Goal: Transaction & Acquisition: Book appointment/travel/reservation

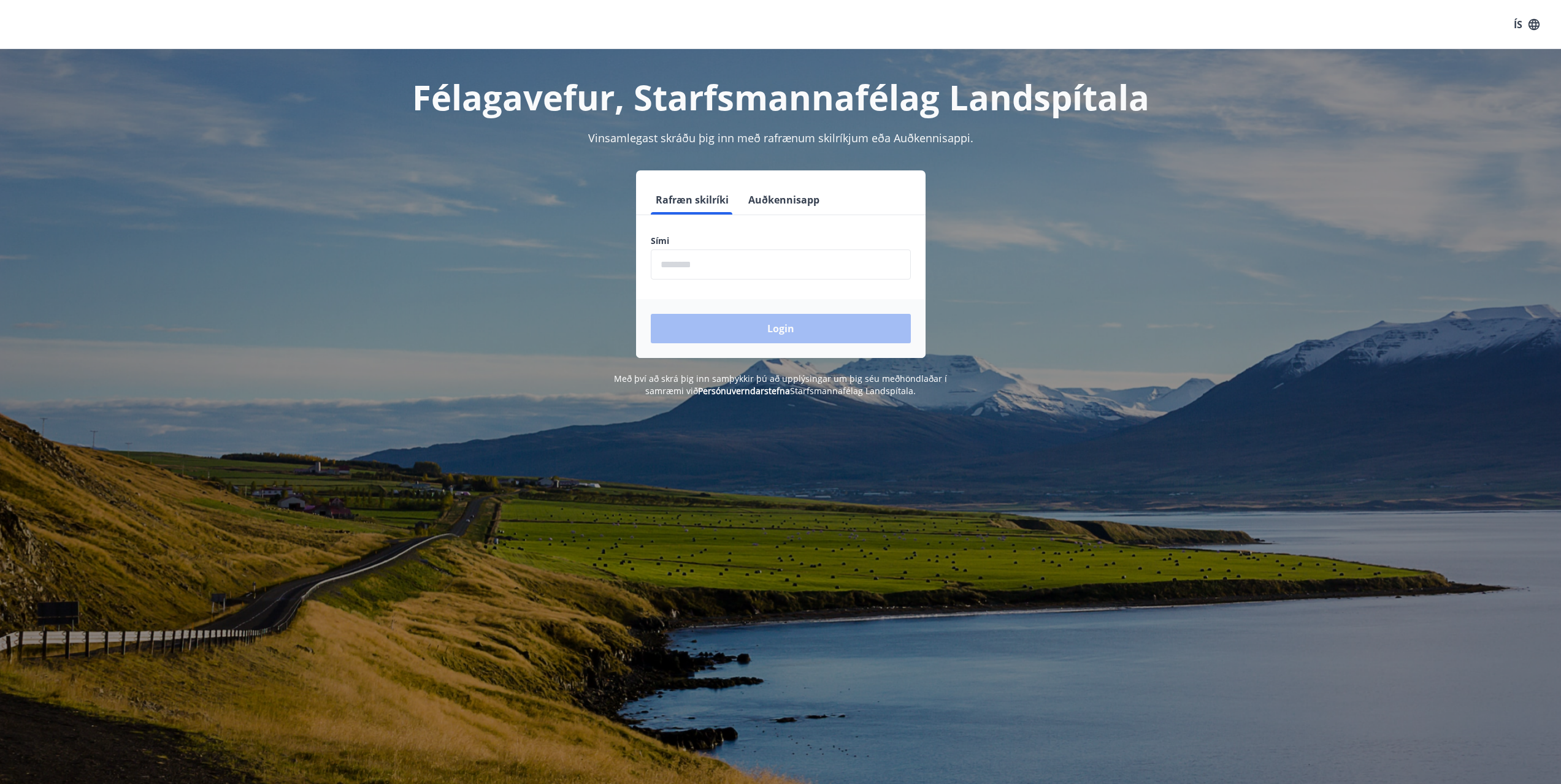
click at [671, 266] on input "phone" at bounding box center [781, 264] width 260 height 30
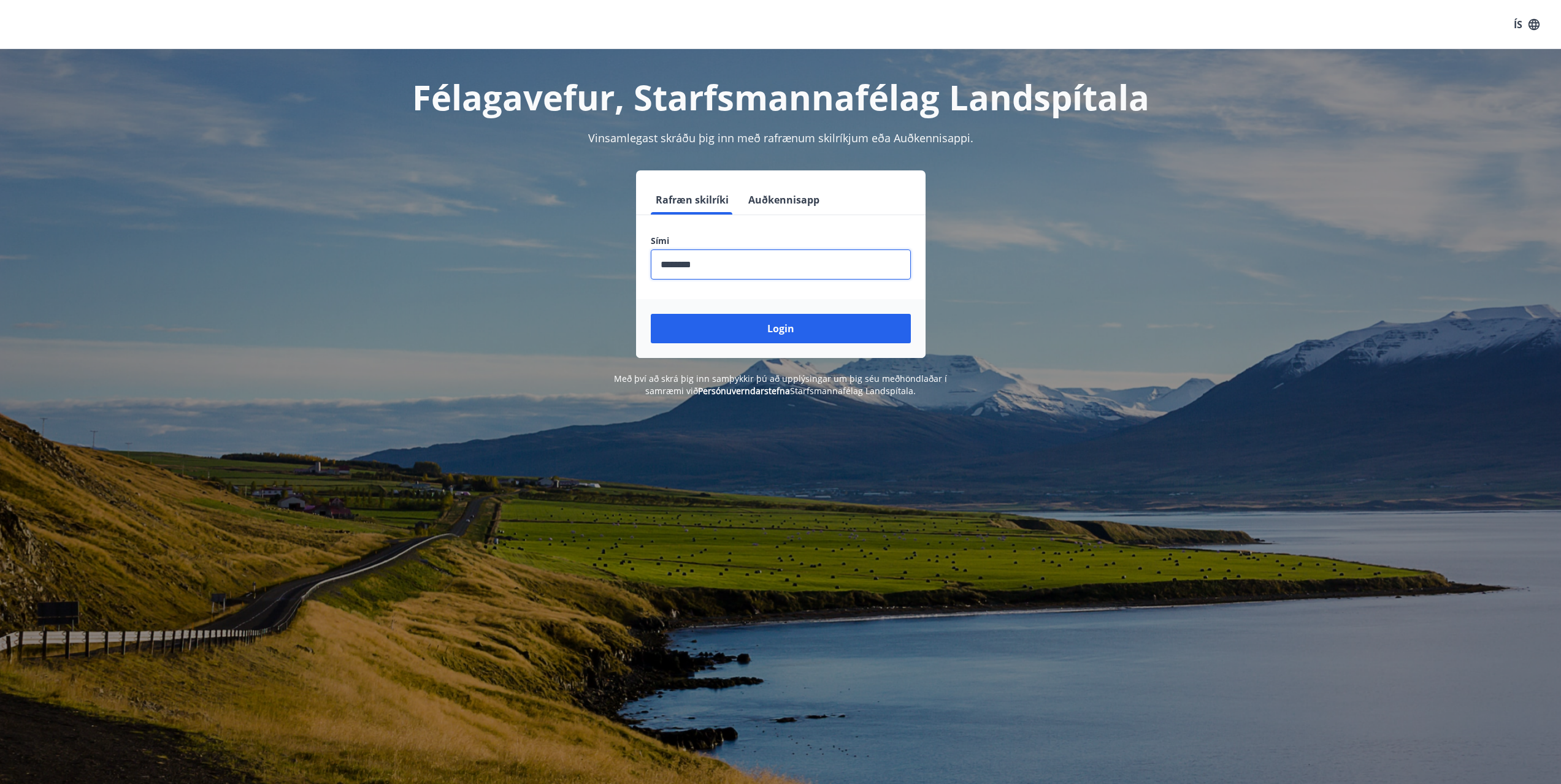
type input "********"
click at [651, 314] on button "Login" at bounding box center [781, 329] width 260 height 29
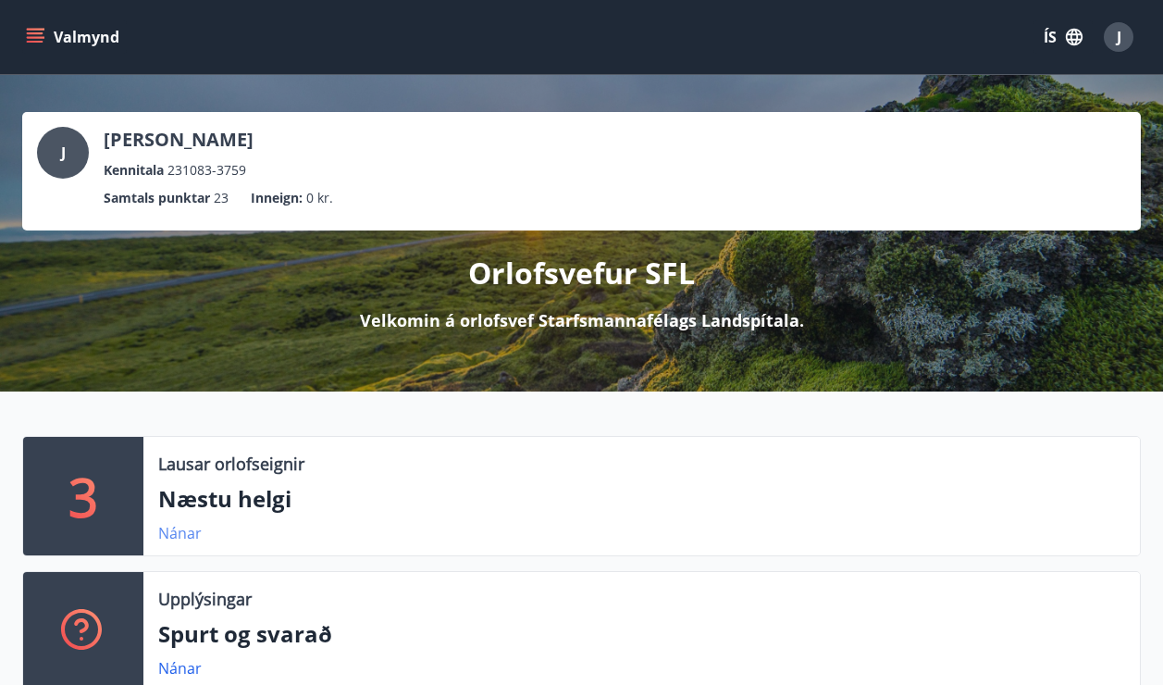
click at [183, 526] on link "Nánar" at bounding box center [179, 533] width 43 height 20
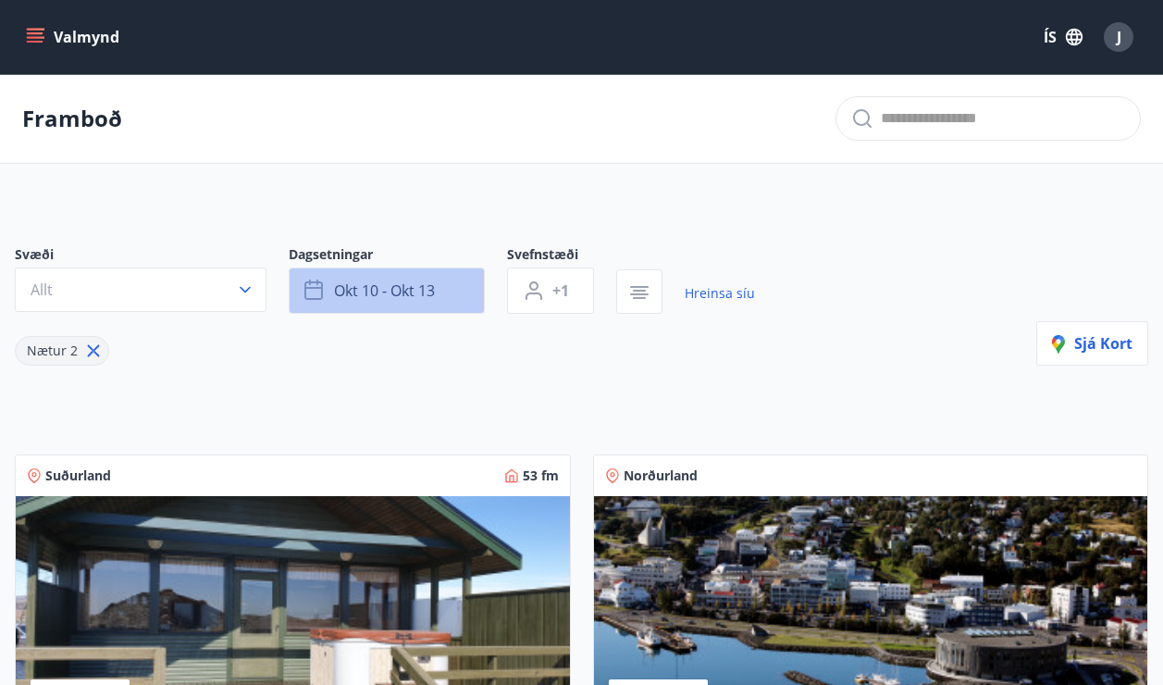
click at [421, 282] on span "okt 10 - okt 13" at bounding box center [384, 290] width 101 height 20
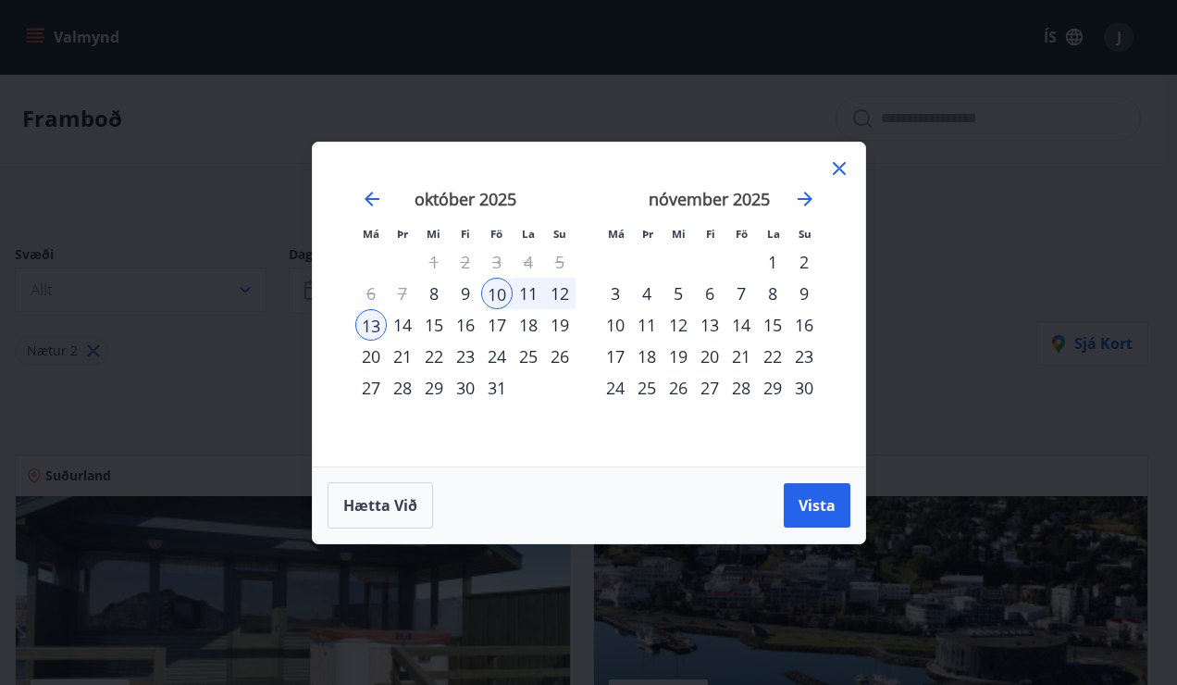
click at [502, 325] on div "17" at bounding box center [496, 324] width 31 height 31
click at [558, 331] on div "19" at bounding box center [559, 324] width 31 height 31
click at [817, 512] on span "Vista" at bounding box center [816, 505] width 37 height 20
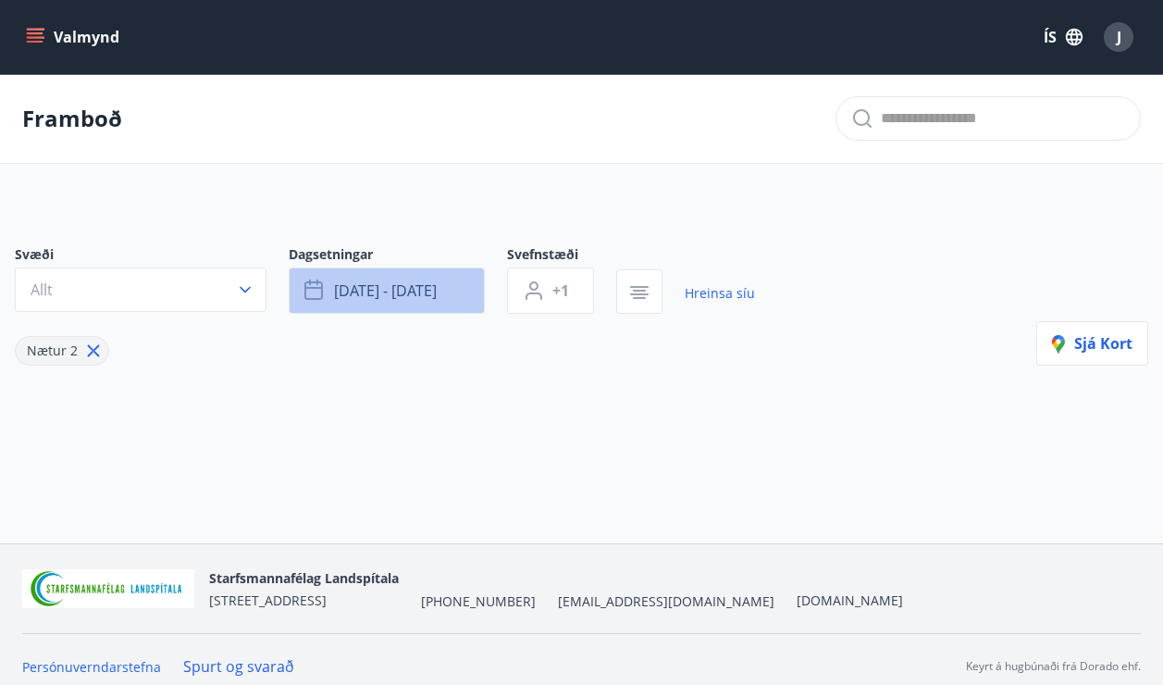
click at [409, 288] on span "[DATE] - [DATE]" at bounding box center [385, 290] width 103 height 20
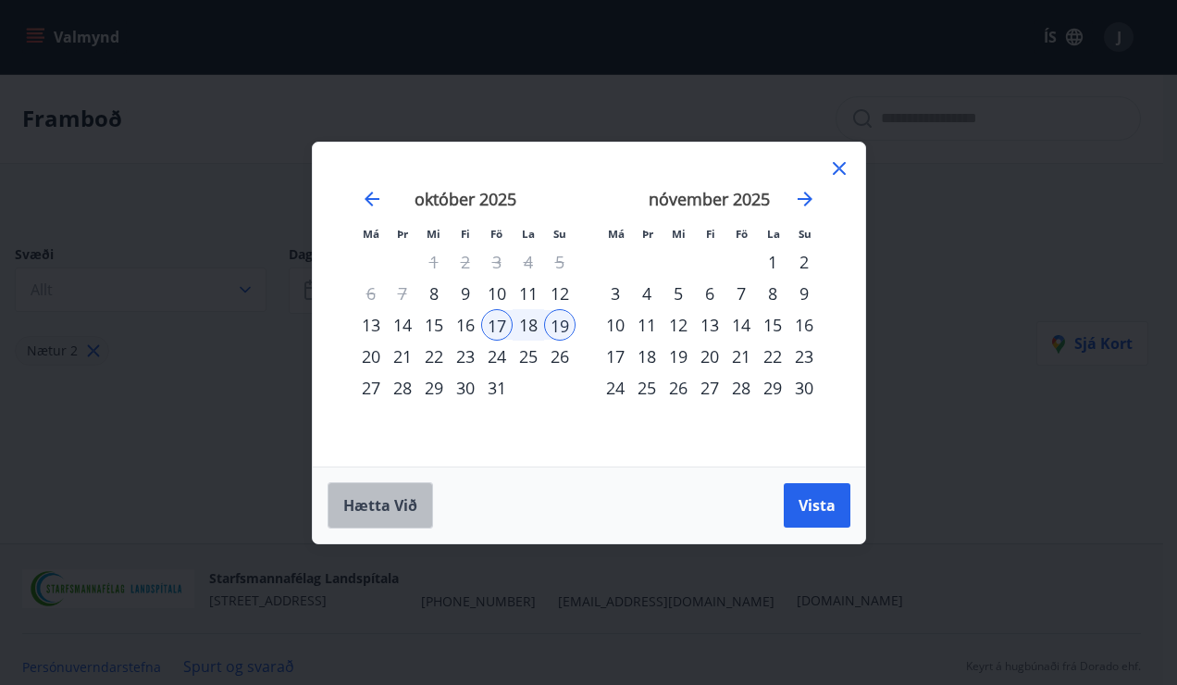
click at [414, 500] on span "Hætta við" at bounding box center [380, 505] width 74 height 20
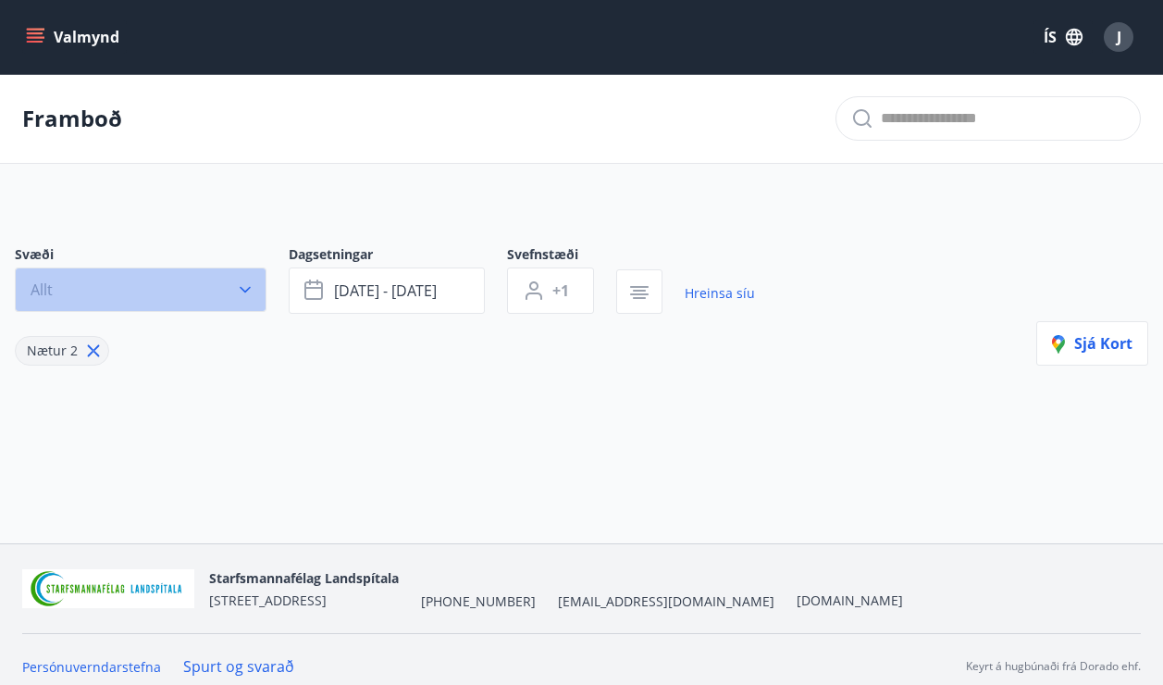
click at [186, 294] on button "Allt" at bounding box center [141, 289] width 252 height 44
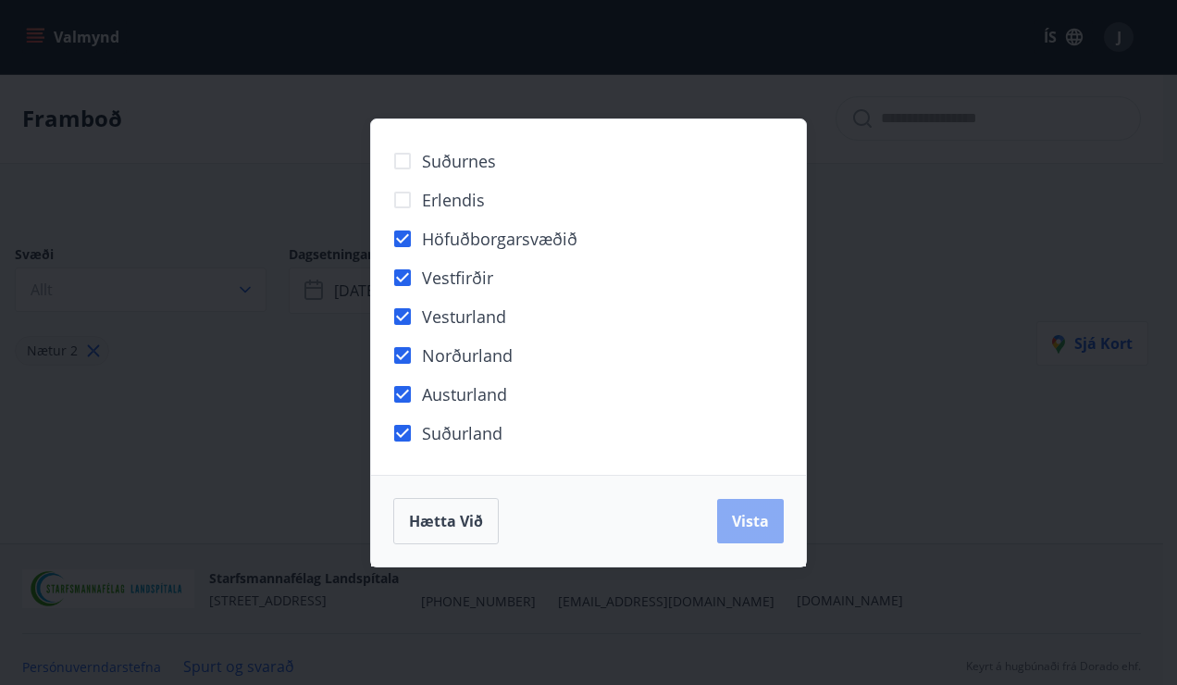
click at [733, 520] on span "Vista" at bounding box center [750, 521] width 37 height 20
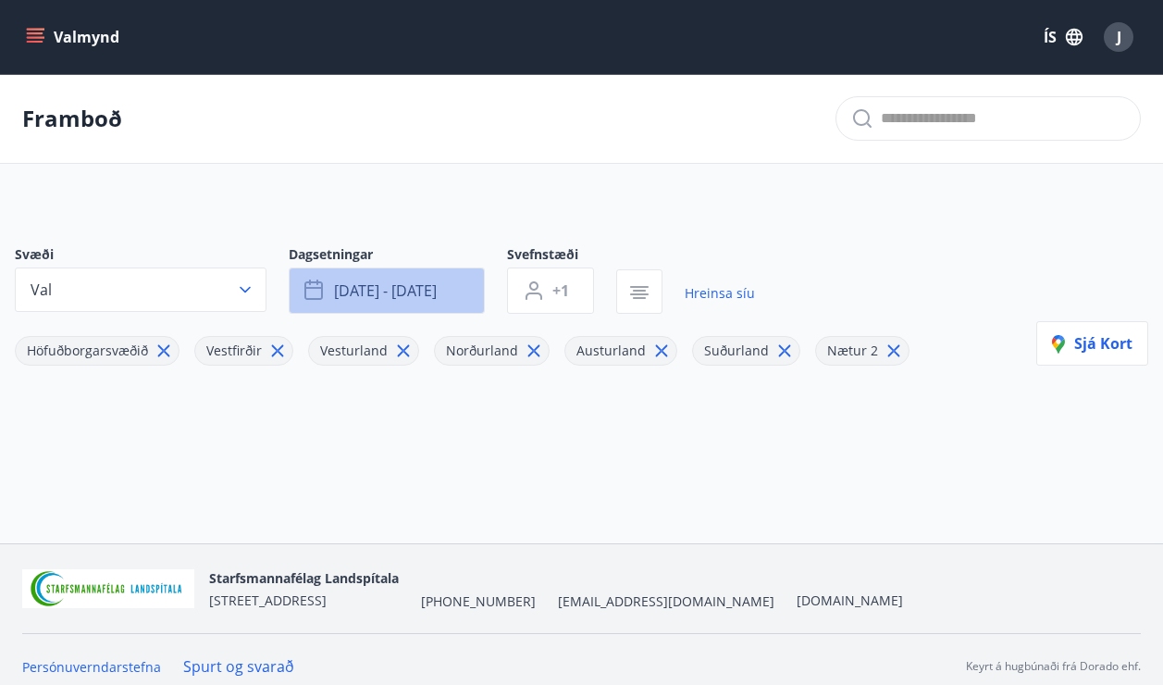
click at [448, 293] on button "[DATE] - [DATE]" at bounding box center [387, 290] width 196 height 46
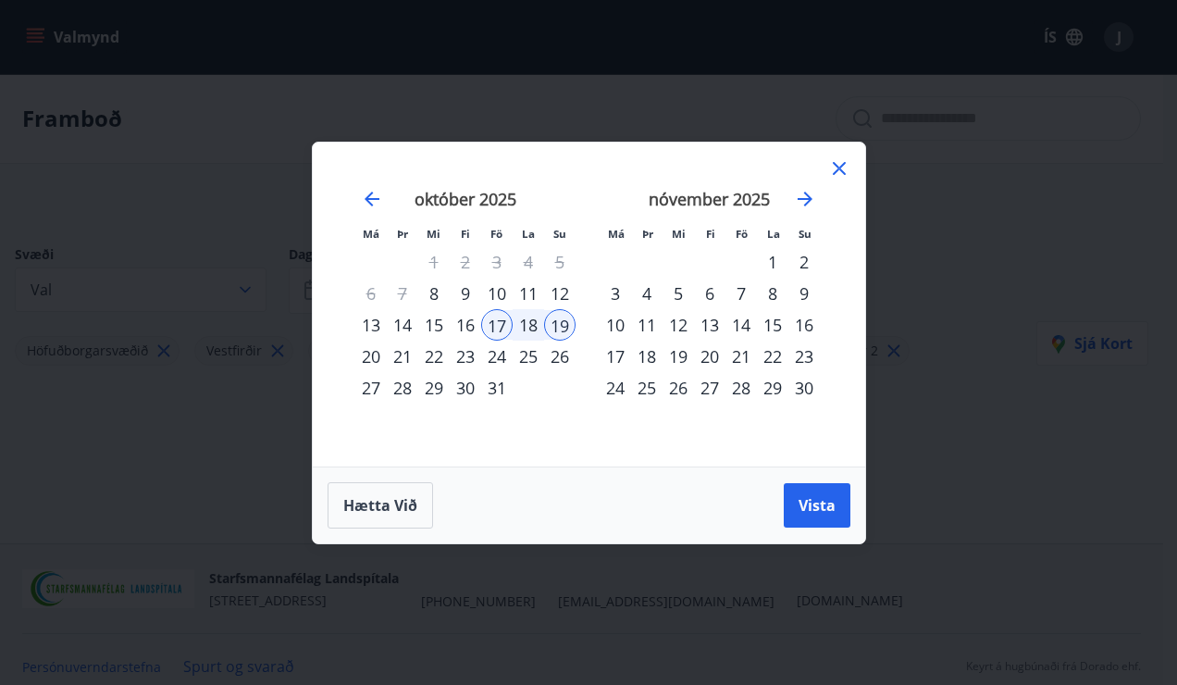
click at [488, 291] on div "10" at bounding box center [496, 293] width 31 height 31
click at [553, 293] on div "12" at bounding box center [559, 293] width 31 height 31
click at [370, 326] on div "13" at bounding box center [370, 324] width 31 height 31
click at [496, 296] on div "10" at bounding box center [496, 293] width 31 height 31
drag, startPoint x: 379, startPoint y: 324, endPoint x: 418, endPoint y: 325, distance: 38.9
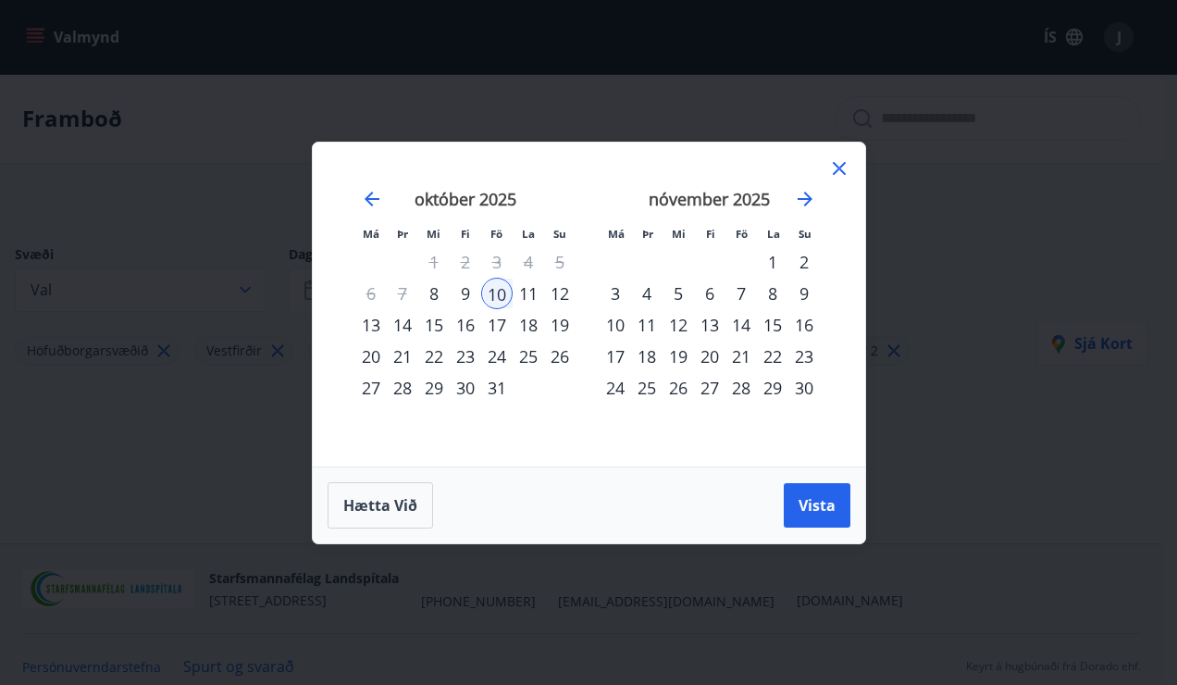
click at [380, 326] on div "13" at bounding box center [370, 324] width 31 height 31
click at [840, 495] on button "Vista" at bounding box center [817, 505] width 67 height 44
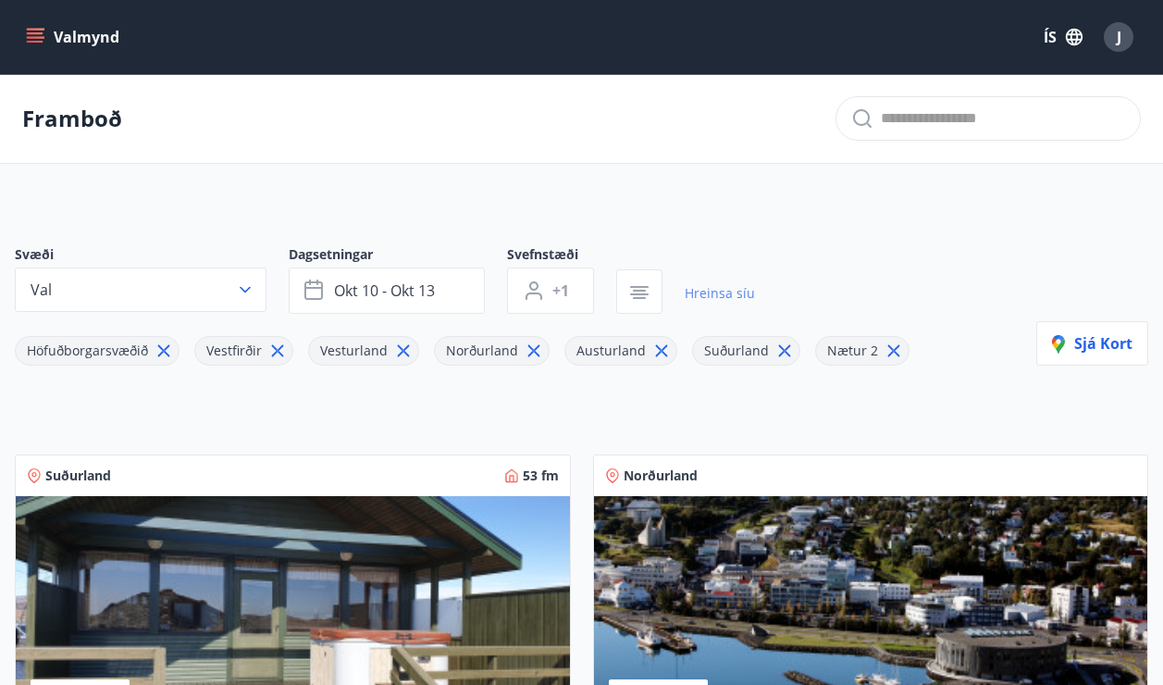
click at [729, 296] on link "Hreinsa síu" at bounding box center [720, 293] width 70 height 41
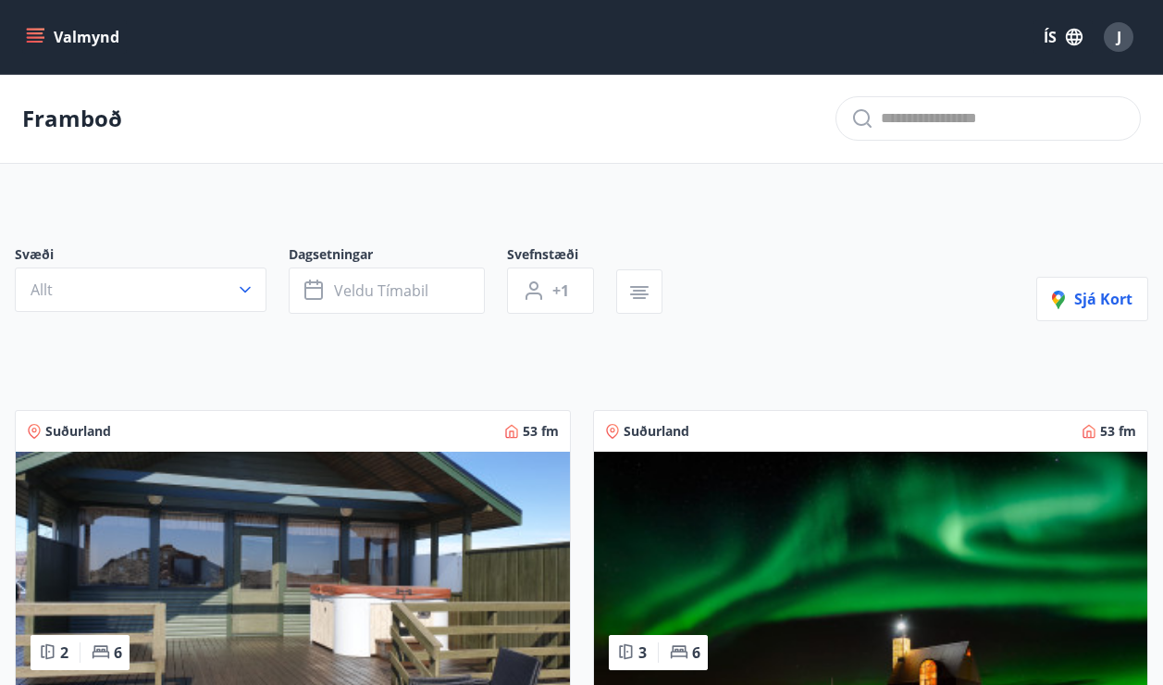
type input "*"
click at [182, 304] on button "Allt" at bounding box center [141, 289] width 252 height 44
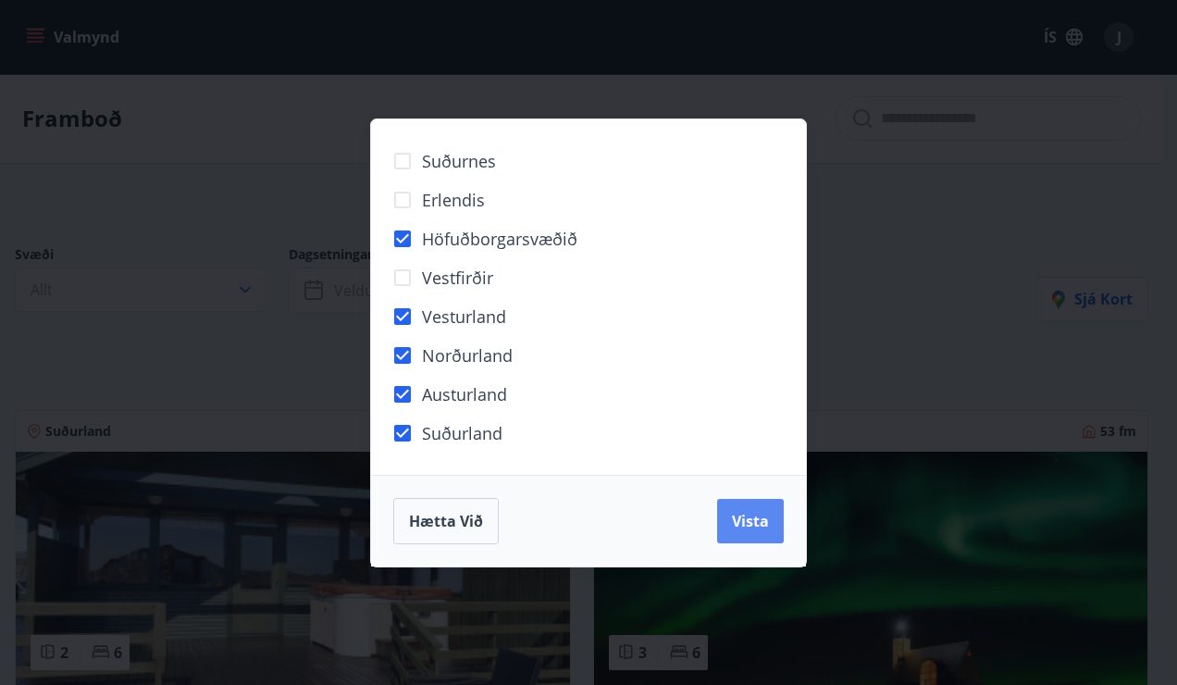
click at [747, 519] on span "Vista" at bounding box center [750, 521] width 37 height 20
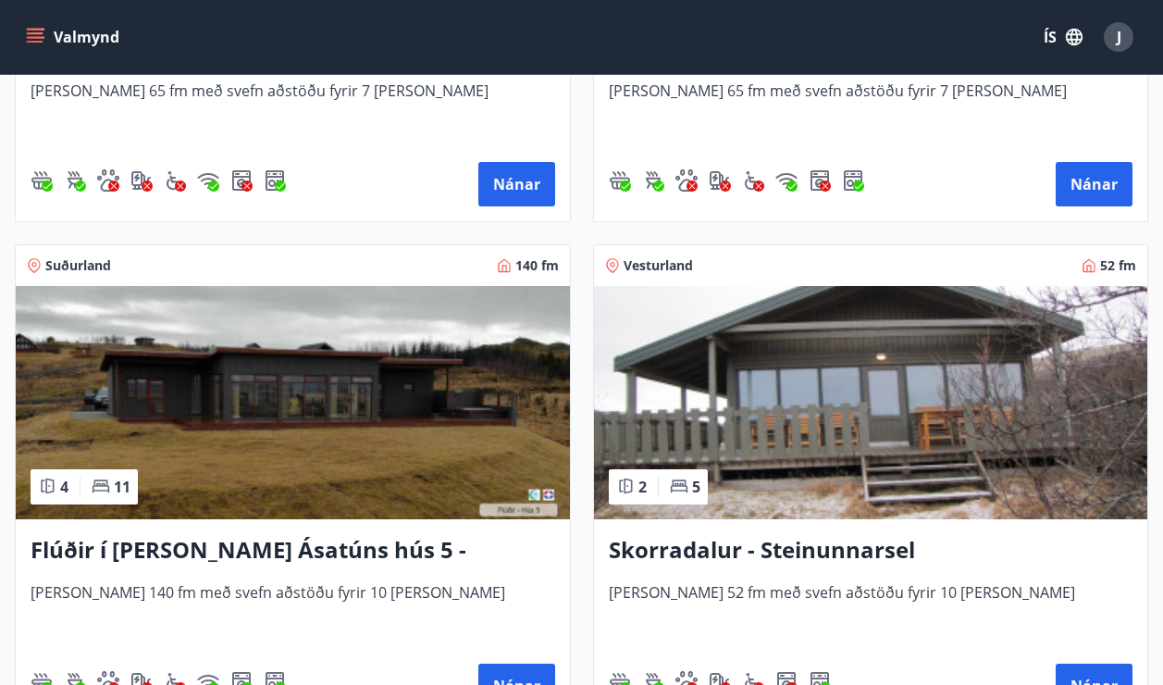
scroll to position [1690, 0]
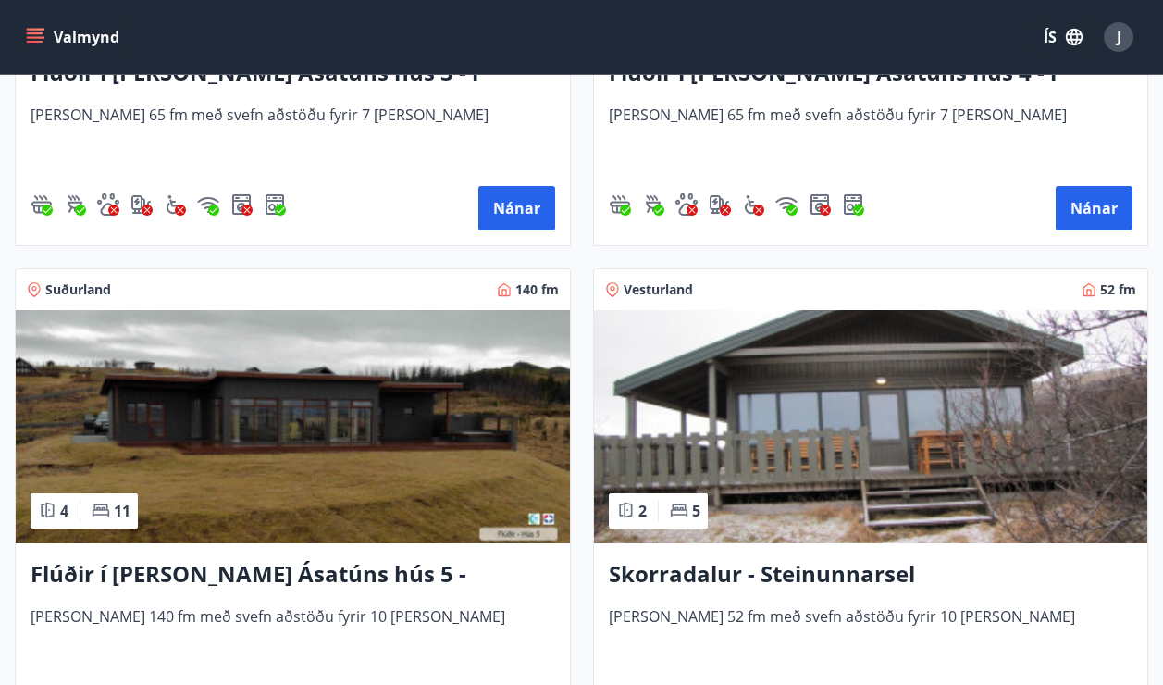
drag, startPoint x: 871, startPoint y: 578, endPoint x: 756, endPoint y: 573, distance: 114.9
click at [756, 573] on h3 "Skorradalur - Steinunnarsel" at bounding box center [871, 574] width 525 height 33
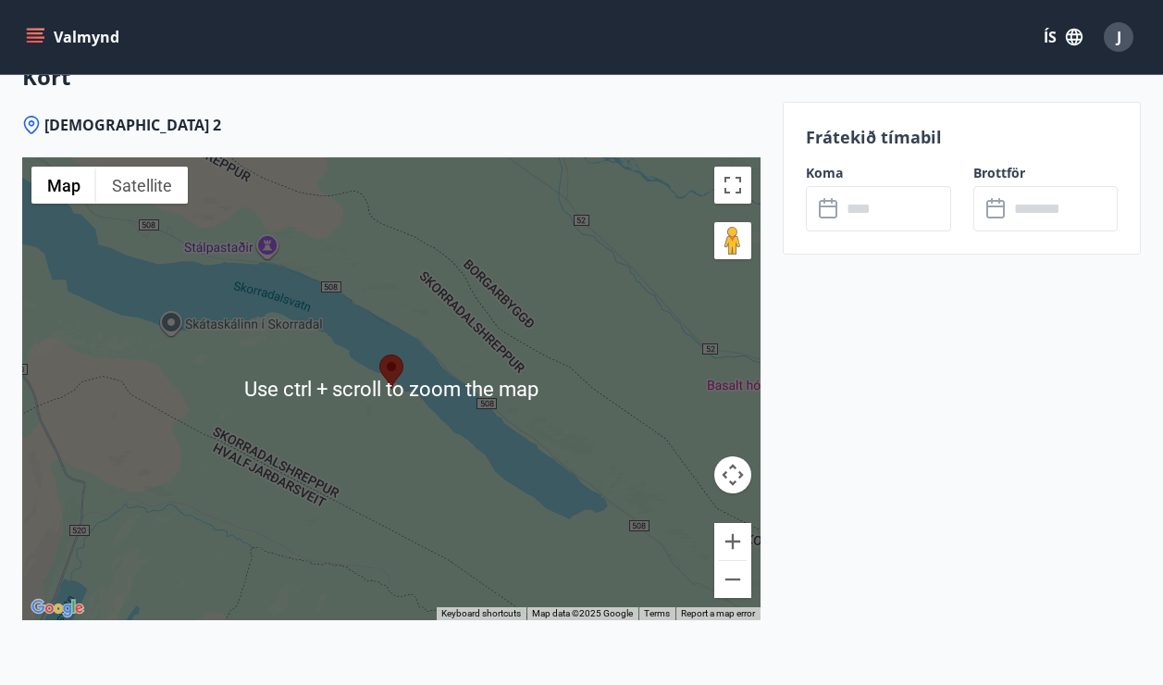
scroll to position [3053, 0]
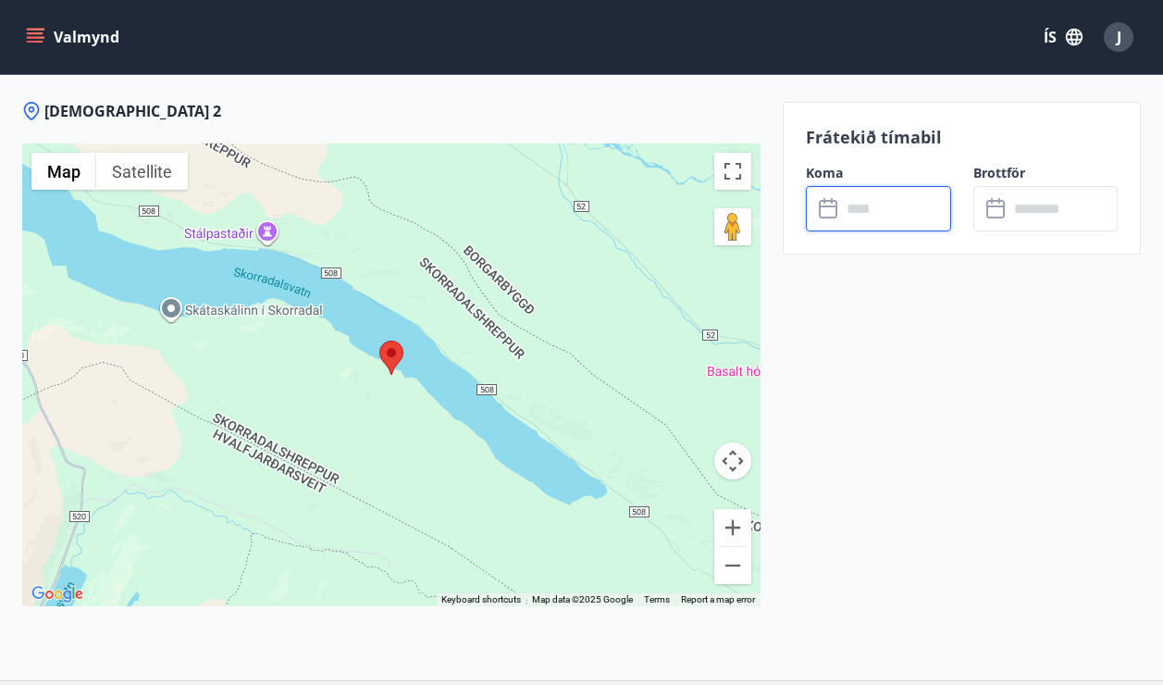
click at [889, 216] on input "text" at bounding box center [896, 208] width 110 height 45
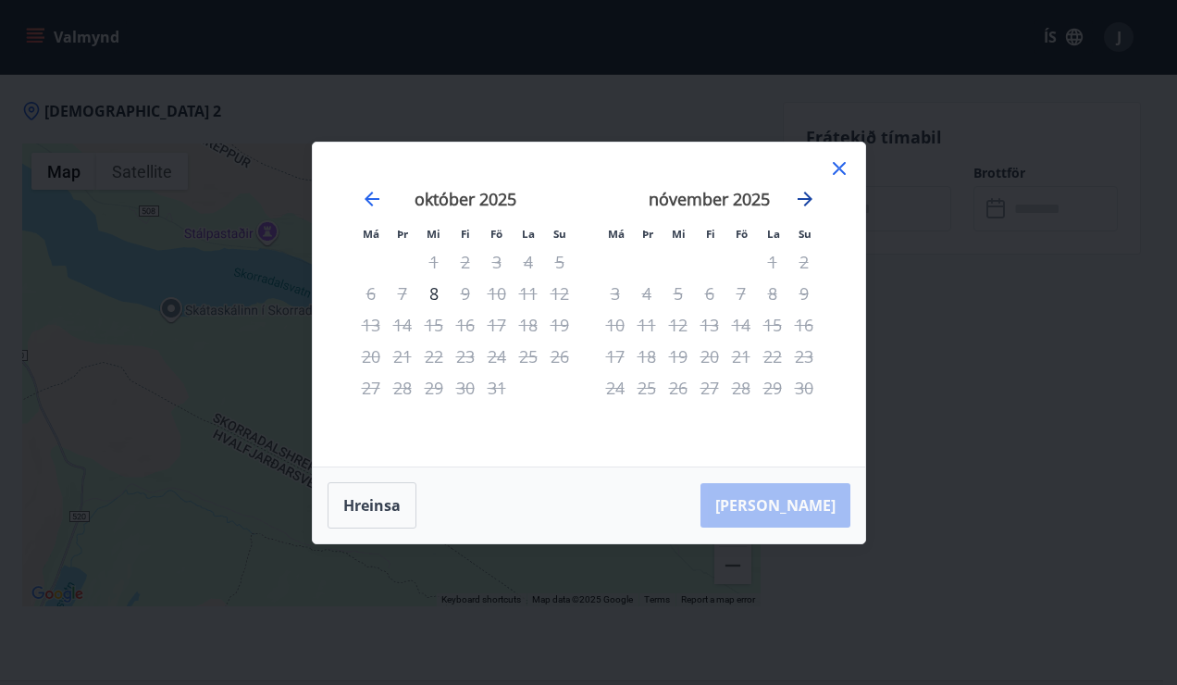
click at [807, 201] on icon "Move forward to switch to the next month." at bounding box center [805, 199] width 22 height 22
click at [835, 167] on icon at bounding box center [839, 168] width 22 height 22
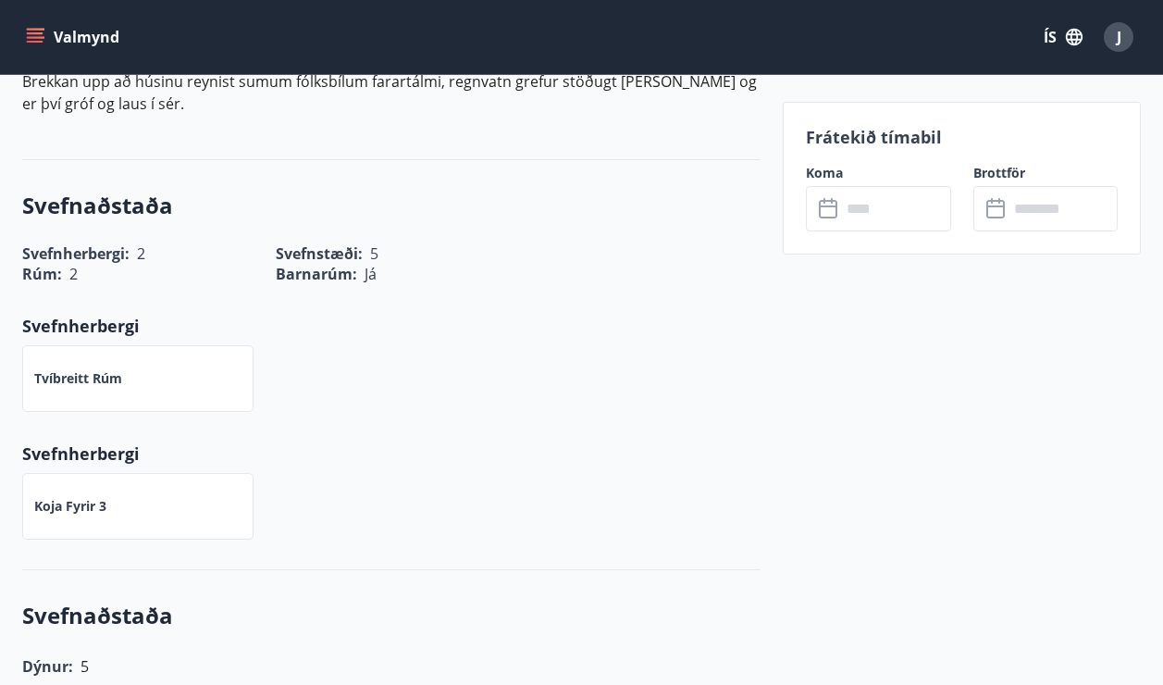
drag, startPoint x: 222, startPoint y: 163, endPoint x: 235, endPoint y: 179, distance: 20.4
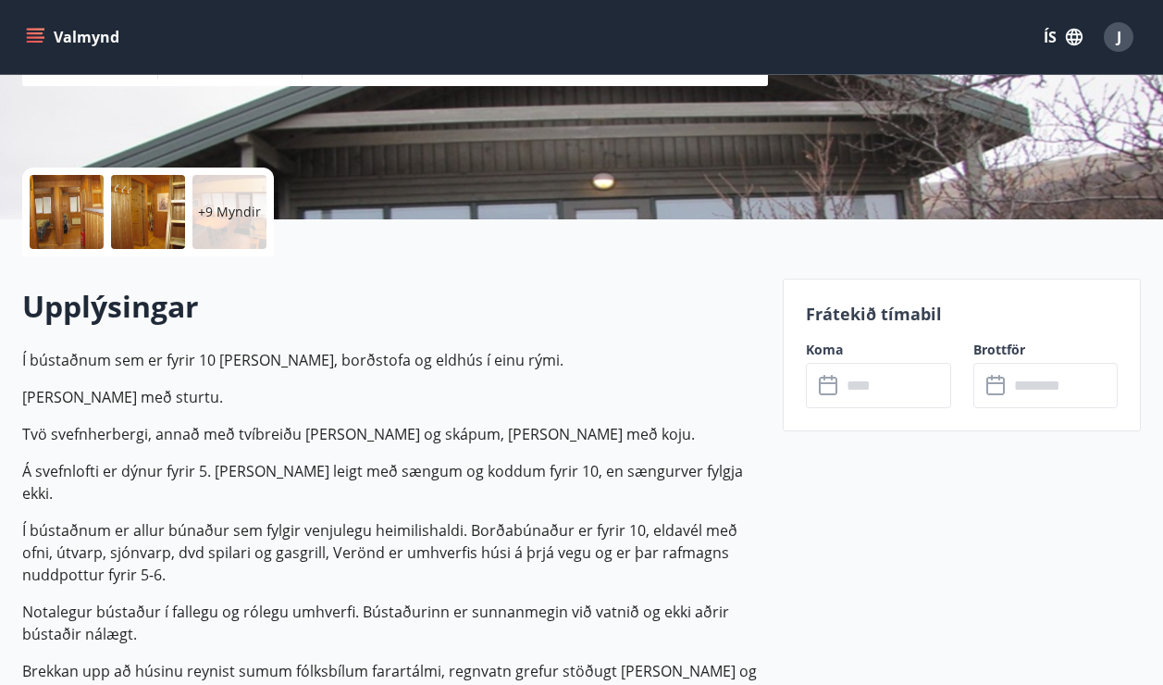
scroll to position [0, 0]
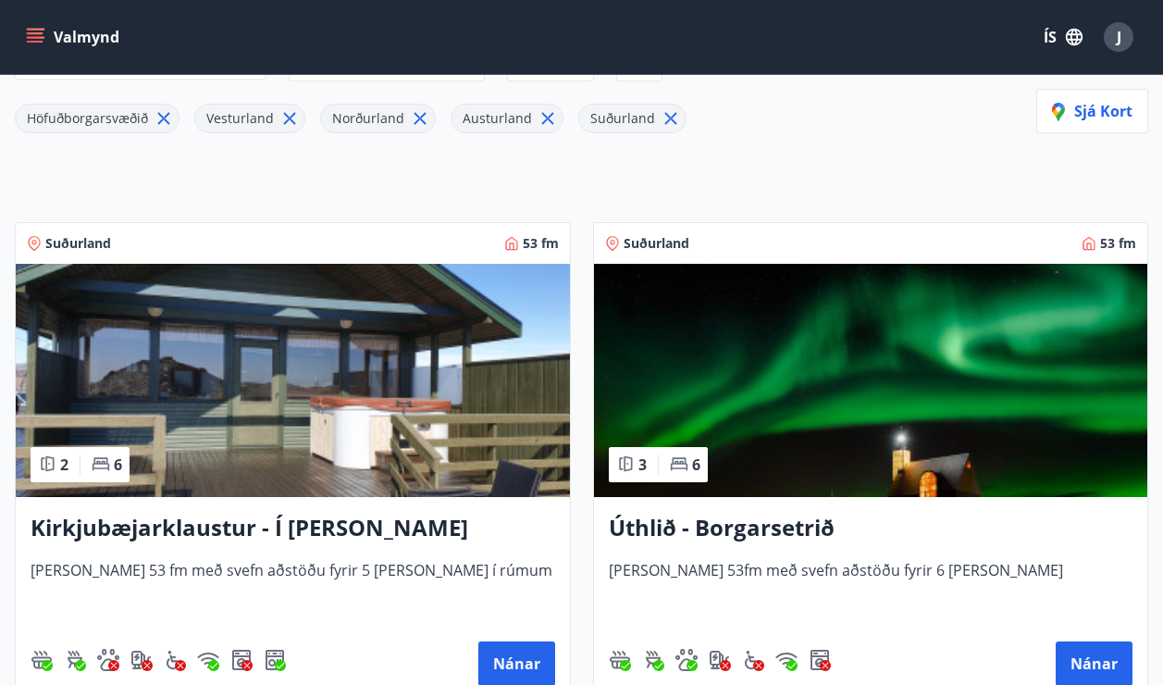
scroll to position [278, 0]
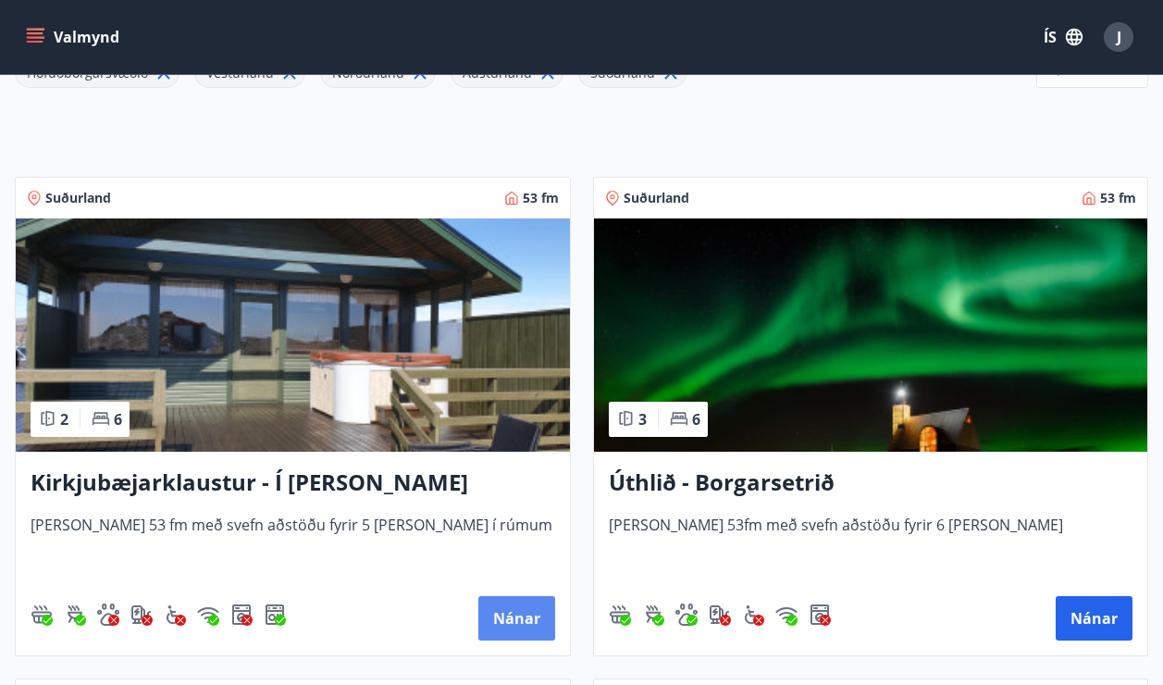
click at [537, 622] on button "Nánar" at bounding box center [516, 618] width 77 height 44
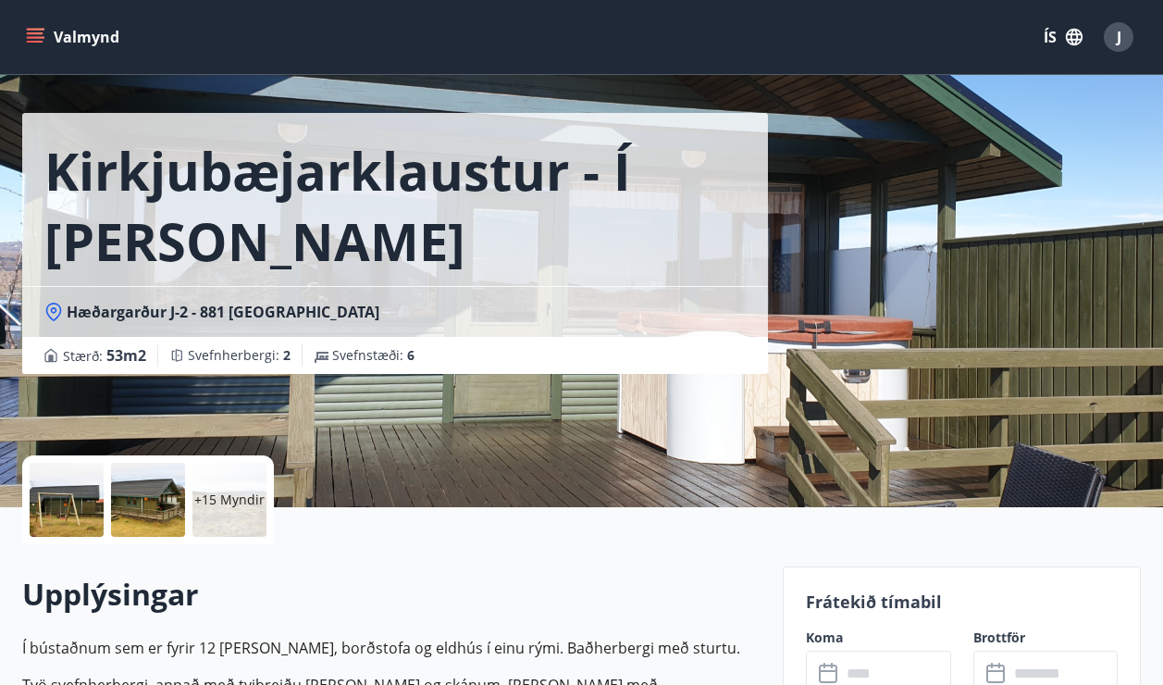
scroll to position [278, 0]
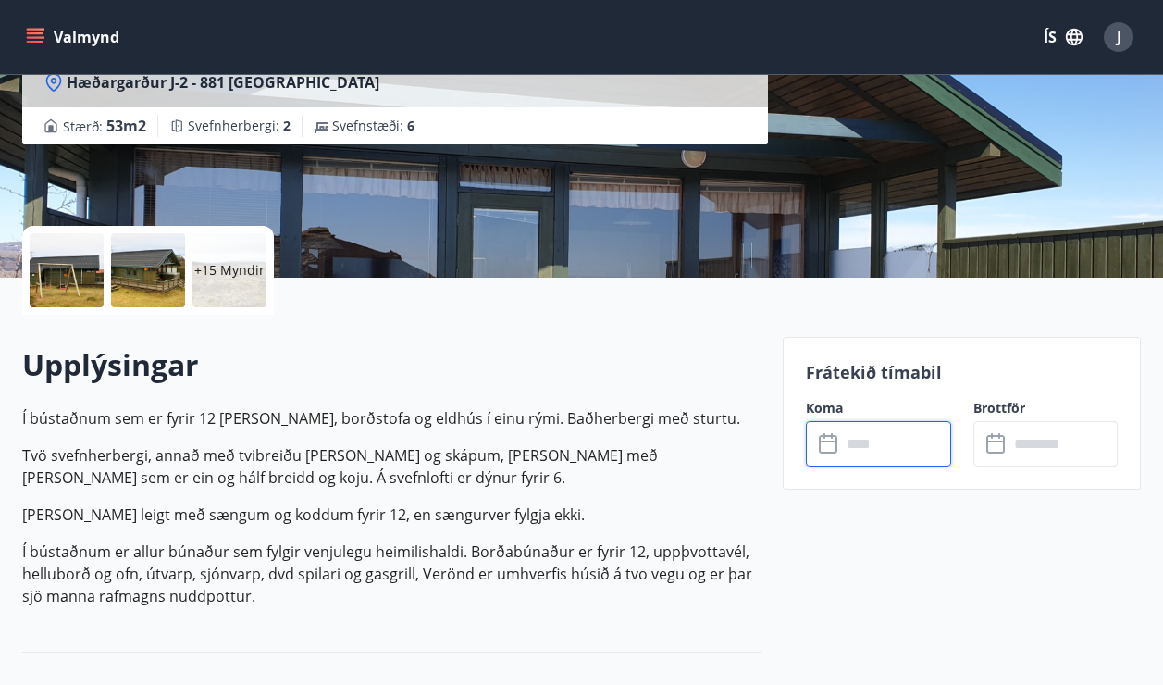
click at [874, 451] on input "text" at bounding box center [896, 443] width 110 height 45
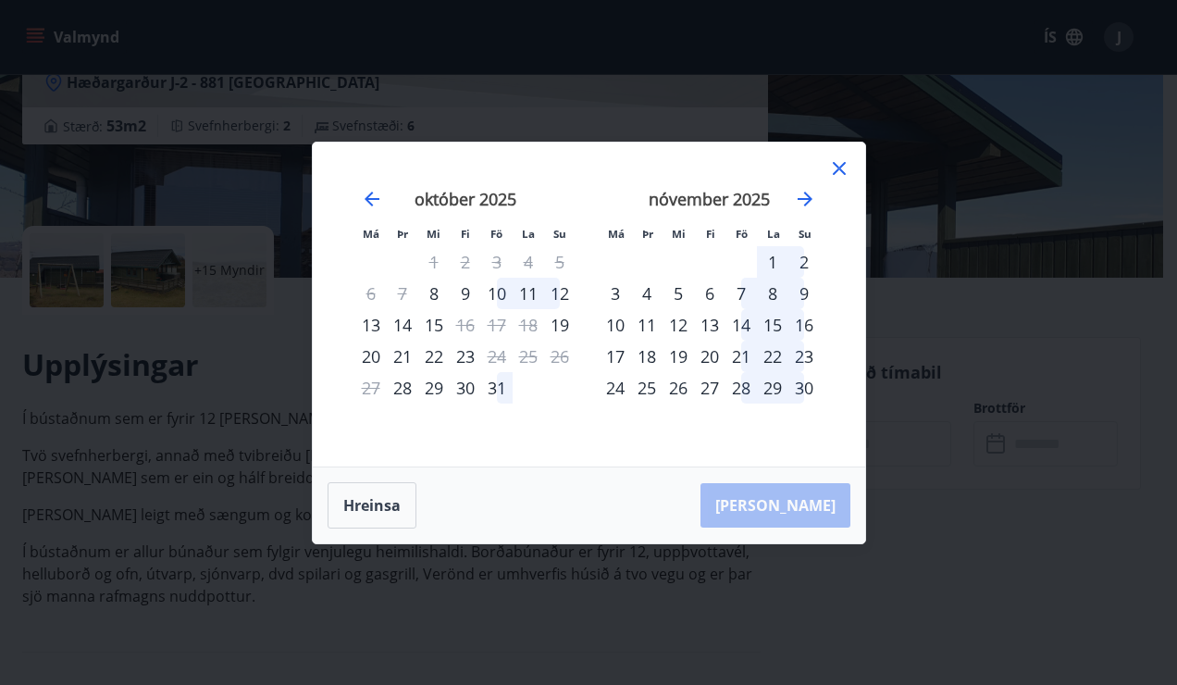
click at [843, 165] on icon at bounding box center [839, 168] width 13 height 13
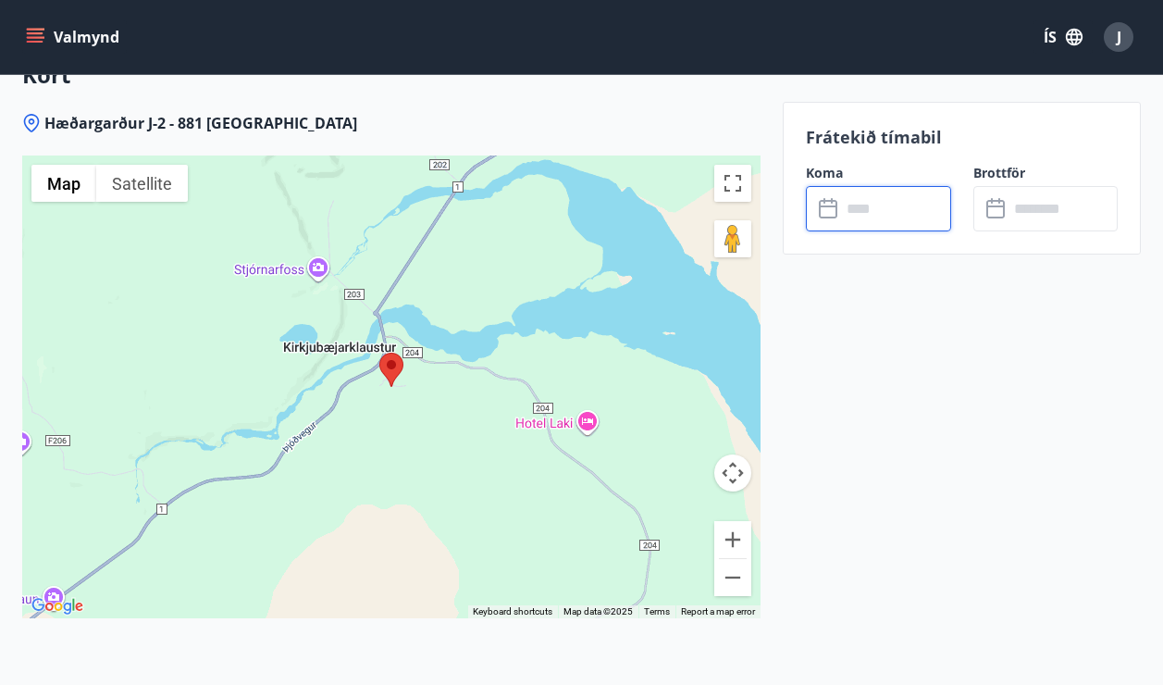
scroll to position [2961, 0]
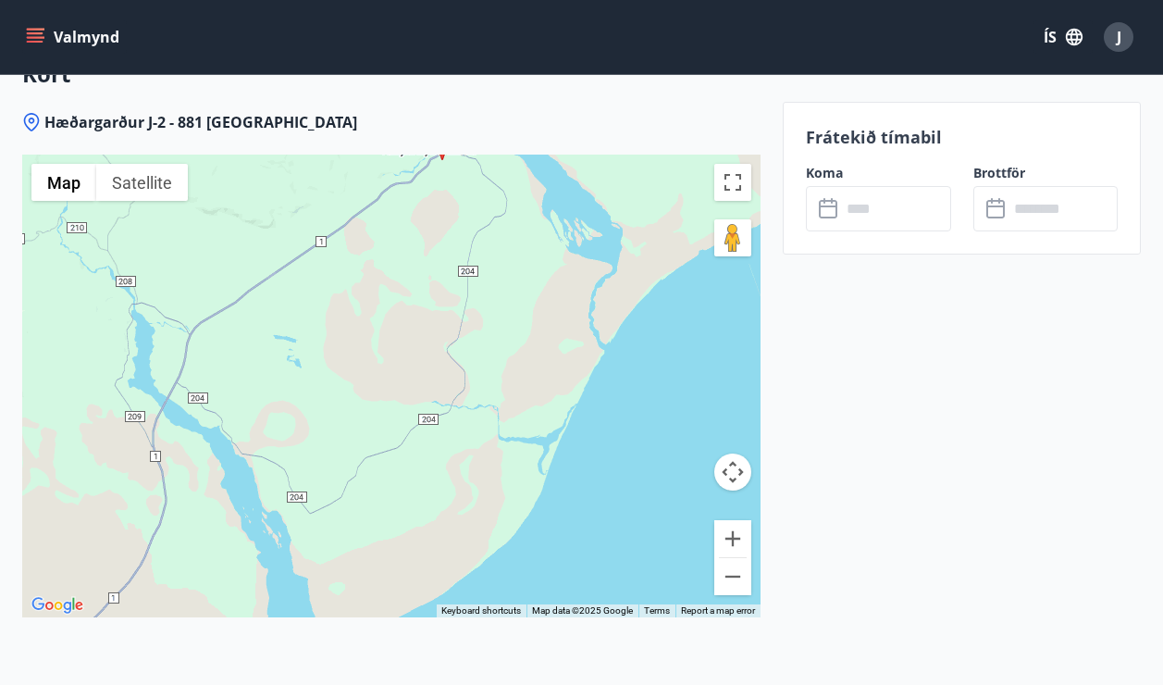
drag, startPoint x: 371, startPoint y: 482, endPoint x: 420, endPoint y: 225, distance: 261.8
click at [420, 225] on div at bounding box center [391, 386] width 738 height 463
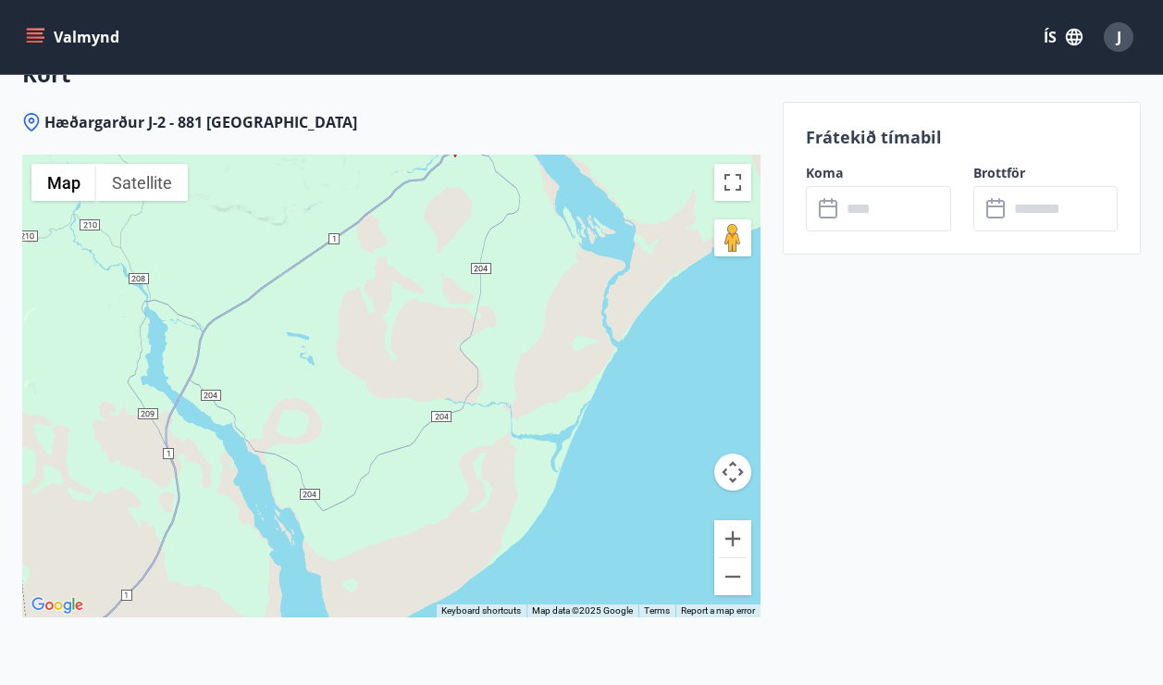
drag, startPoint x: 319, startPoint y: 394, endPoint x: 335, endPoint y: 381, distance: 20.4
click at [335, 381] on div at bounding box center [391, 386] width 738 height 463
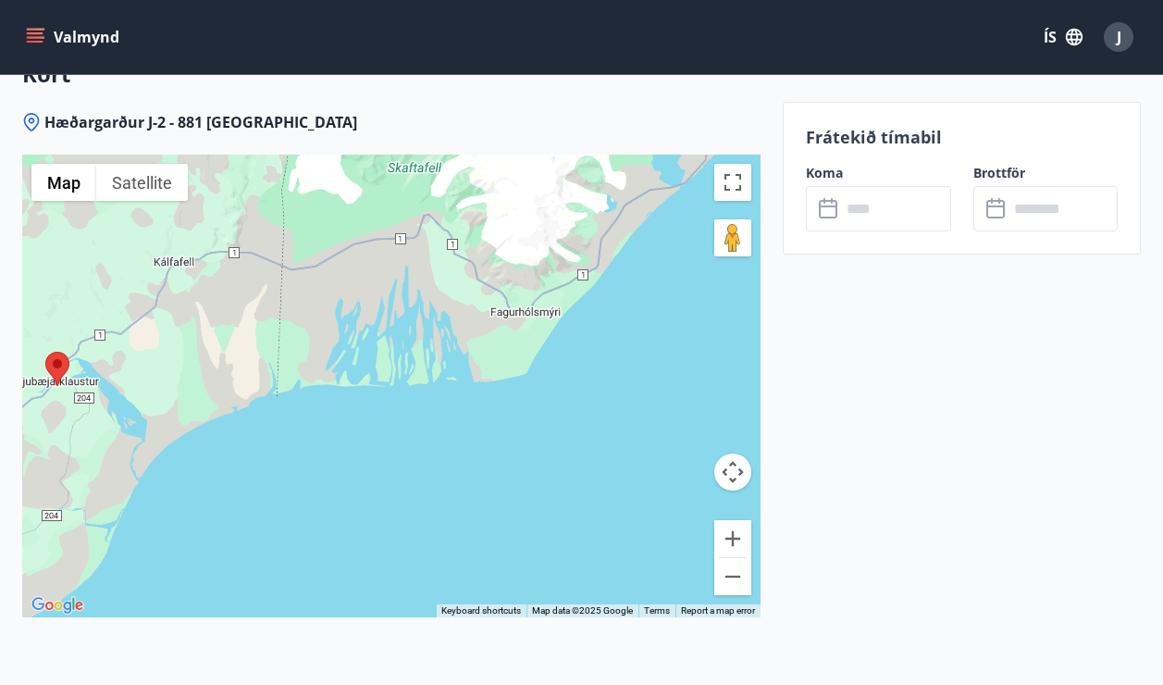
drag, startPoint x: 427, startPoint y: 346, endPoint x: 88, endPoint y: 465, distance: 359.9
click at [88, 465] on div at bounding box center [391, 386] width 738 height 463
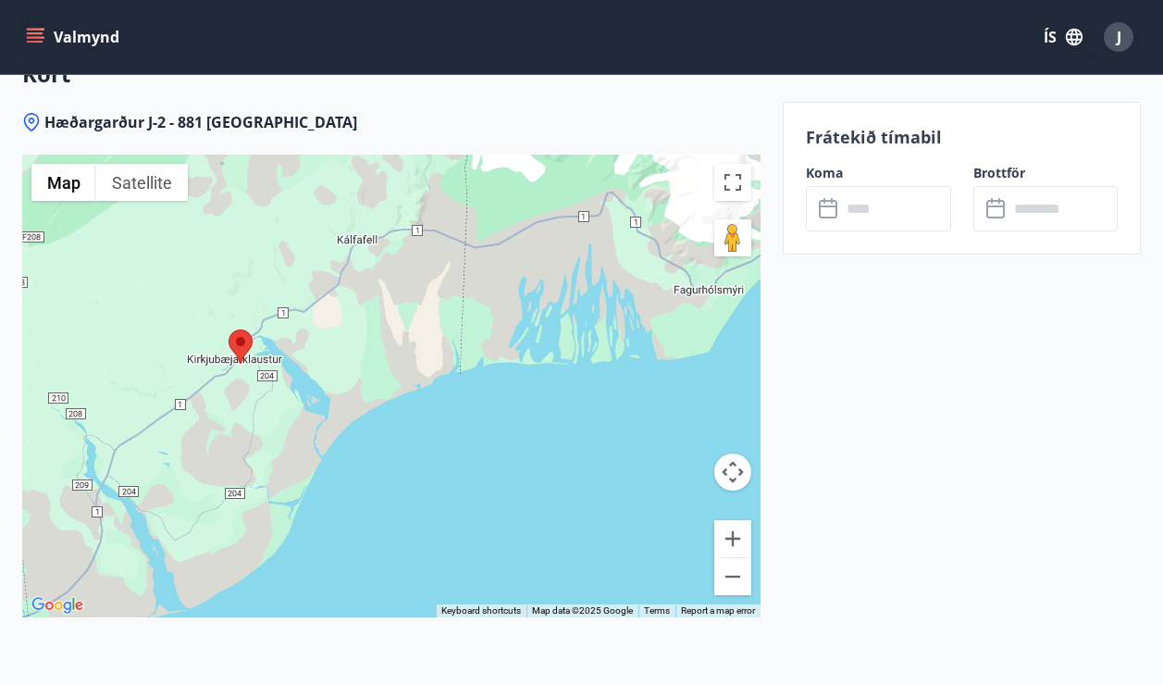
drag, startPoint x: 442, startPoint y: 314, endPoint x: 629, endPoint y: 292, distance: 188.1
click at [629, 292] on div at bounding box center [391, 386] width 738 height 463
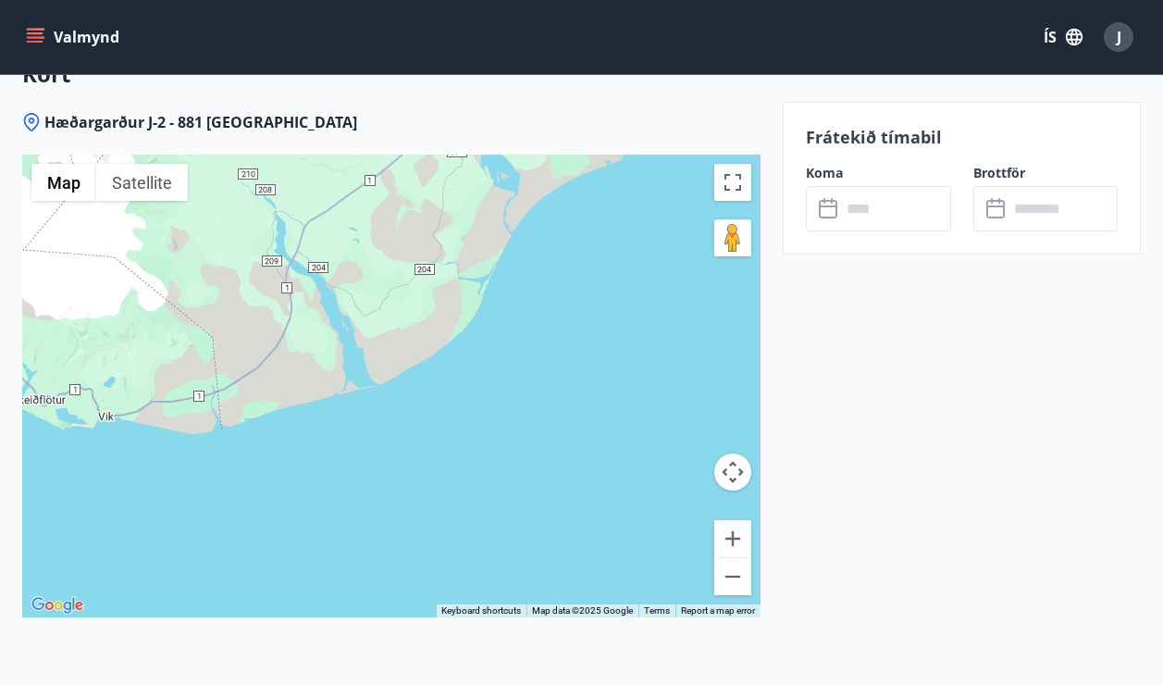
drag, startPoint x: 132, startPoint y: 491, endPoint x: 239, endPoint y: 287, distance: 230.5
click at [239, 287] on div at bounding box center [391, 386] width 738 height 463
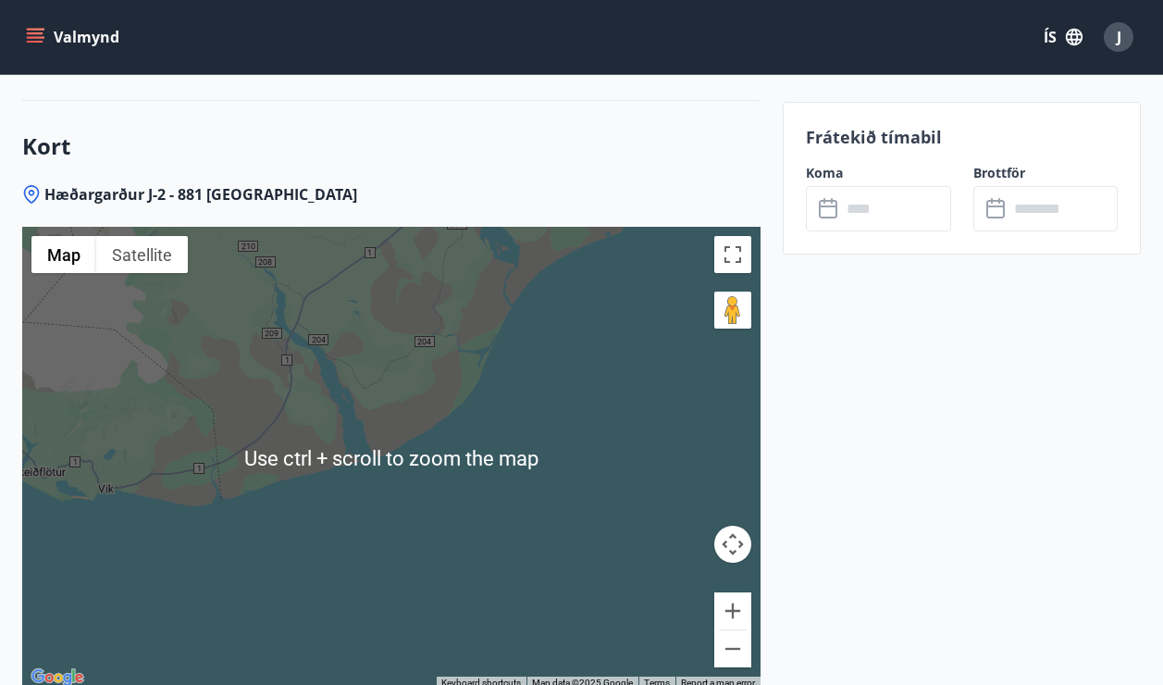
scroll to position [2868, 0]
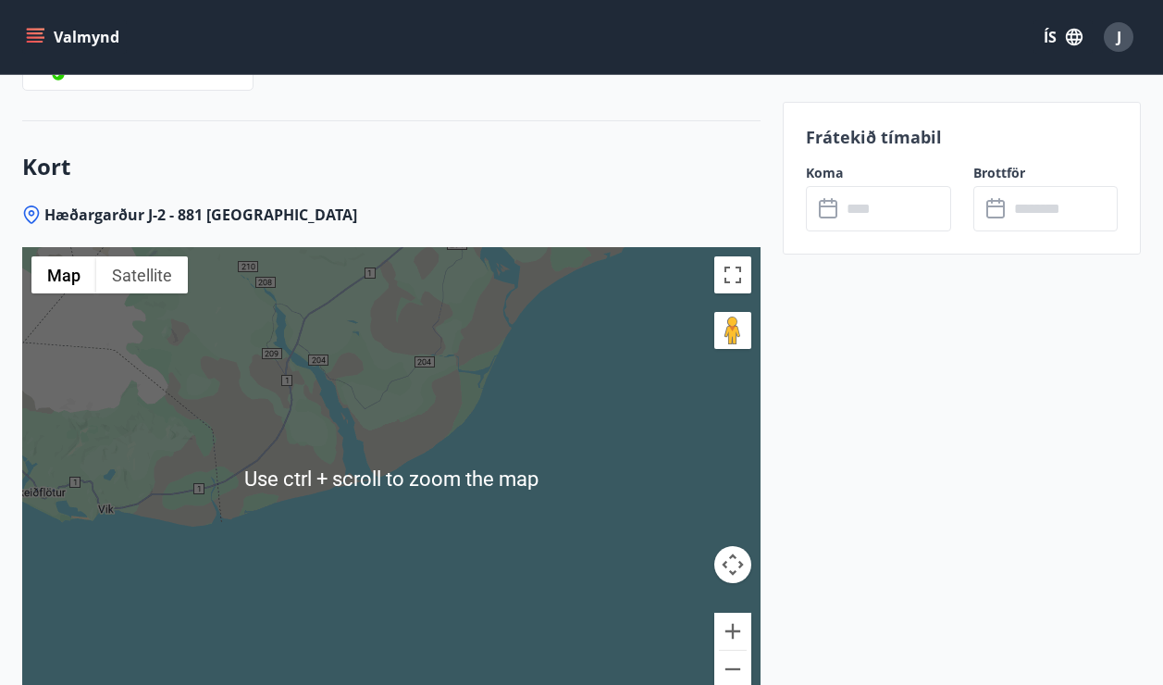
click at [336, 417] on div at bounding box center [391, 478] width 738 height 463
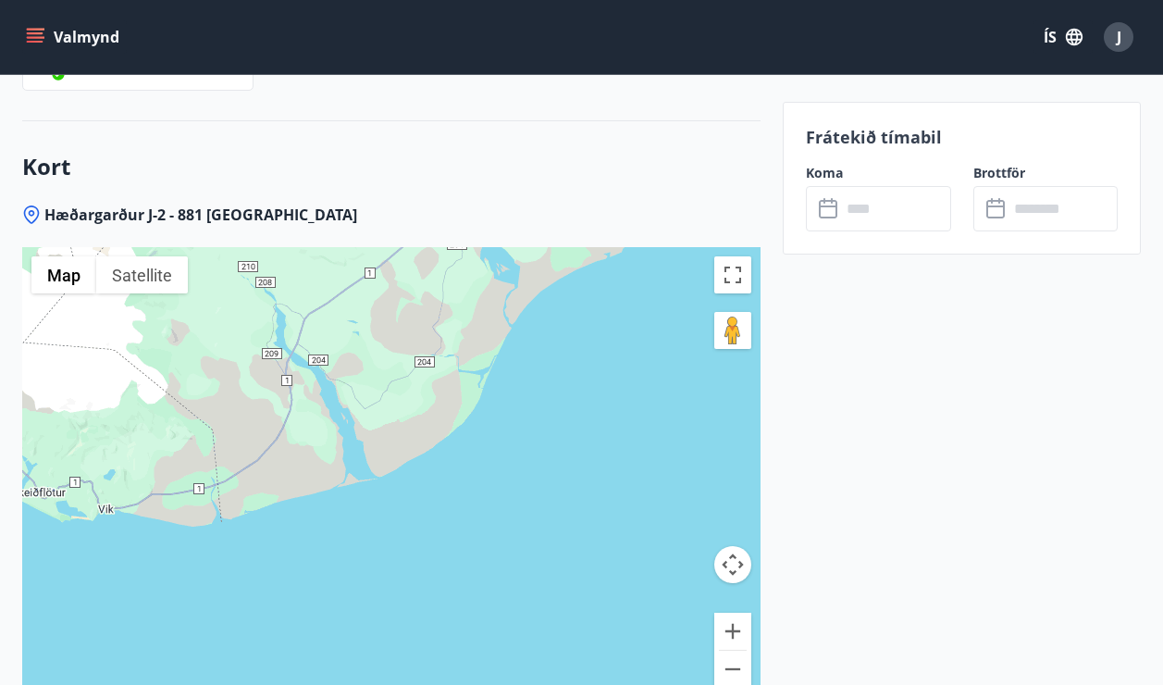
click at [328, 438] on div at bounding box center [391, 478] width 738 height 463
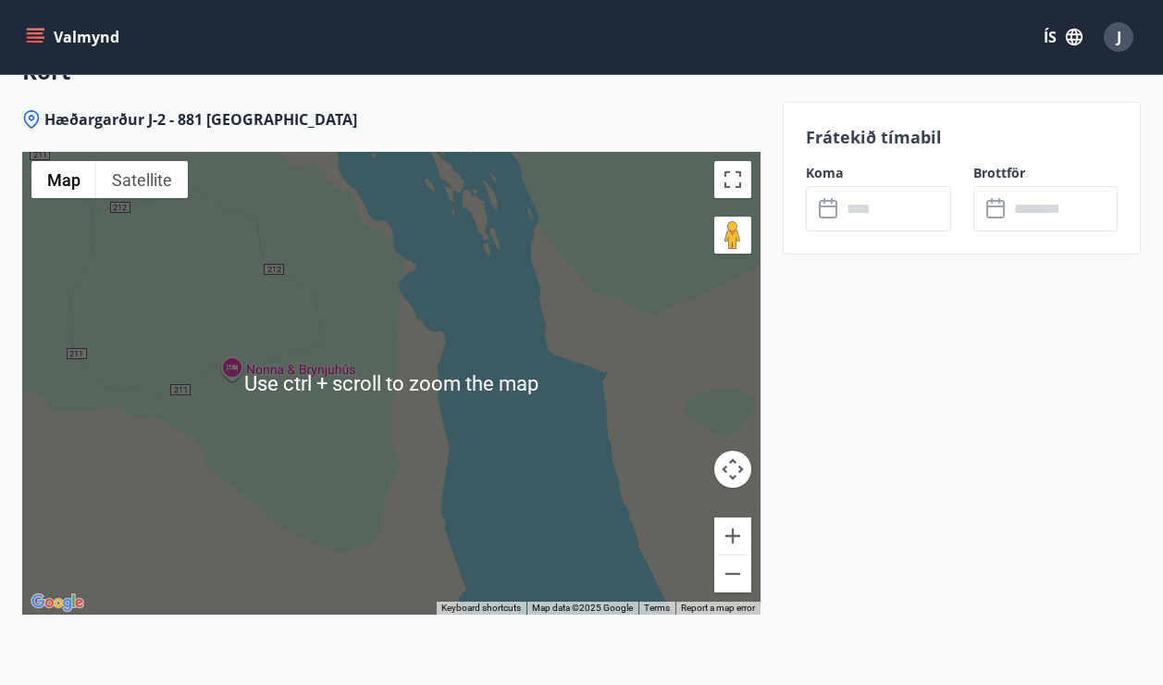
scroll to position [3053, 0]
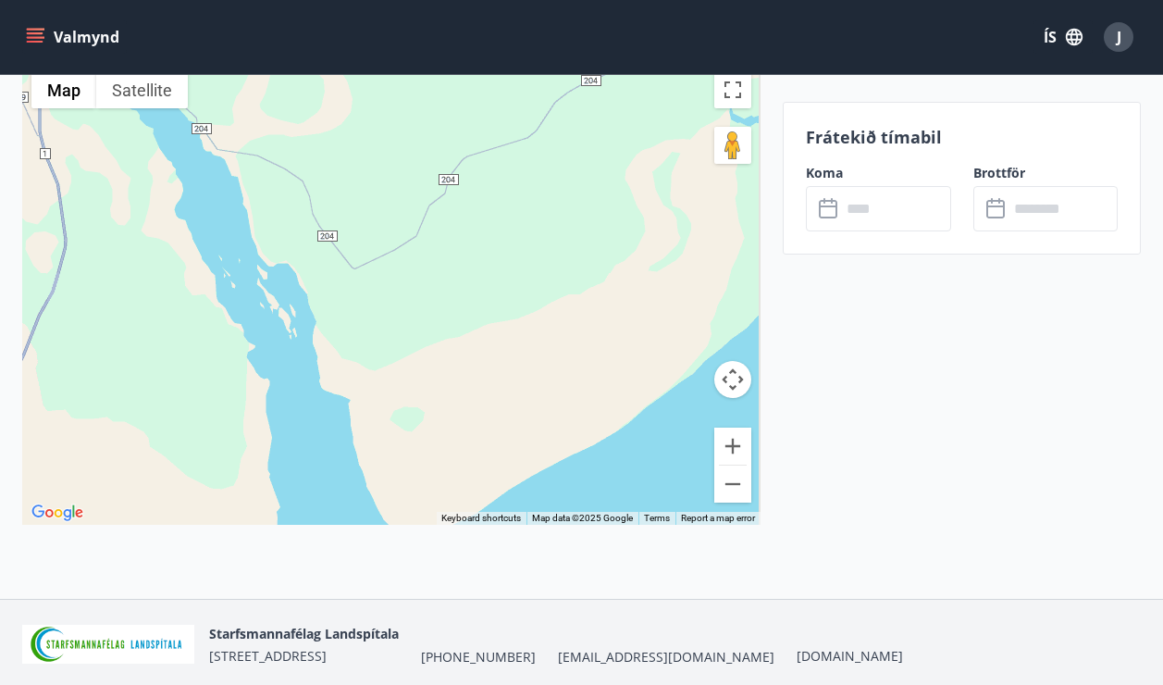
drag, startPoint x: 356, startPoint y: 438, endPoint x: 220, endPoint y: 480, distance: 142.5
click at [220, 480] on div at bounding box center [391, 293] width 738 height 463
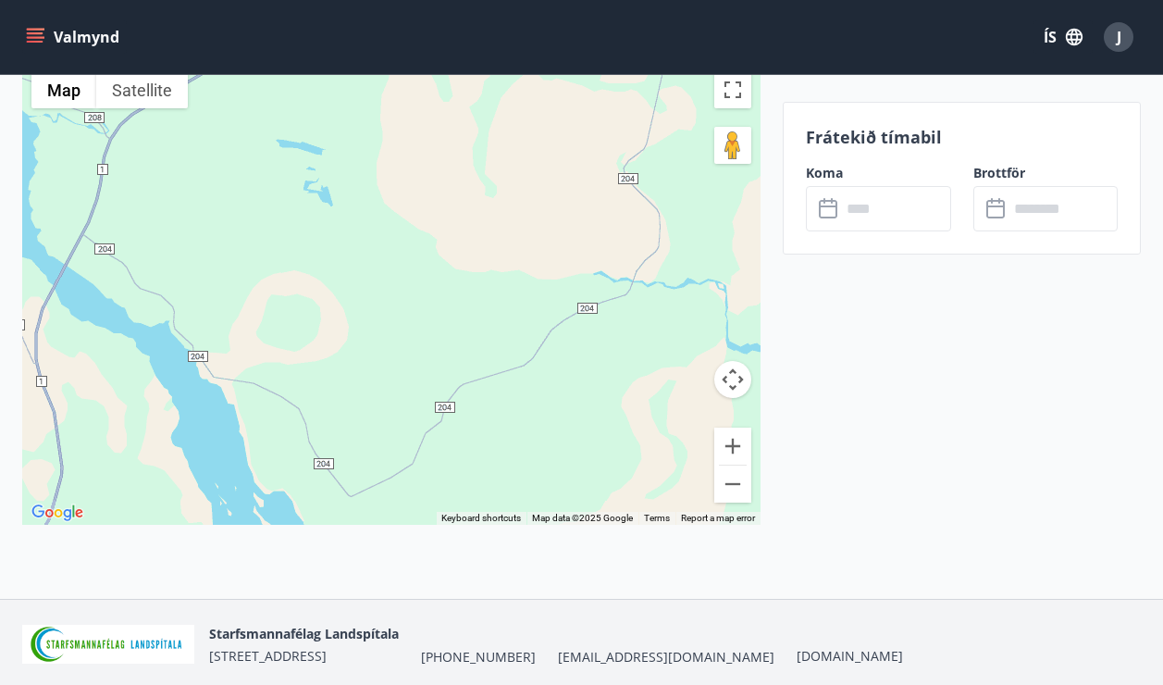
drag, startPoint x: 475, startPoint y: 353, endPoint x: 484, endPoint y: 582, distance: 228.7
click at [484, 582] on div "Hæðargarður J-2 - 881 [GEOGRAPHIC_DATA] ← Move left → Move right ↑ Move up ↓ Mo…" at bounding box center [391, 308] width 738 height 579
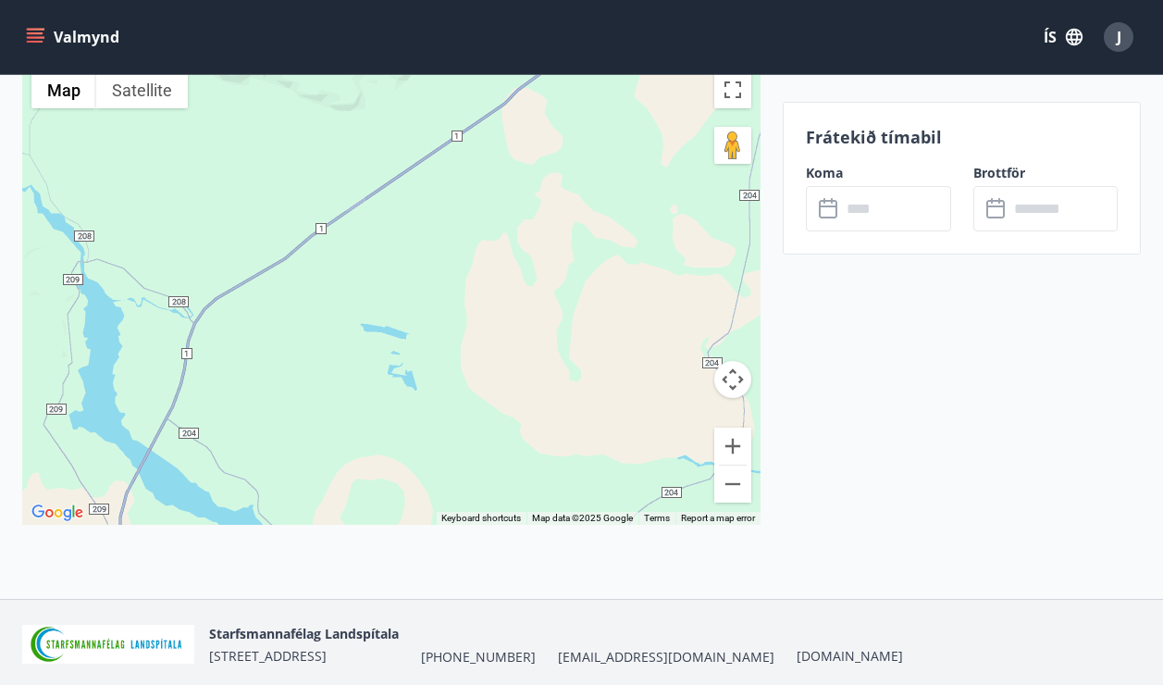
drag, startPoint x: 420, startPoint y: 325, endPoint x: 518, endPoint y: 501, distance: 201.3
click at [520, 500] on div at bounding box center [391, 293] width 738 height 463
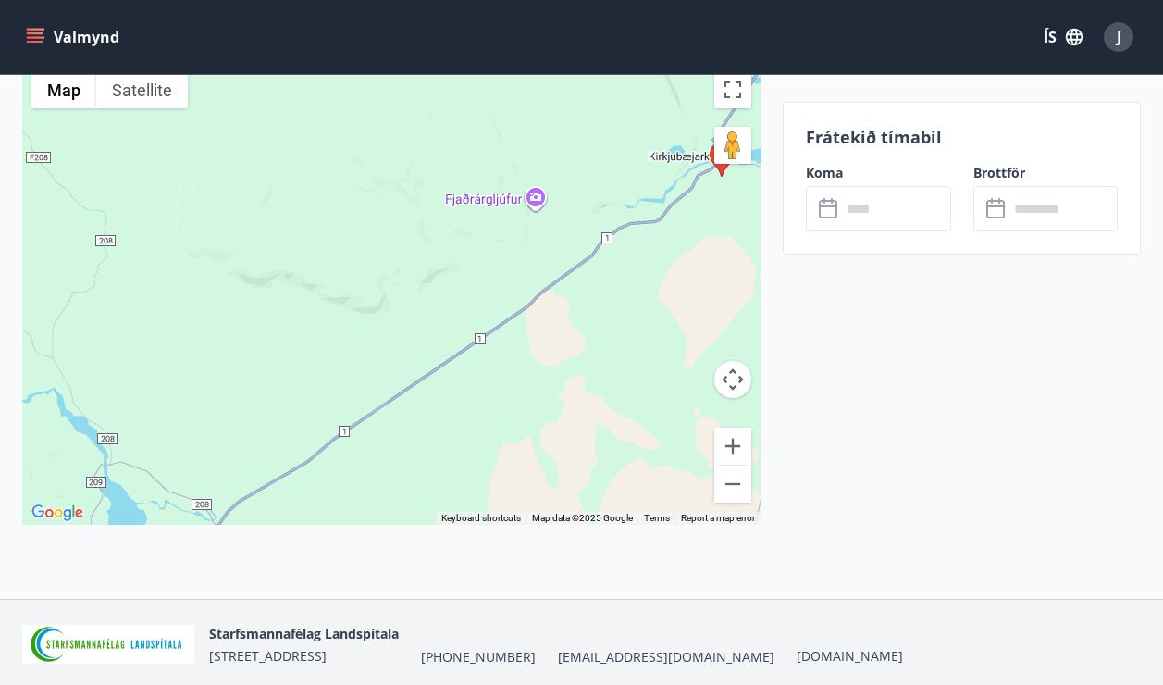
drag, startPoint x: 419, startPoint y: 324, endPoint x: 436, endPoint y: 513, distance: 189.5
click at [436, 513] on div "Use ctrl + scroll to zoom the map Map Terrain Satellite Labels Keyboard shortcu…" at bounding box center [391, 293] width 738 height 463
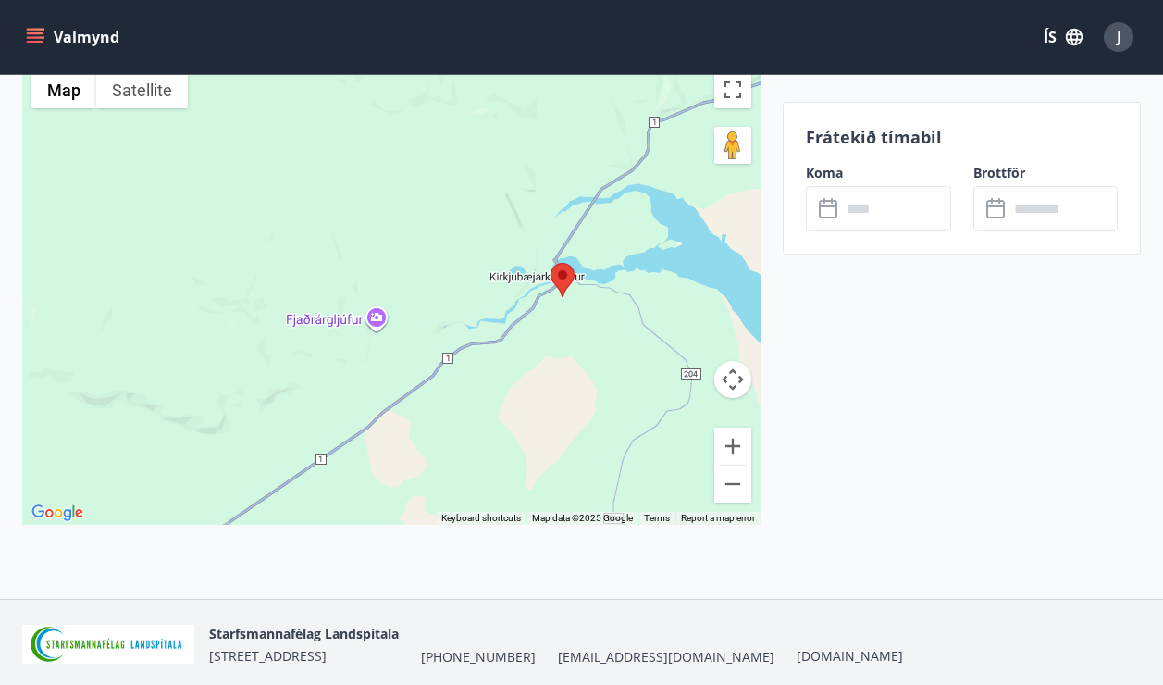
drag, startPoint x: 566, startPoint y: 344, endPoint x: 404, endPoint y: 471, distance: 205.6
click at [404, 471] on div at bounding box center [391, 293] width 738 height 463
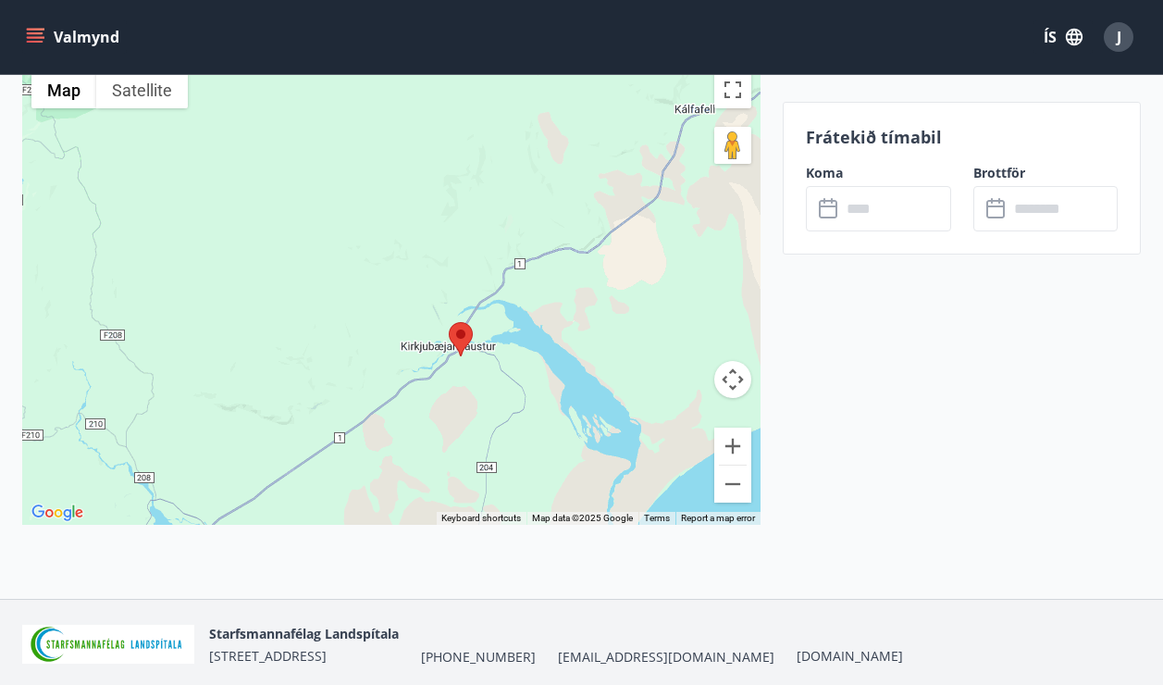
drag, startPoint x: 522, startPoint y: 393, endPoint x: 451, endPoint y: 413, distance: 73.8
click at [451, 413] on div at bounding box center [391, 293] width 738 height 463
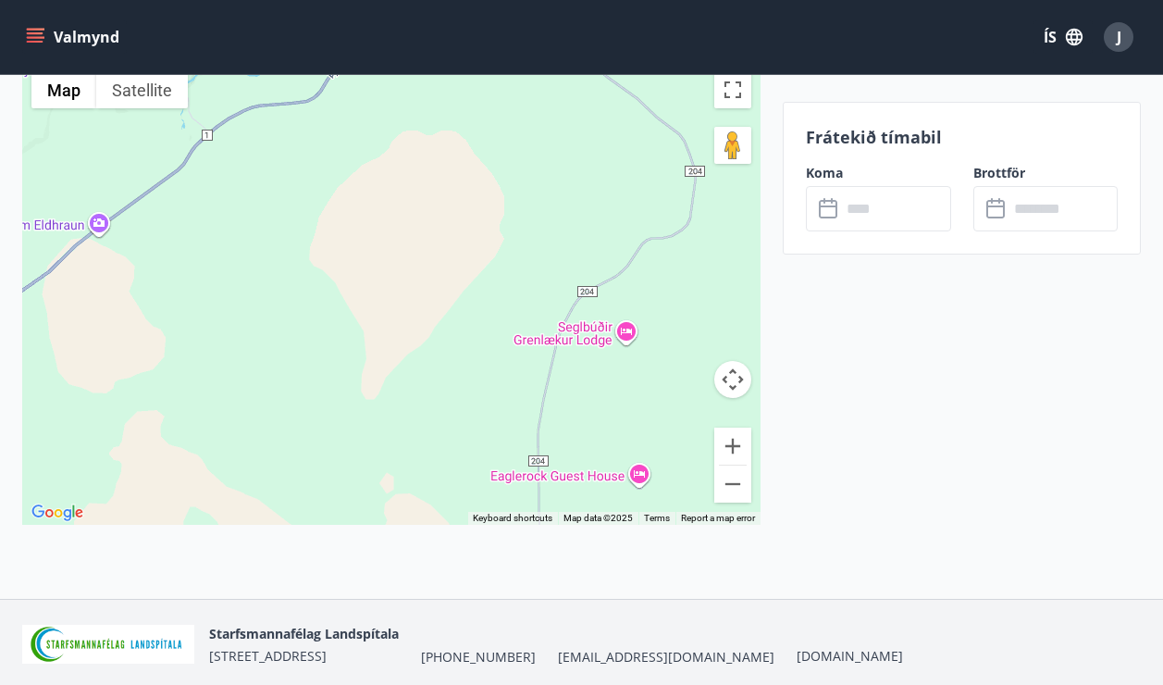
drag, startPoint x: 502, startPoint y: 335, endPoint x: 443, endPoint y: 159, distance: 185.5
click at [443, 159] on div at bounding box center [391, 293] width 738 height 463
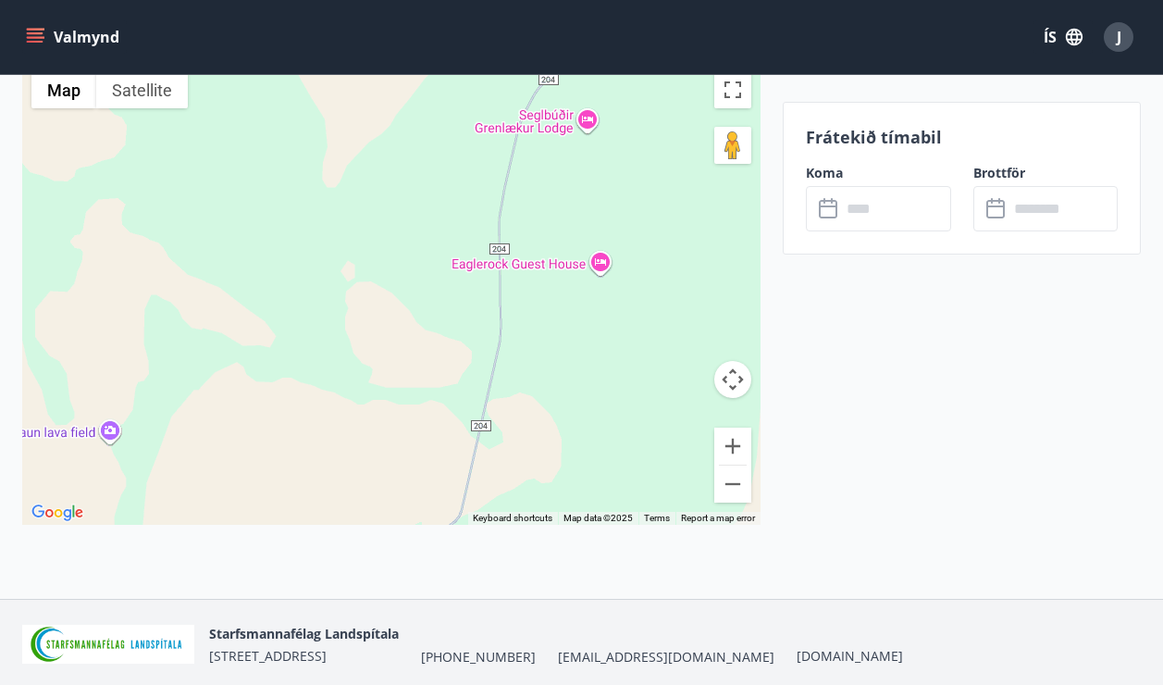
drag, startPoint x: 425, startPoint y: 390, endPoint x: 387, endPoint y: 181, distance: 212.5
click at [387, 181] on div at bounding box center [391, 293] width 738 height 463
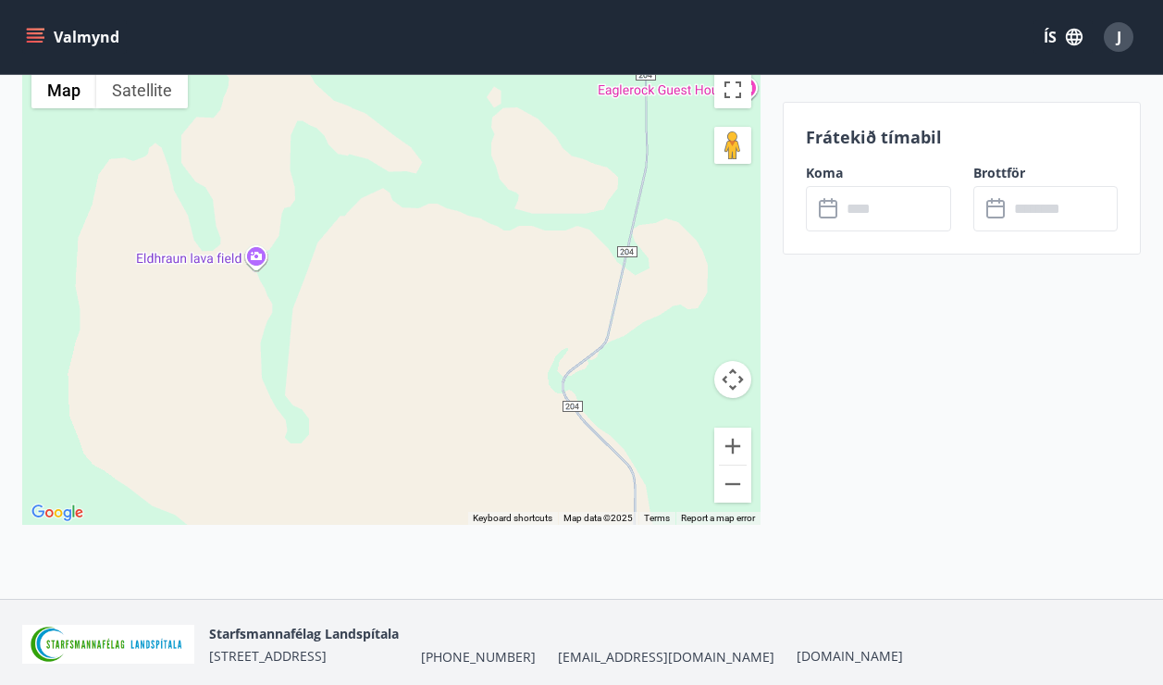
drag, startPoint x: 256, startPoint y: 392, endPoint x: 416, endPoint y: 178, distance: 267.8
click at [416, 178] on div at bounding box center [391, 293] width 738 height 463
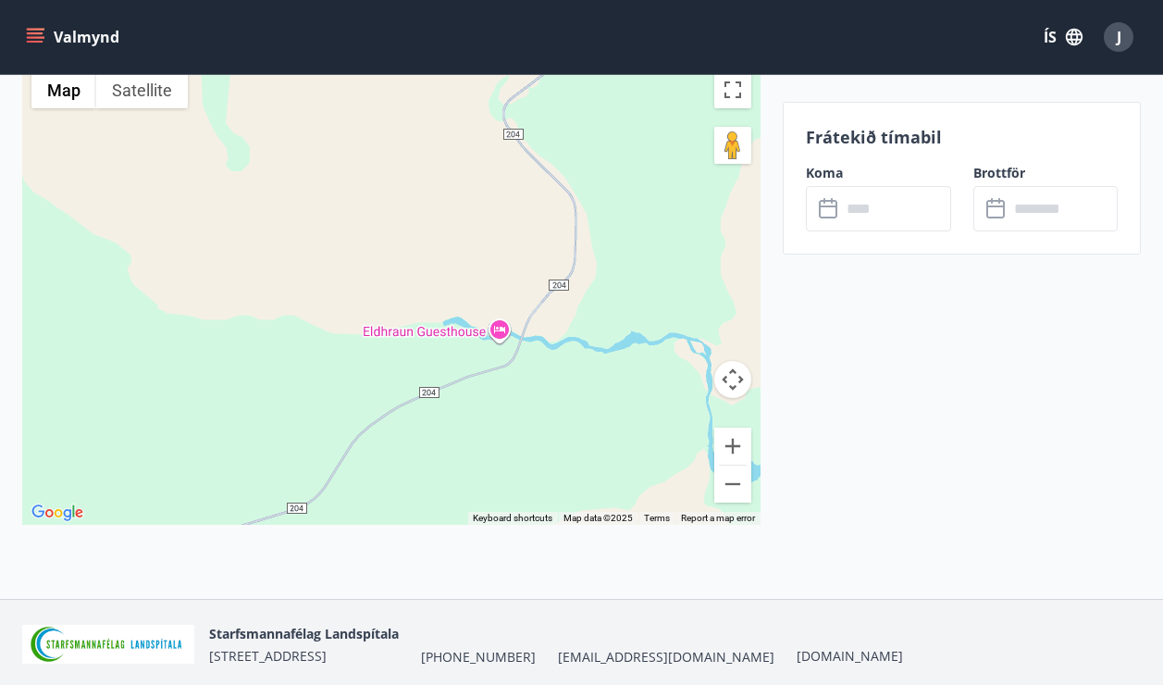
drag, startPoint x: 404, startPoint y: 404, endPoint x: 327, endPoint y: 170, distance: 246.6
click at [327, 170] on div at bounding box center [391, 293] width 738 height 463
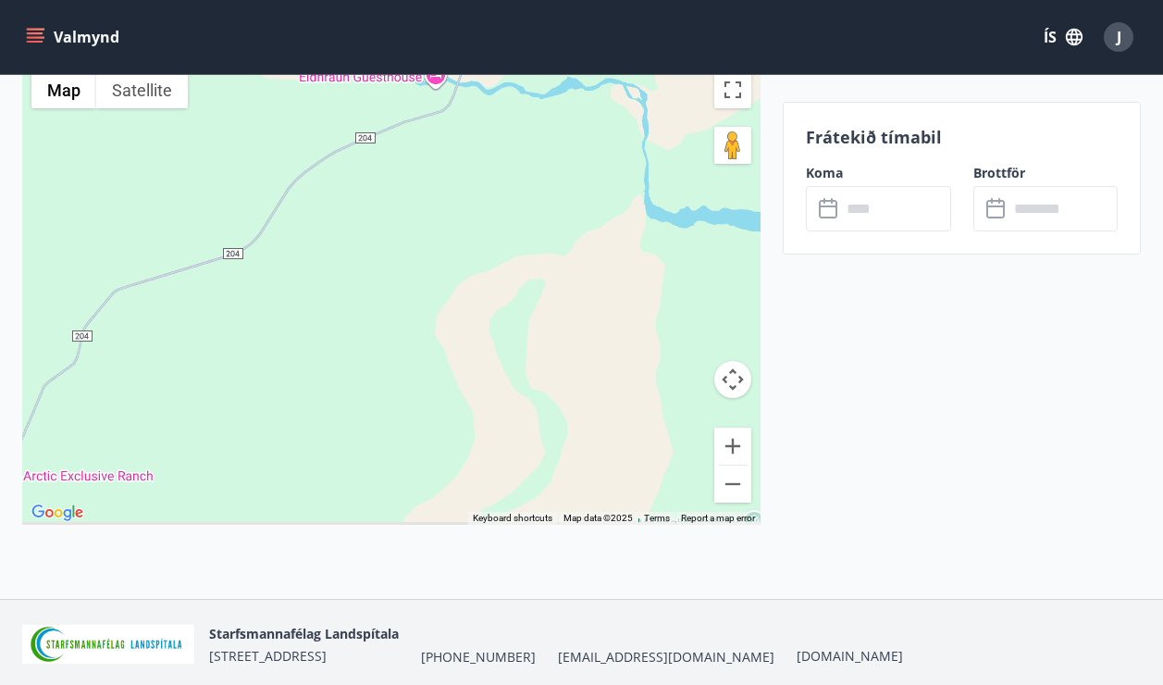
drag, startPoint x: 385, startPoint y: 399, endPoint x: 320, endPoint y: 142, distance: 264.3
click at [320, 143] on div at bounding box center [391, 293] width 738 height 463
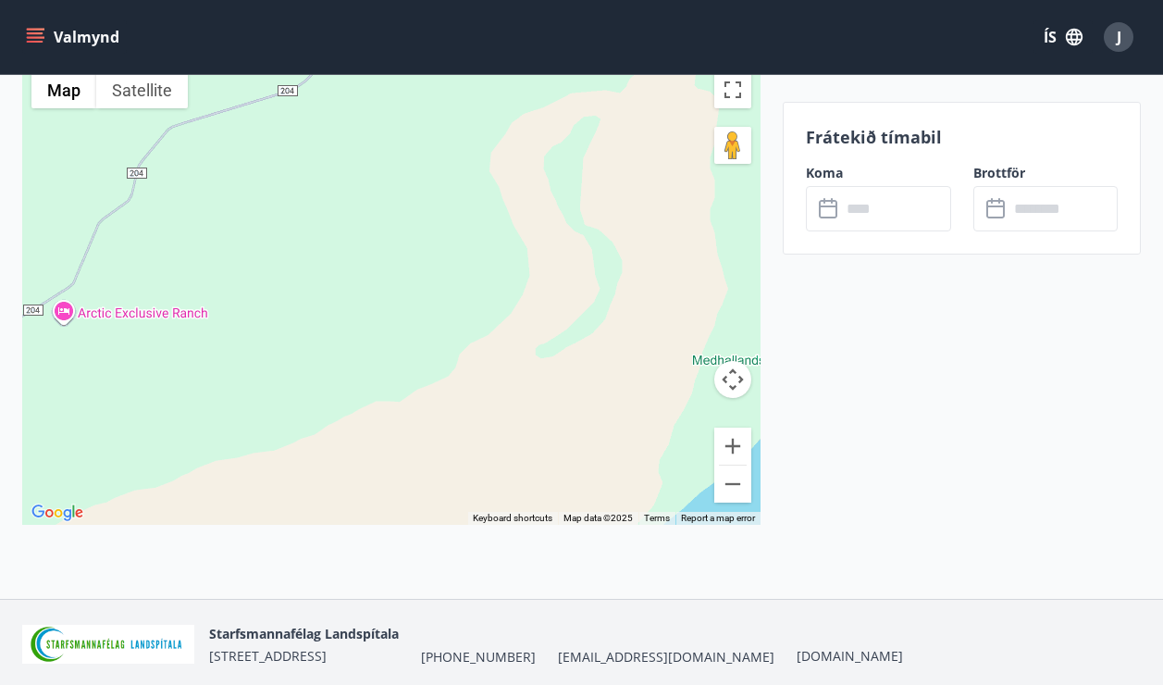
drag, startPoint x: 353, startPoint y: 344, endPoint x: 412, endPoint y: 186, distance: 168.9
click at [412, 186] on div at bounding box center [391, 293] width 738 height 463
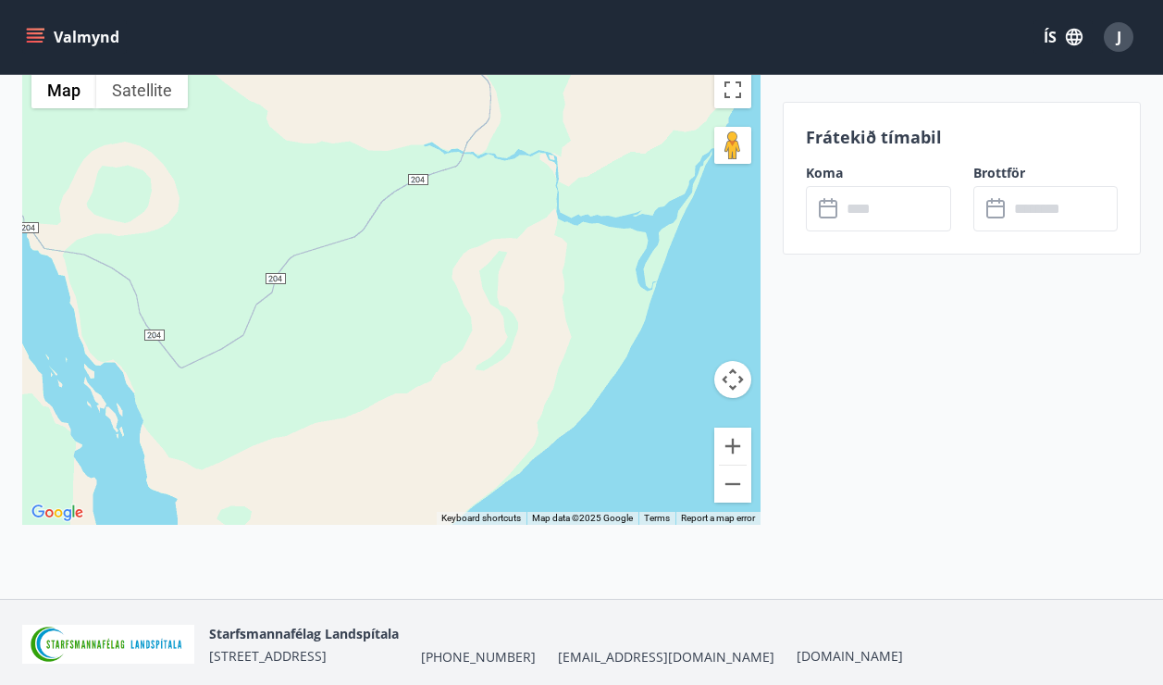
drag, startPoint x: 413, startPoint y: 186, endPoint x: 396, endPoint y: 411, distance: 225.4
click at [397, 411] on div at bounding box center [391, 293] width 738 height 463
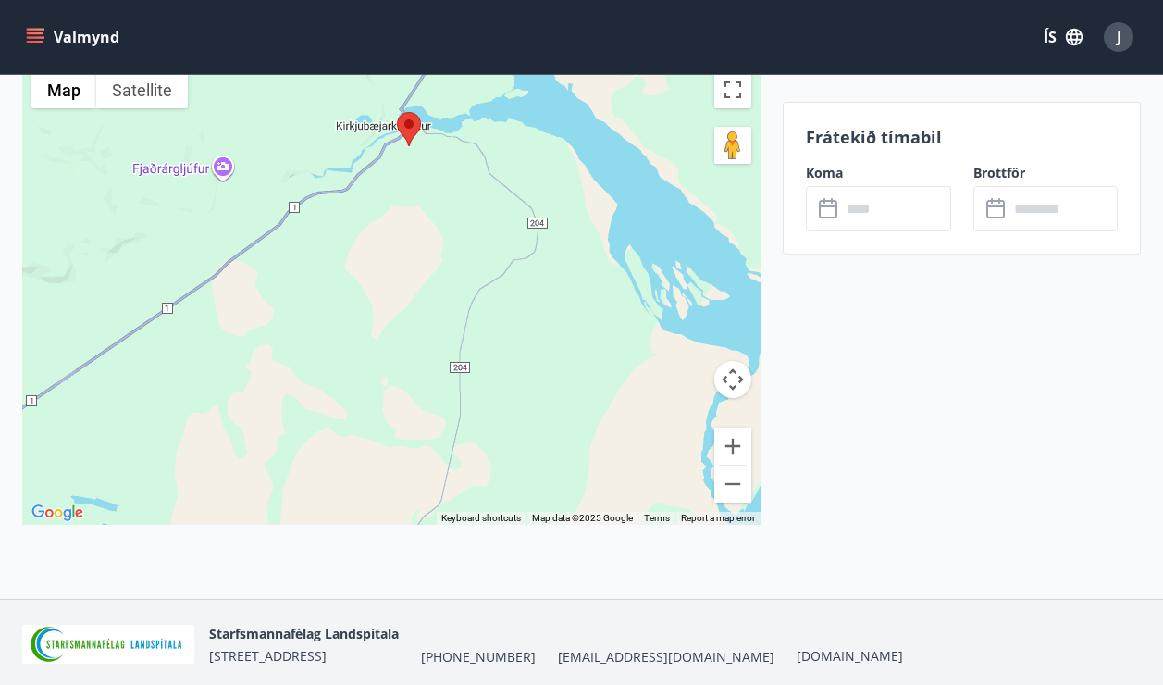
drag, startPoint x: 441, startPoint y: 152, endPoint x: 446, endPoint y: 450, distance: 298.0
click at [446, 450] on div at bounding box center [391, 293] width 738 height 463
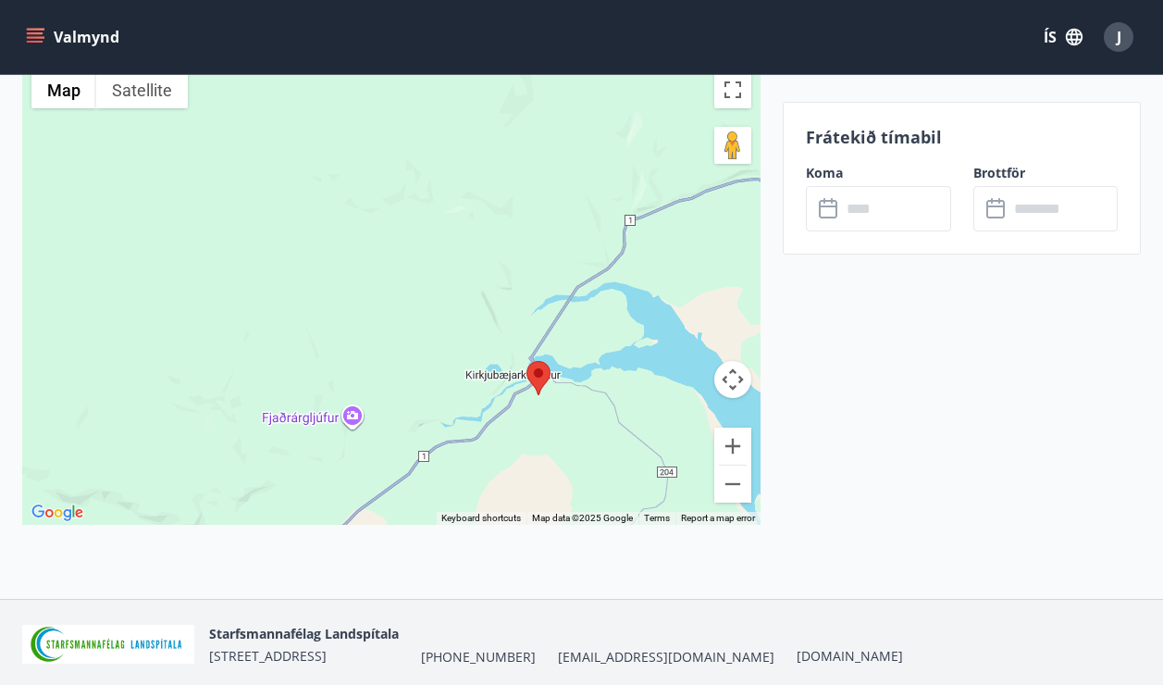
drag, startPoint x: 450, startPoint y: 229, endPoint x: 568, endPoint y: 405, distance: 212.7
click at [568, 405] on div at bounding box center [391, 293] width 738 height 463
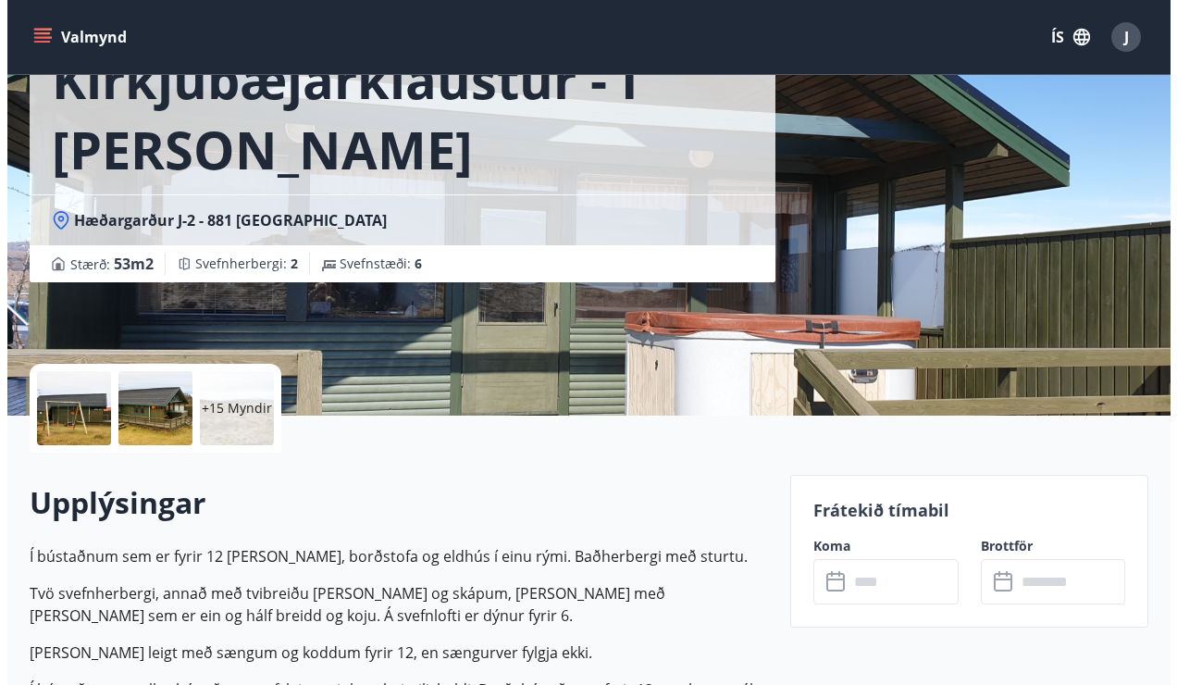
scroll to position [0, 0]
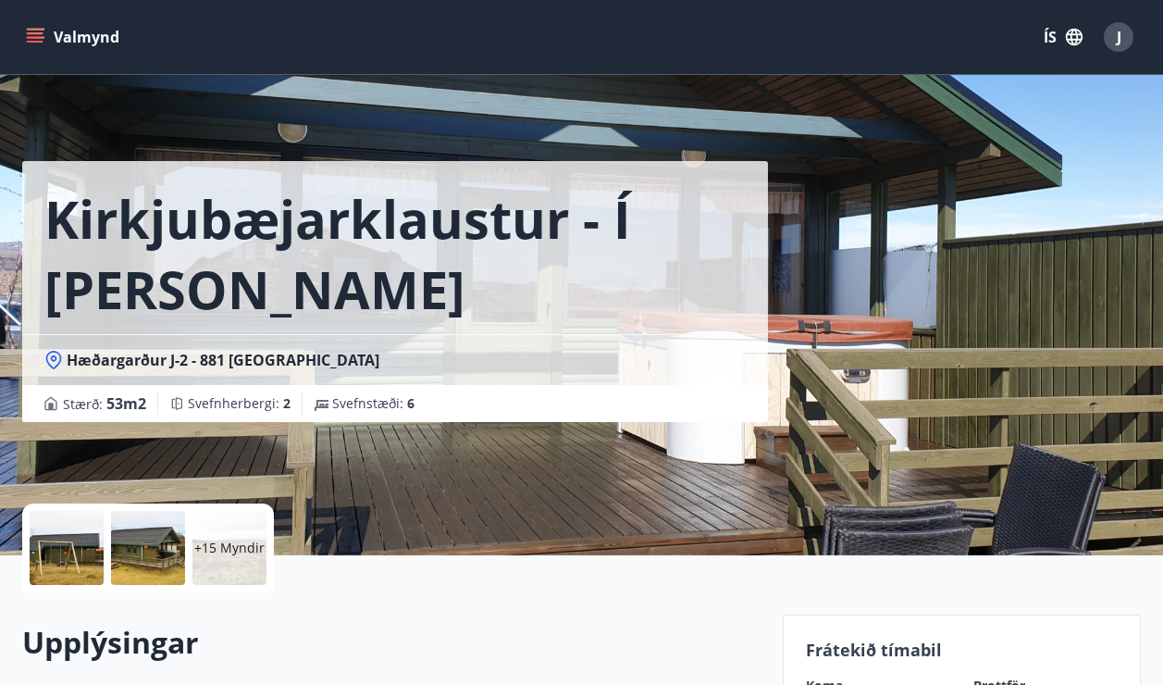
click at [238, 535] on div "+15 Myndir" at bounding box center [229, 548] width 74 height 74
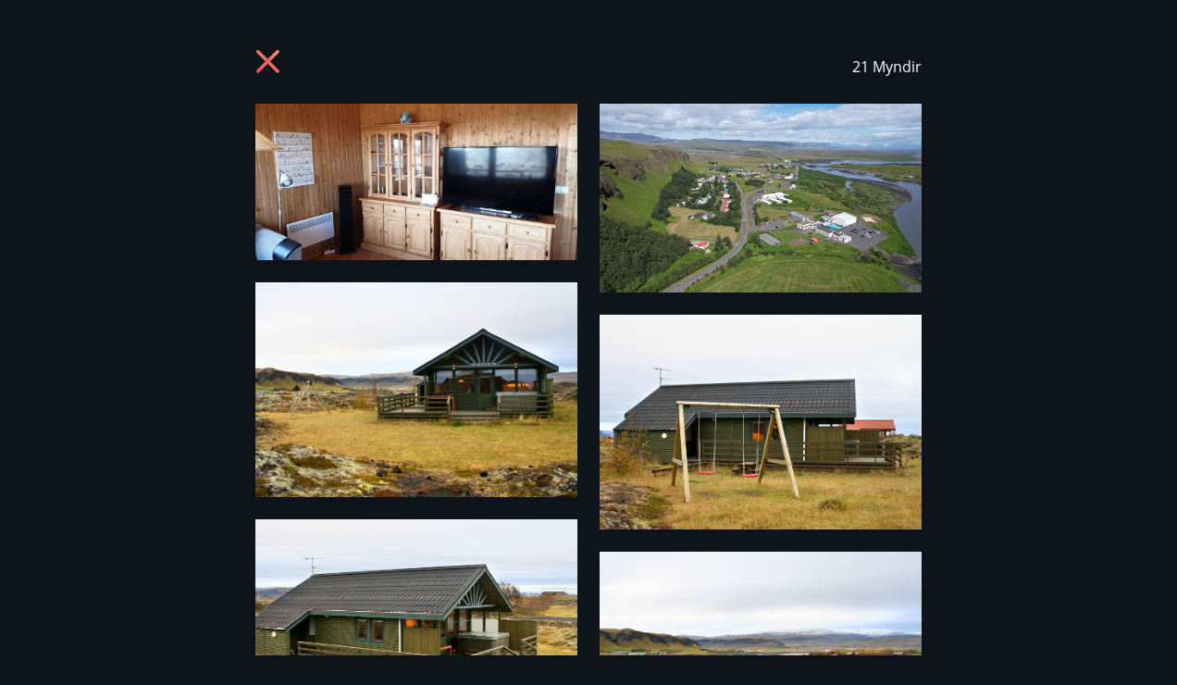
click at [263, 60] on icon at bounding box center [270, 64] width 30 height 30
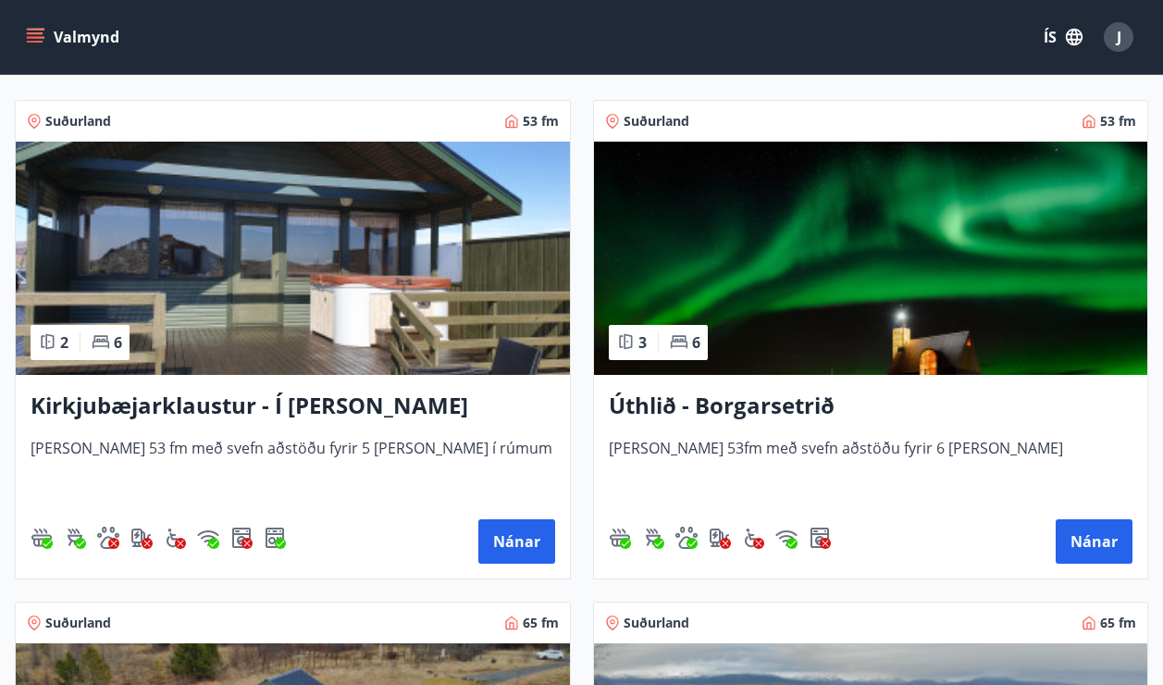
scroll to position [370, 0]
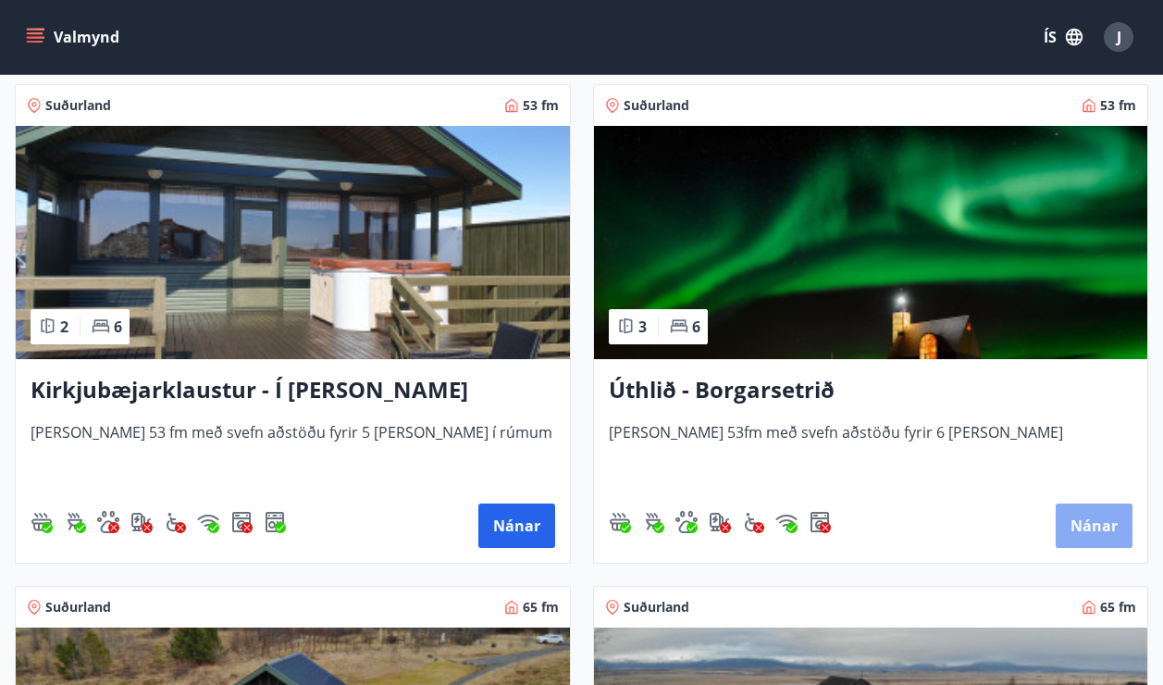
click at [1106, 520] on button "Nánar" at bounding box center [1094, 525] width 77 height 44
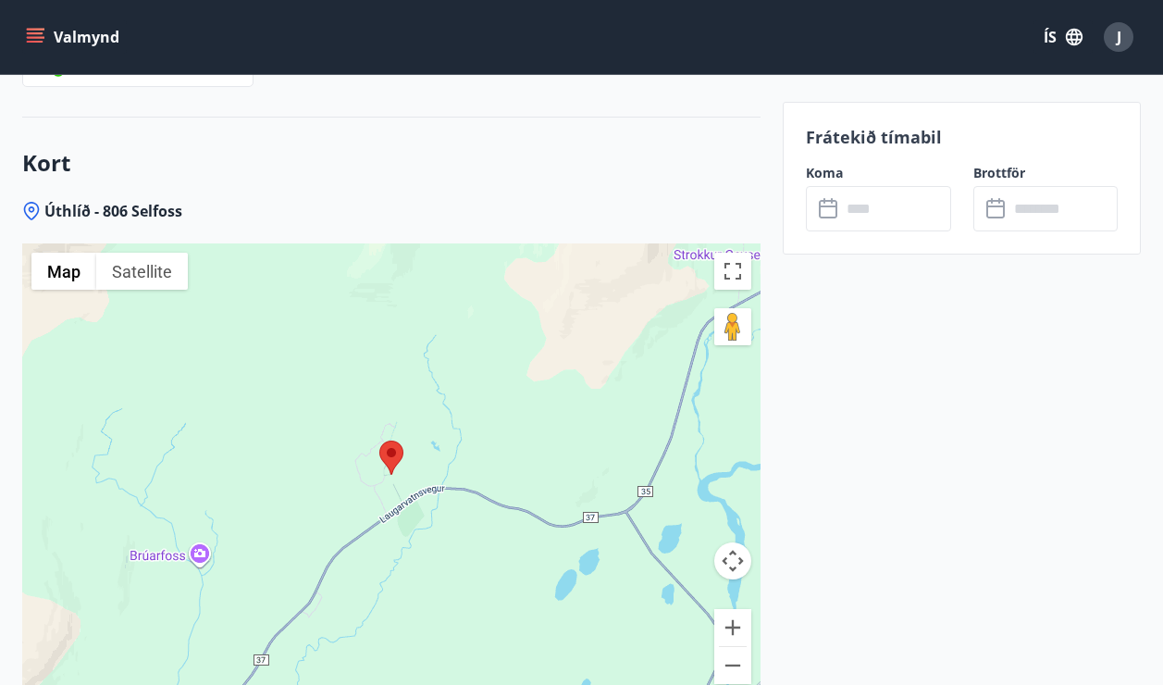
scroll to position [2961, 0]
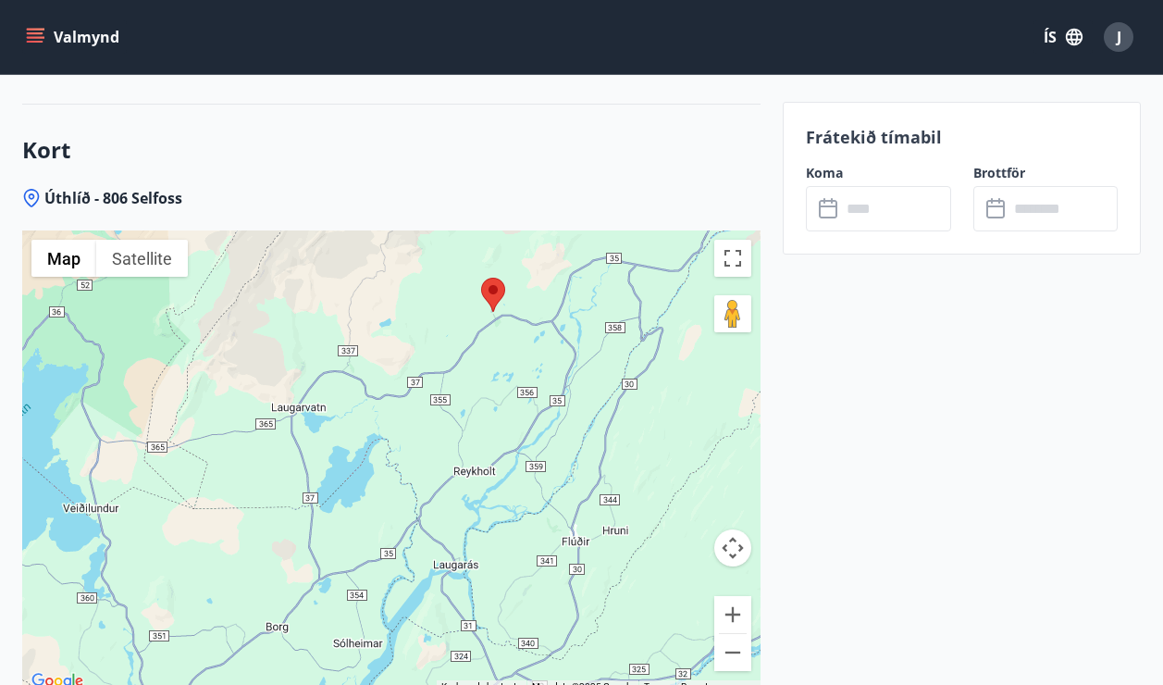
drag, startPoint x: 447, startPoint y: 492, endPoint x: 473, endPoint y: 353, distance: 142.1
click at [473, 353] on div at bounding box center [391, 461] width 738 height 463
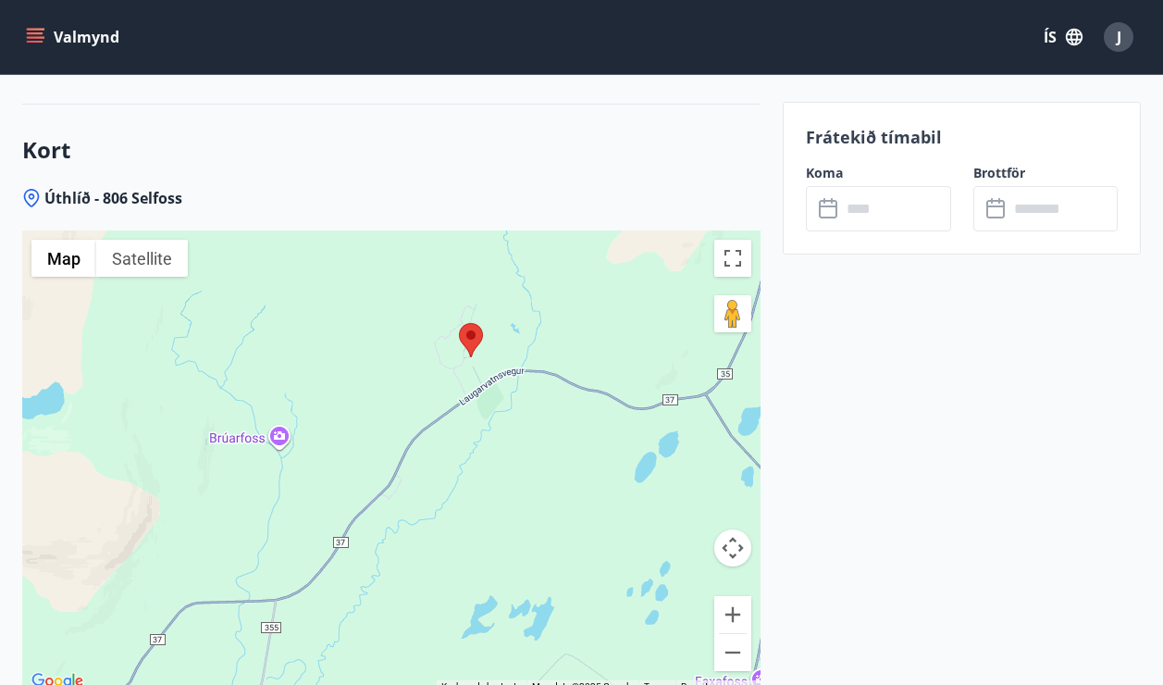
drag, startPoint x: 533, startPoint y: 224, endPoint x: 513, endPoint y: 409, distance: 186.2
click at [513, 409] on div at bounding box center [391, 461] width 738 height 463
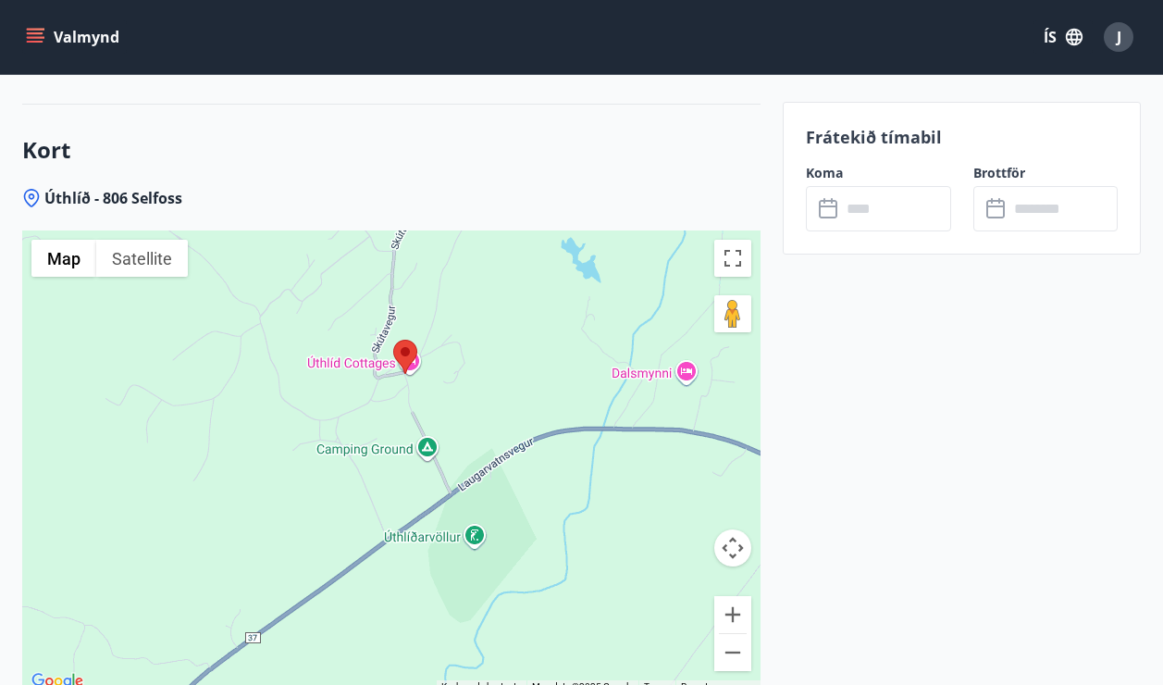
drag, startPoint x: 444, startPoint y: 358, endPoint x: 467, endPoint y: 544, distance: 187.4
click at [467, 544] on div at bounding box center [391, 461] width 738 height 463
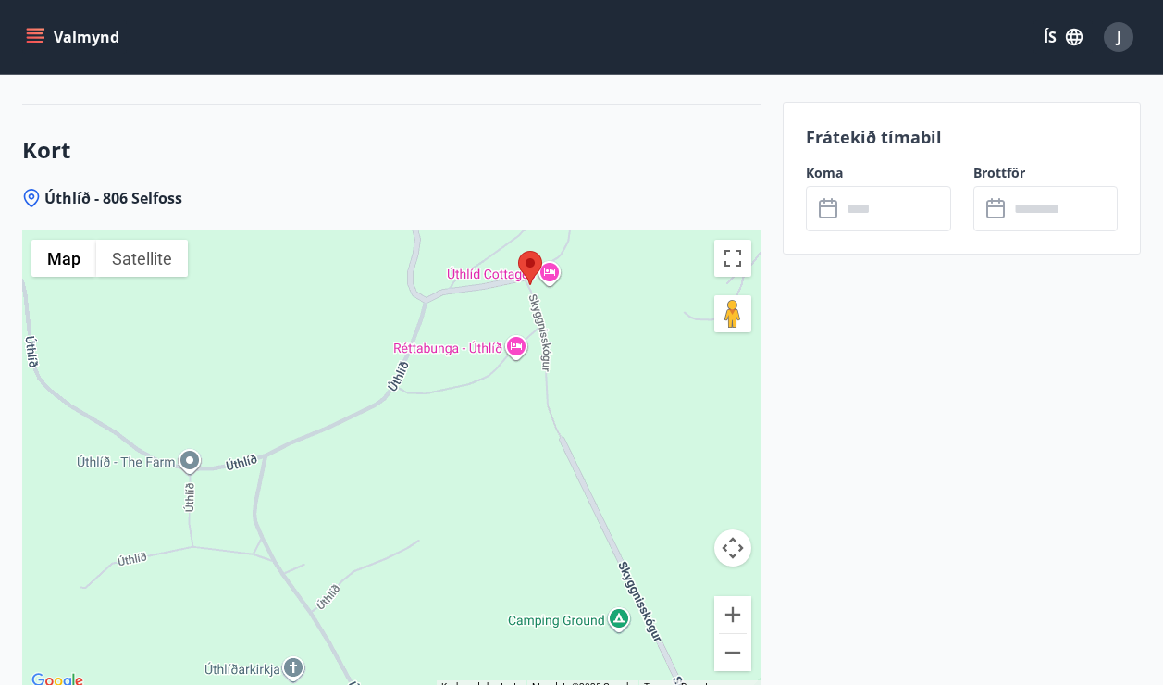
drag, startPoint x: 358, startPoint y: 336, endPoint x: 517, endPoint y: 353, distance: 160.1
click at [517, 353] on div at bounding box center [391, 461] width 738 height 463
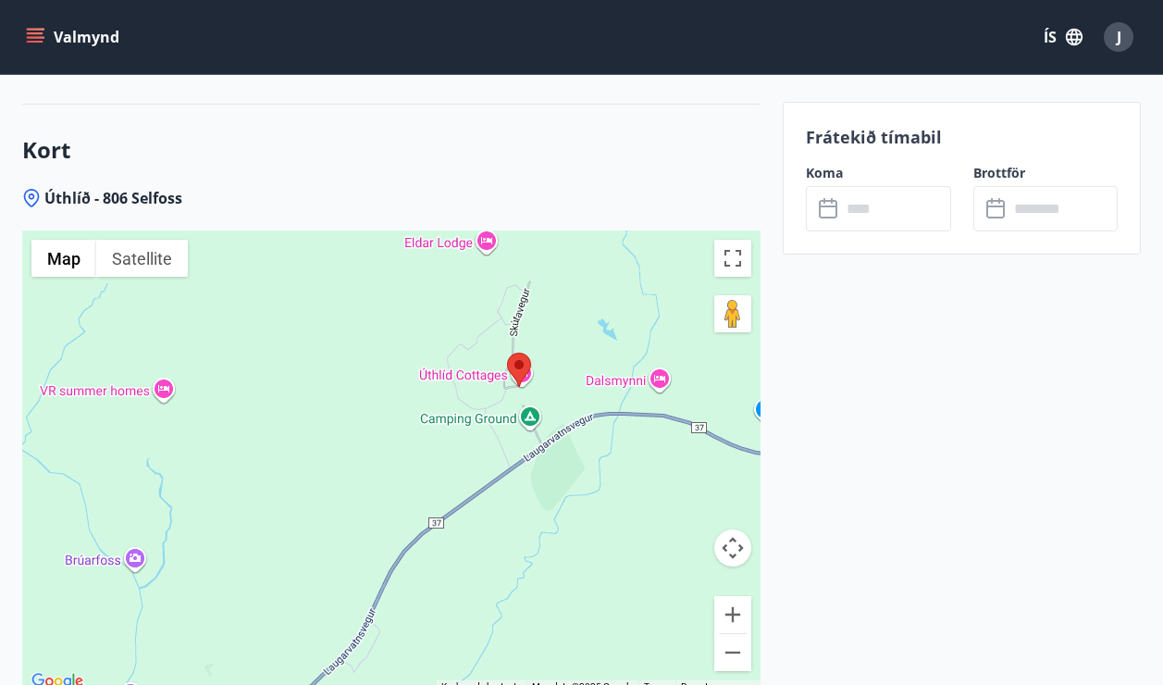
click at [127, 516] on div at bounding box center [391, 461] width 738 height 463
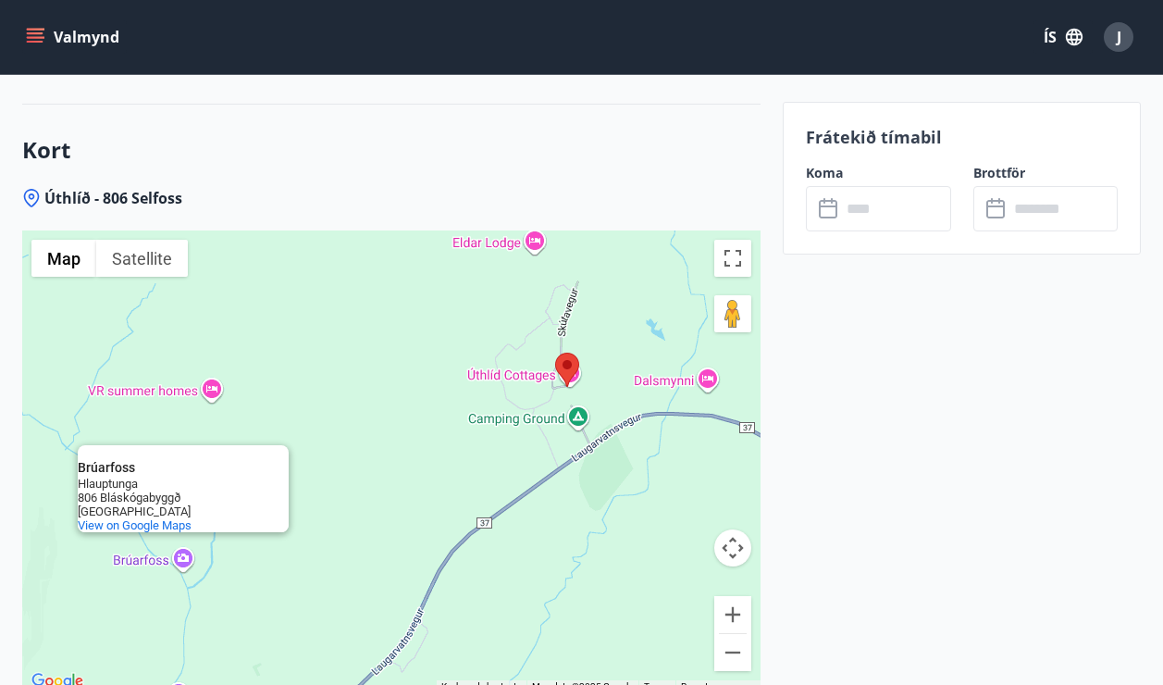
click at [180, 516] on div "Brúarfoss Brúarfoss Hlauptunga 806 Bláskógabyggð Iceland View on Google Maps" at bounding box center [391, 461] width 738 height 463
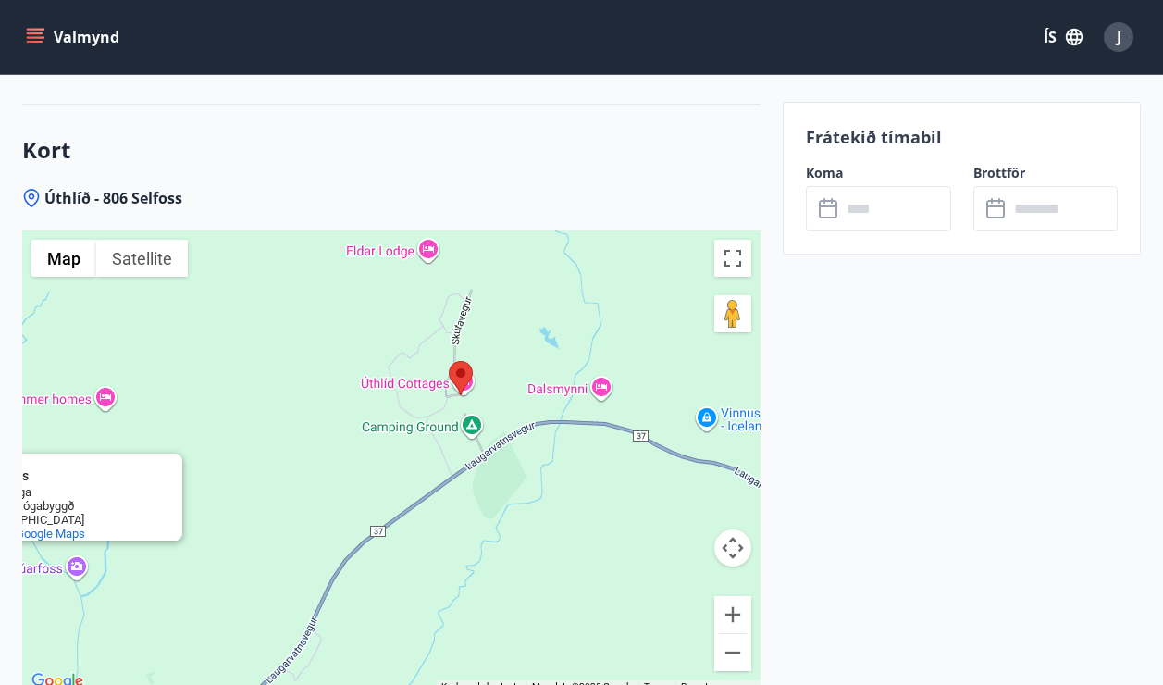
drag, startPoint x: 439, startPoint y: 426, endPoint x: 363, endPoint y: 434, distance: 76.3
click at [309, 446] on div "Brúarfoss Brúarfoss Hlauptunga 806 Bláskógabyggð Iceland View on Google Maps" at bounding box center [391, 461] width 738 height 463
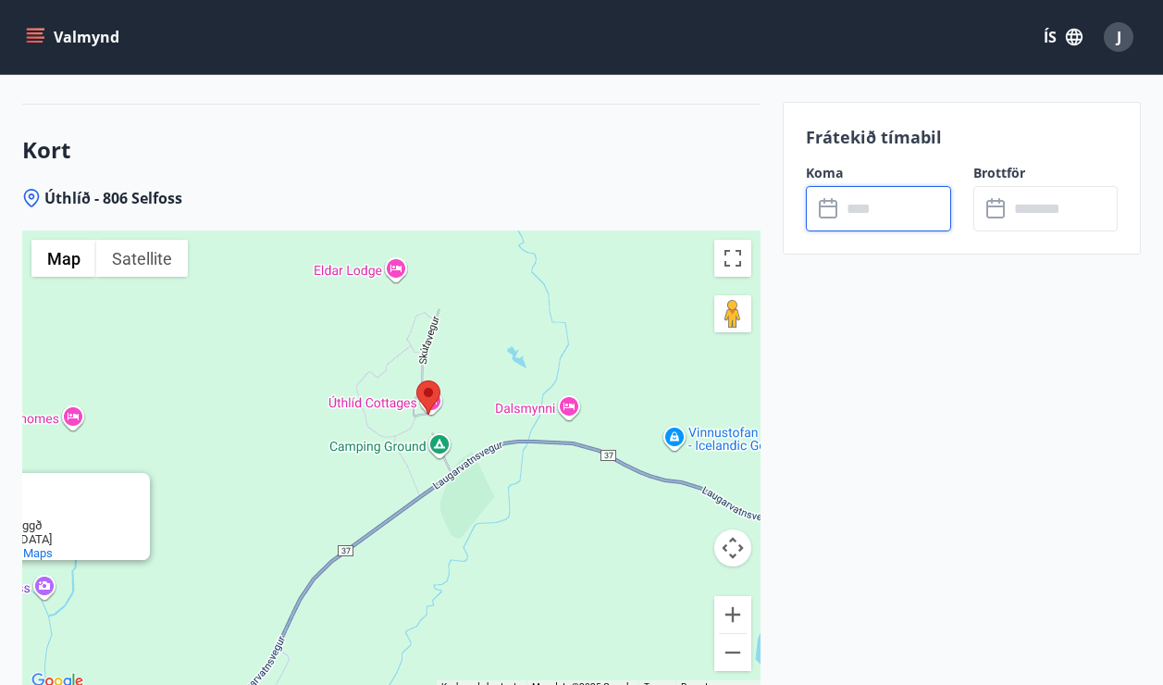
click at [904, 219] on input "text" at bounding box center [896, 208] width 110 height 45
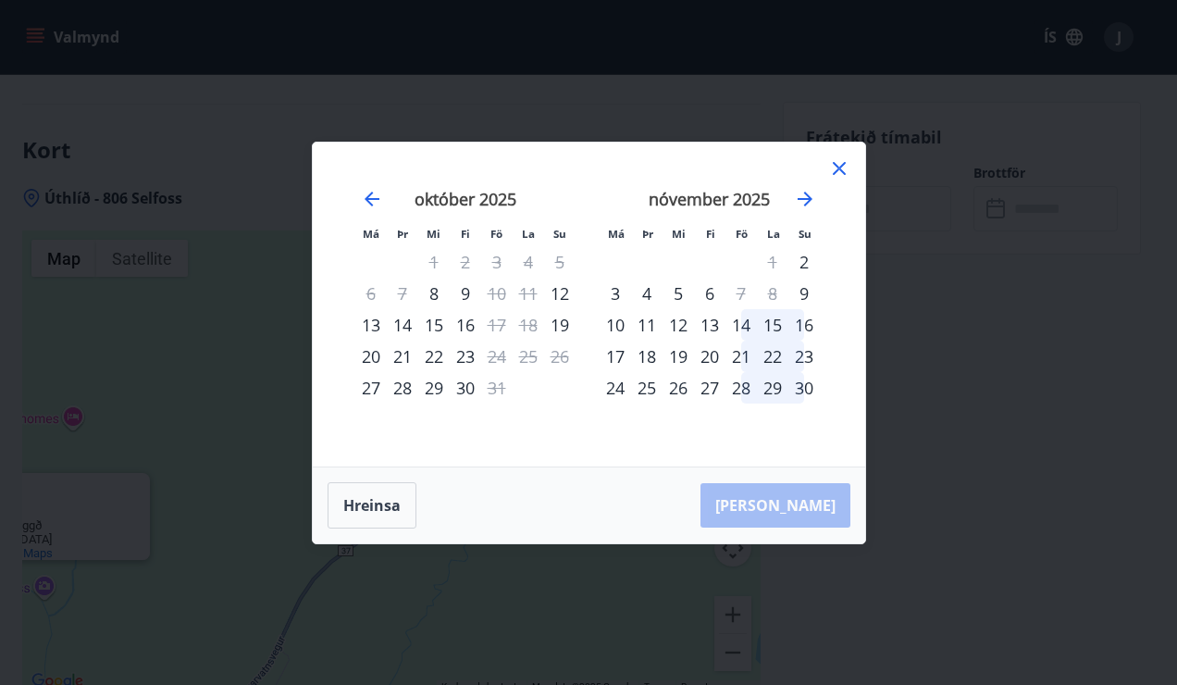
click at [839, 165] on icon at bounding box center [839, 168] width 22 height 22
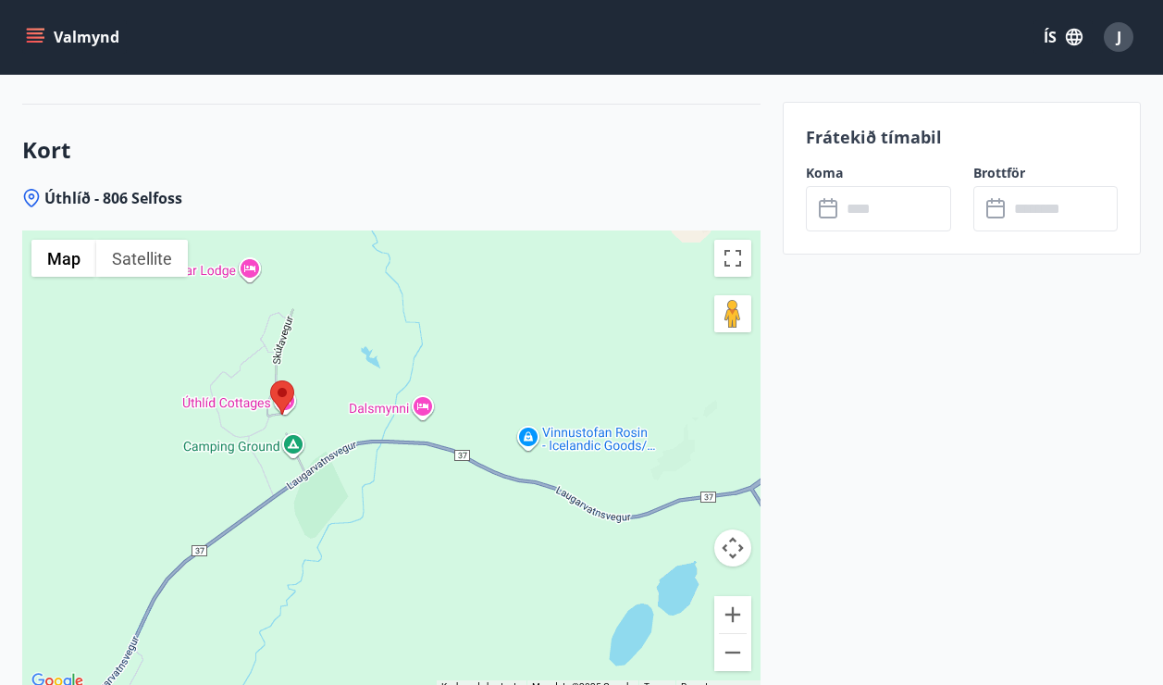
drag, startPoint x: 612, startPoint y: 413, endPoint x: 457, endPoint y: 413, distance: 155.4
click at [457, 413] on div "Brúarfoss Brúarfoss Hlauptunga 806 Bláskógabyggð Iceland View on Google Maps" at bounding box center [391, 461] width 738 height 463
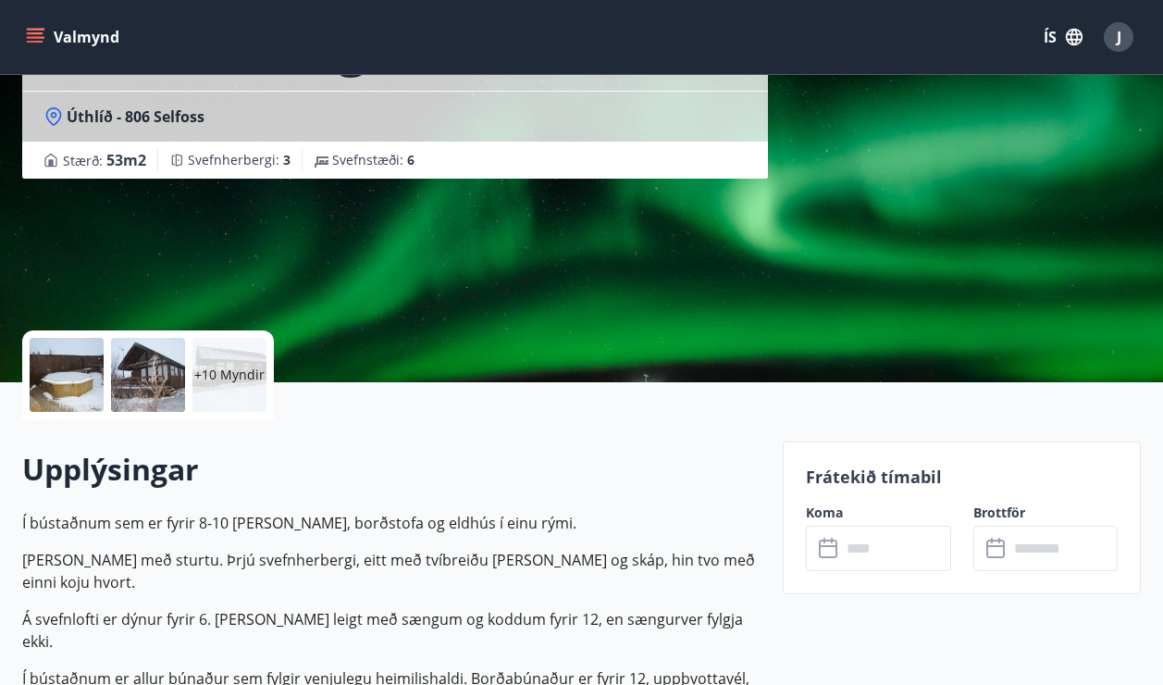
scroll to position [0, 0]
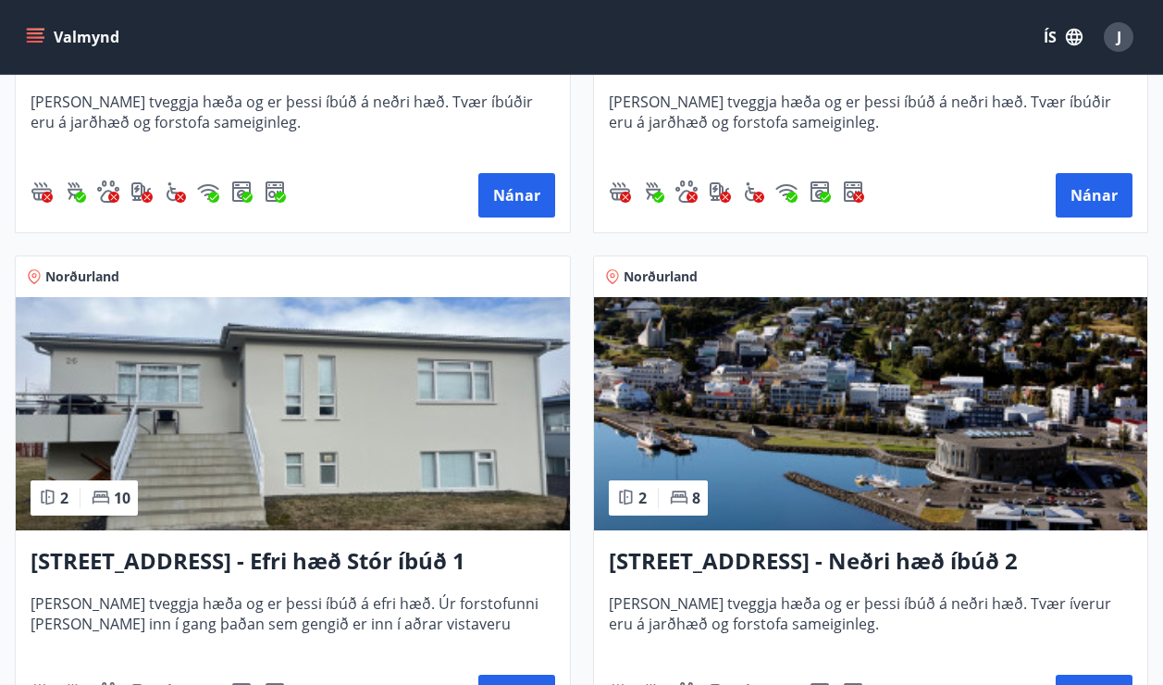
scroll to position [3238, 0]
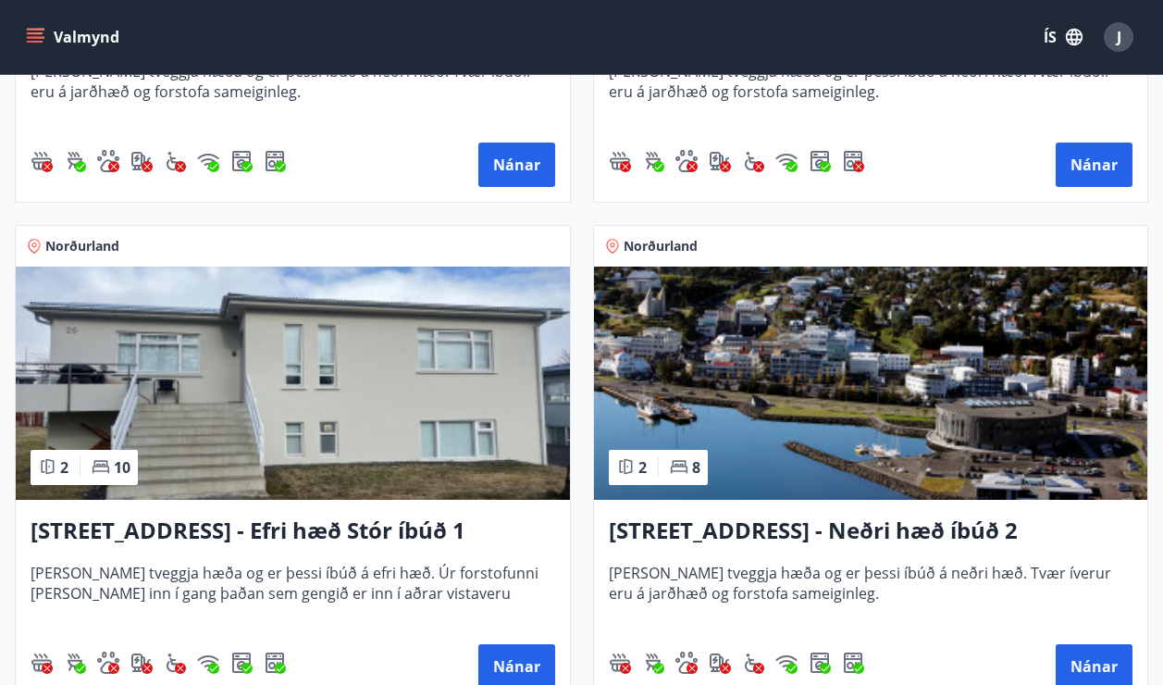
drag, startPoint x: 317, startPoint y: 535, endPoint x: 213, endPoint y: 527, distance: 104.8
click at [213, 527] on h3 "[STREET_ADDRESS] - Efri hæð Stór íbúð 1" at bounding box center [293, 530] width 525 height 33
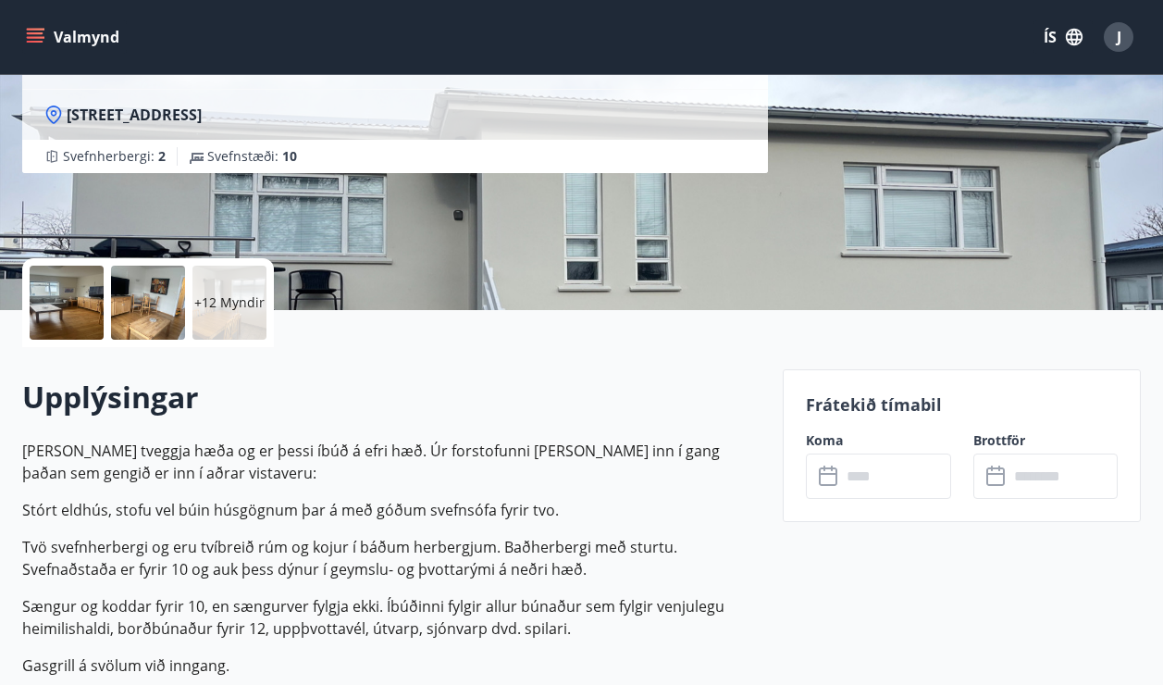
scroll to position [278, 0]
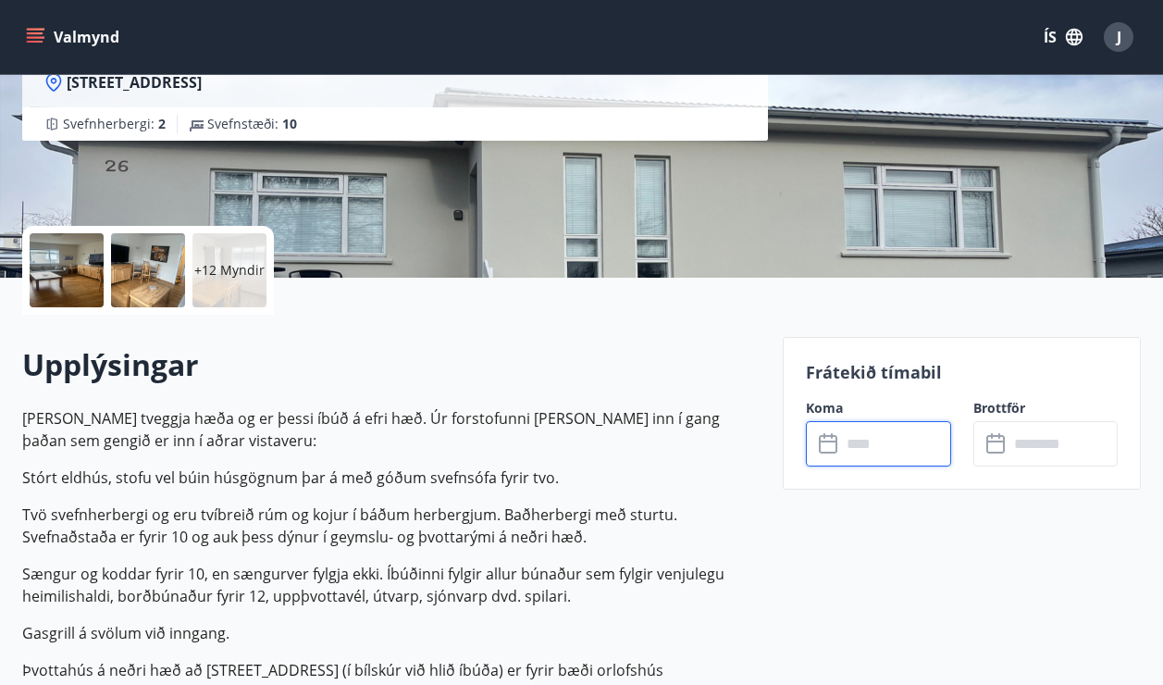
click at [864, 434] on input "text" at bounding box center [896, 443] width 110 height 45
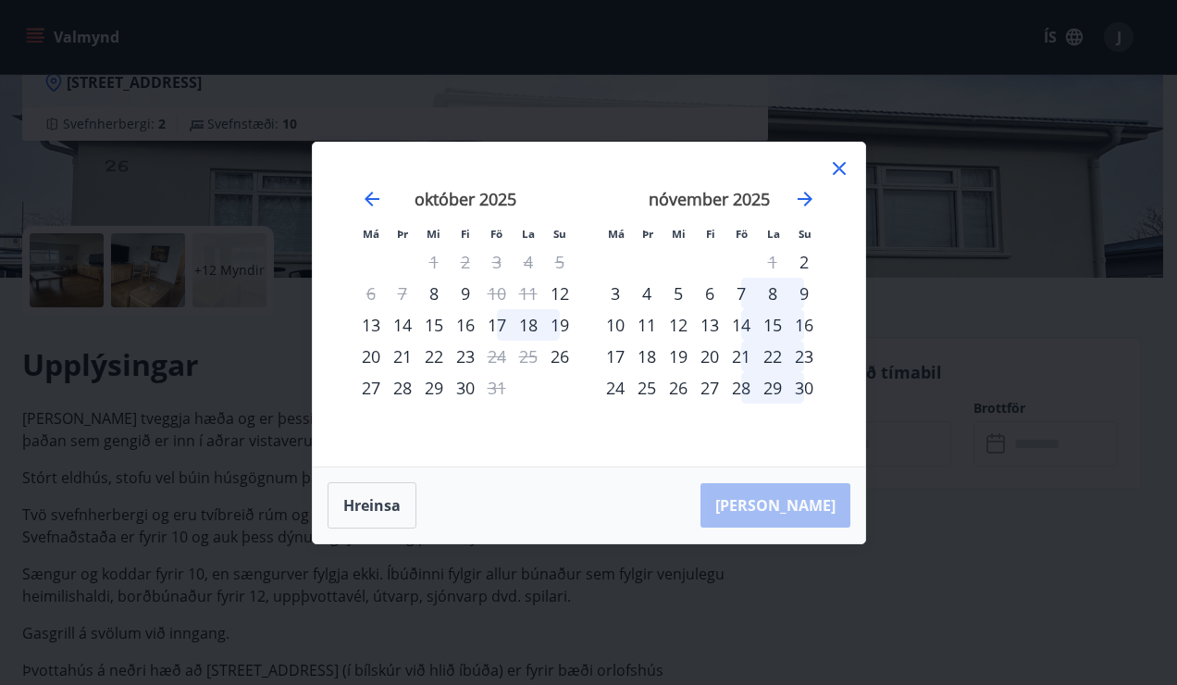
click at [840, 172] on icon at bounding box center [839, 168] width 22 height 22
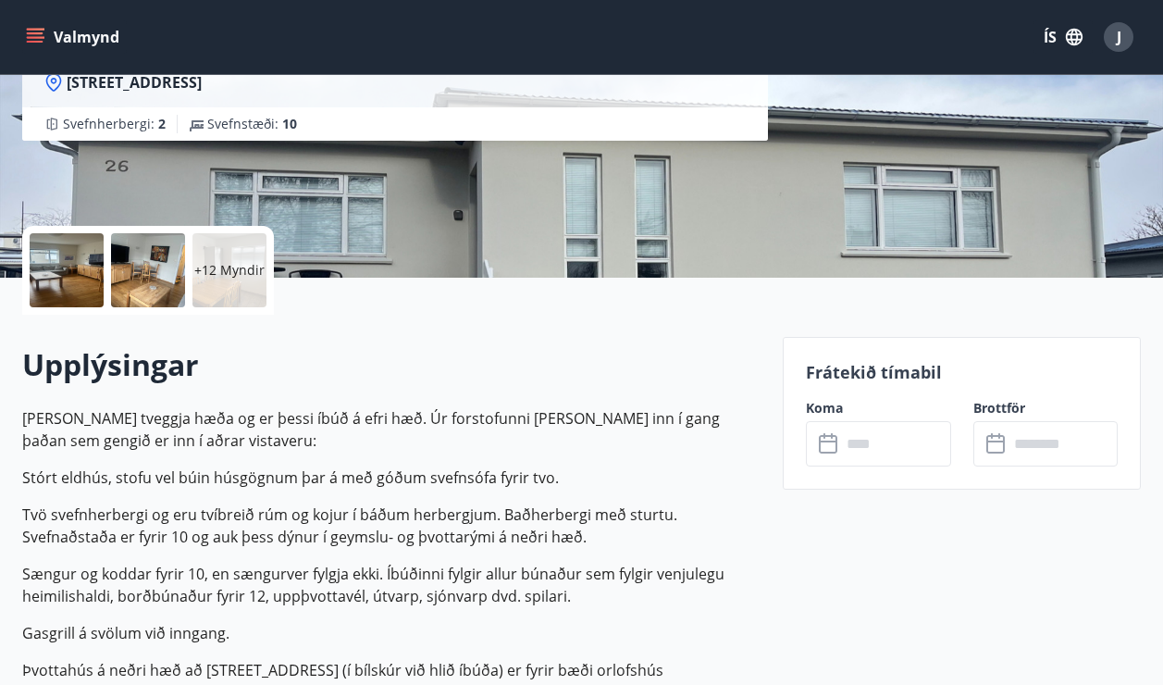
click at [838, 455] on div "​ ​" at bounding box center [878, 443] width 145 height 45
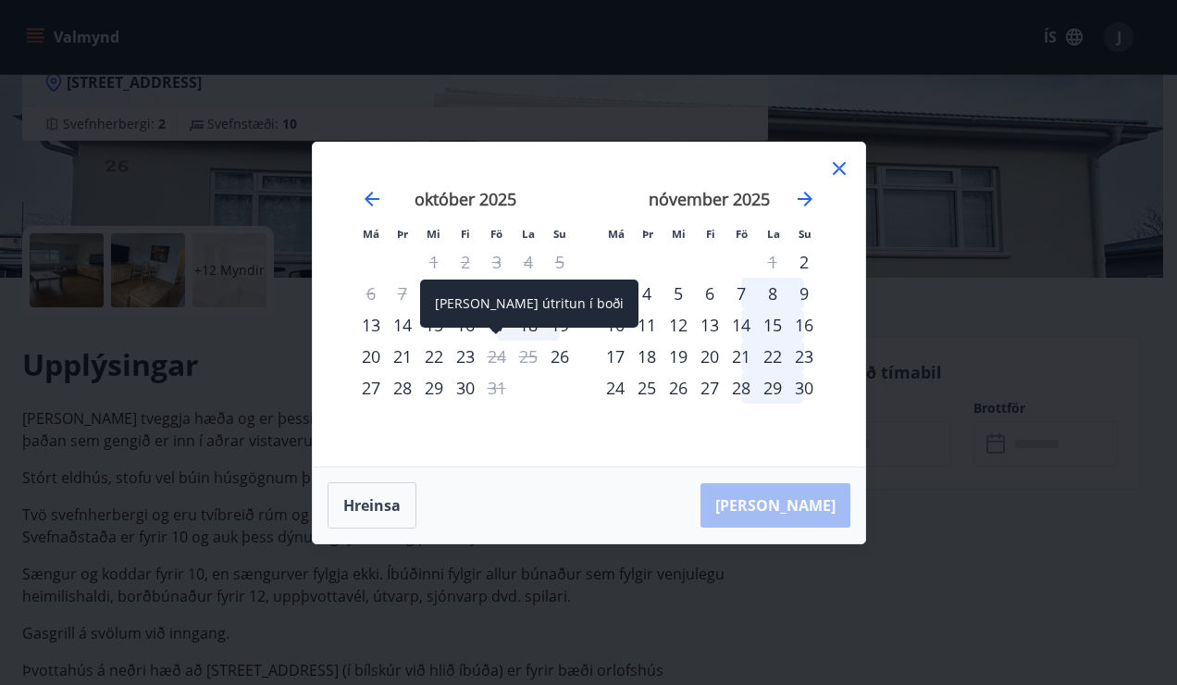
click at [503, 327] on div "[PERSON_NAME] útritun í boði" at bounding box center [529, 303] width 218 height 48
click at [501, 303] on div "[PERSON_NAME] útritun í boði" at bounding box center [529, 303] width 218 height 48
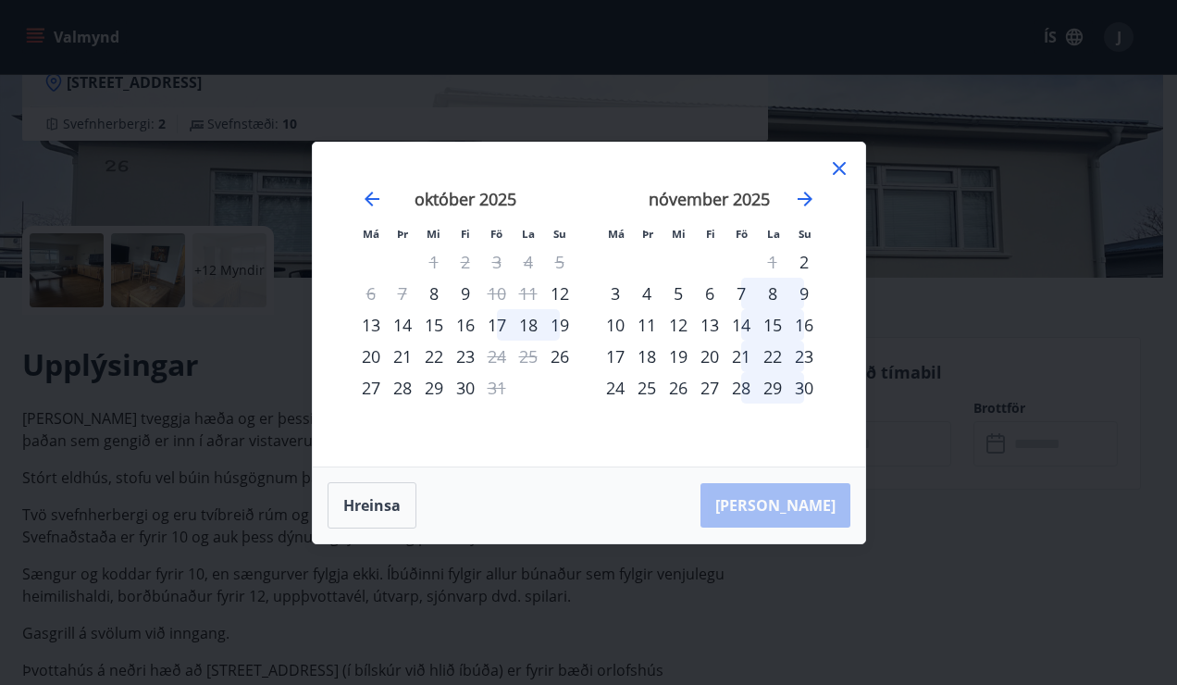
click at [504, 317] on div "17" at bounding box center [496, 324] width 31 height 31
click at [492, 321] on div "17" at bounding box center [496, 324] width 31 height 31
click at [557, 296] on div "12" at bounding box center [559, 293] width 31 height 31
click at [451, 323] on div "16" at bounding box center [465, 324] width 31 height 31
click at [438, 326] on div "15" at bounding box center [433, 324] width 31 height 31
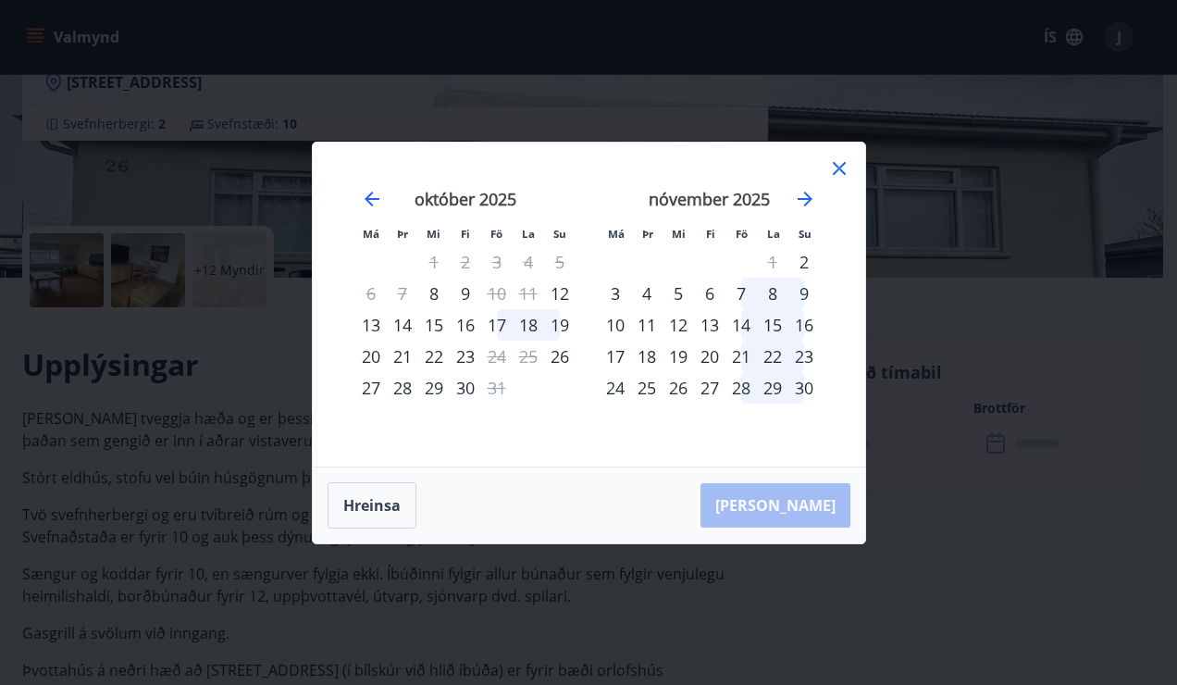
click at [501, 323] on div "17" at bounding box center [496, 324] width 31 height 31
click at [534, 328] on div "18" at bounding box center [528, 324] width 31 height 31
click at [558, 360] on div "26" at bounding box center [559, 355] width 31 height 31
click at [427, 387] on div "29" at bounding box center [433, 387] width 31 height 31
click at [699, 302] on div "6" at bounding box center [709, 293] width 31 height 31
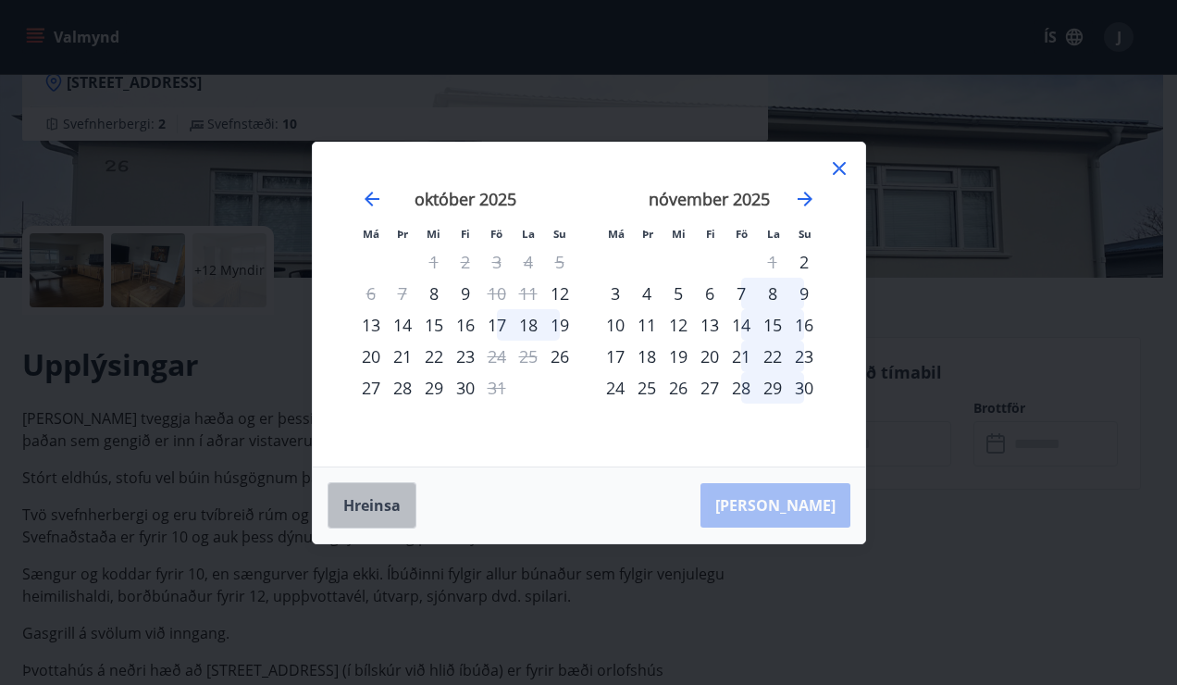
click at [370, 492] on button "Hreinsa" at bounding box center [372, 505] width 89 height 46
click at [527, 409] on div "[DATE] 1 2 3 4 5 6 7 8 9 10 11 12 13 14 15 16 17 18 19 20 21 22 23 24 25 26 27 …" at bounding box center [465, 316] width 244 height 303
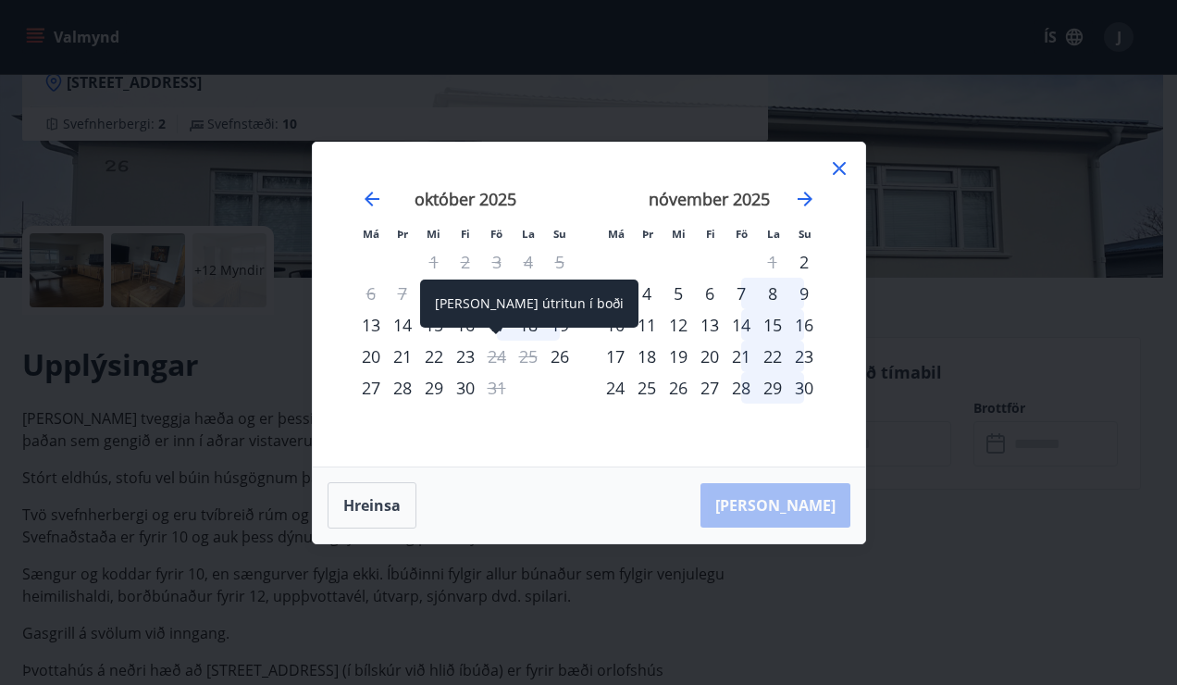
click at [503, 333] on div "[PERSON_NAME] útritun í boði" at bounding box center [529, 309] width 218 height 61
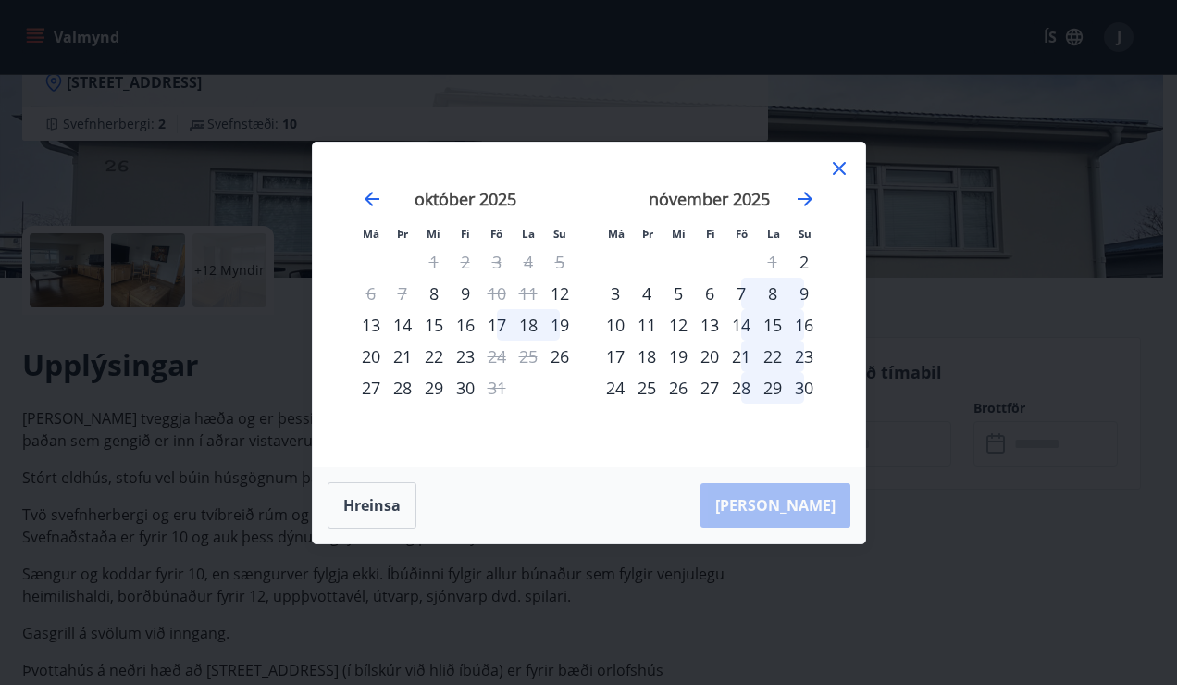
click at [847, 159] on icon at bounding box center [839, 168] width 22 height 22
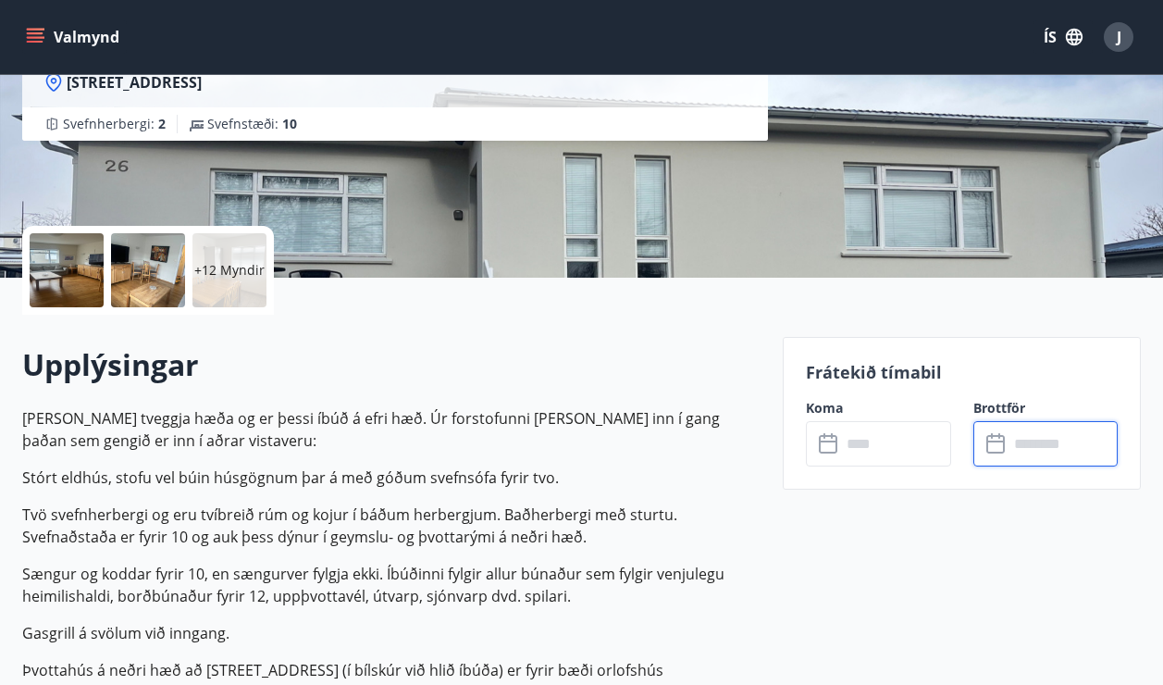
click at [1026, 447] on input "text" at bounding box center [1063, 443] width 110 height 45
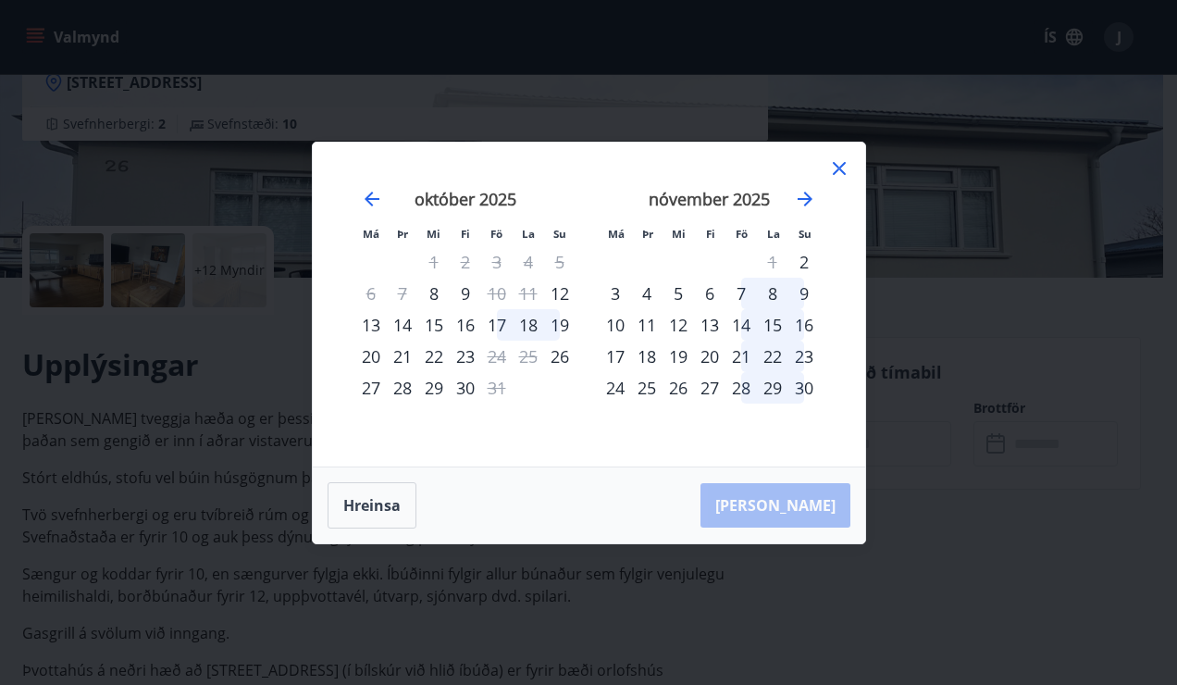
click at [733, 366] on div "21" at bounding box center [740, 355] width 31 height 31
click at [546, 315] on div "19" at bounding box center [559, 324] width 31 height 31
click at [568, 316] on div "19" at bounding box center [559, 324] width 31 height 31
click at [504, 326] on div "17" at bounding box center [496, 324] width 31 height 31
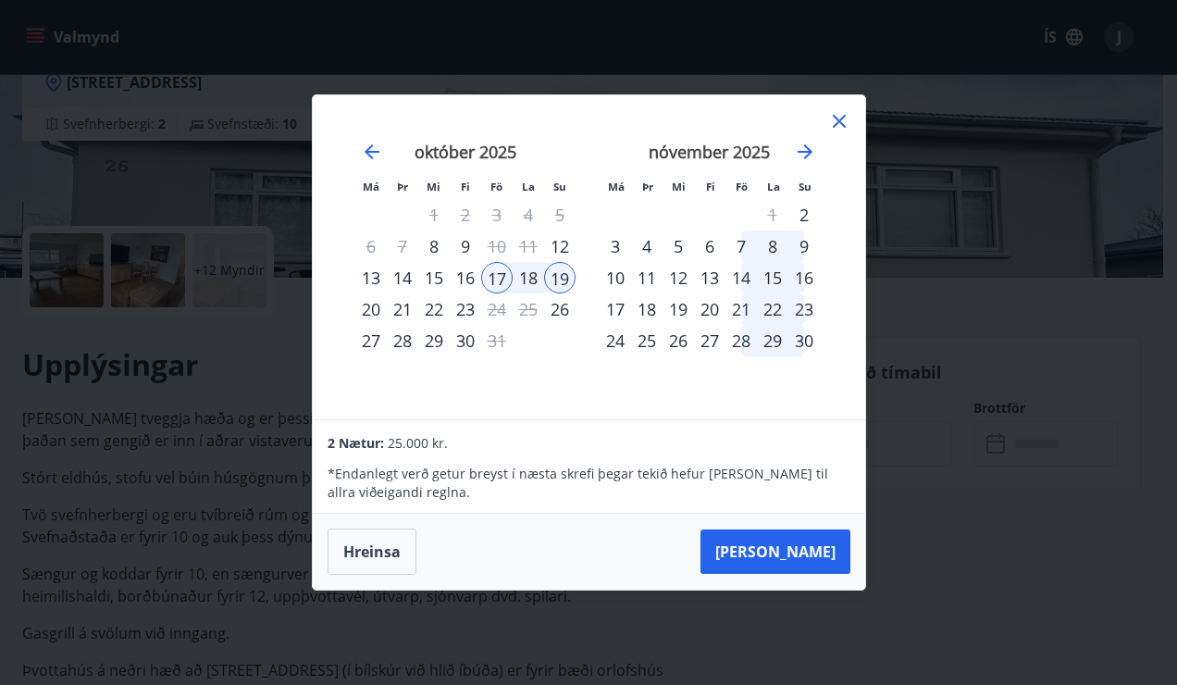
click at [840, 121] on icon at bounding box center [839, 121] width 22 height 22
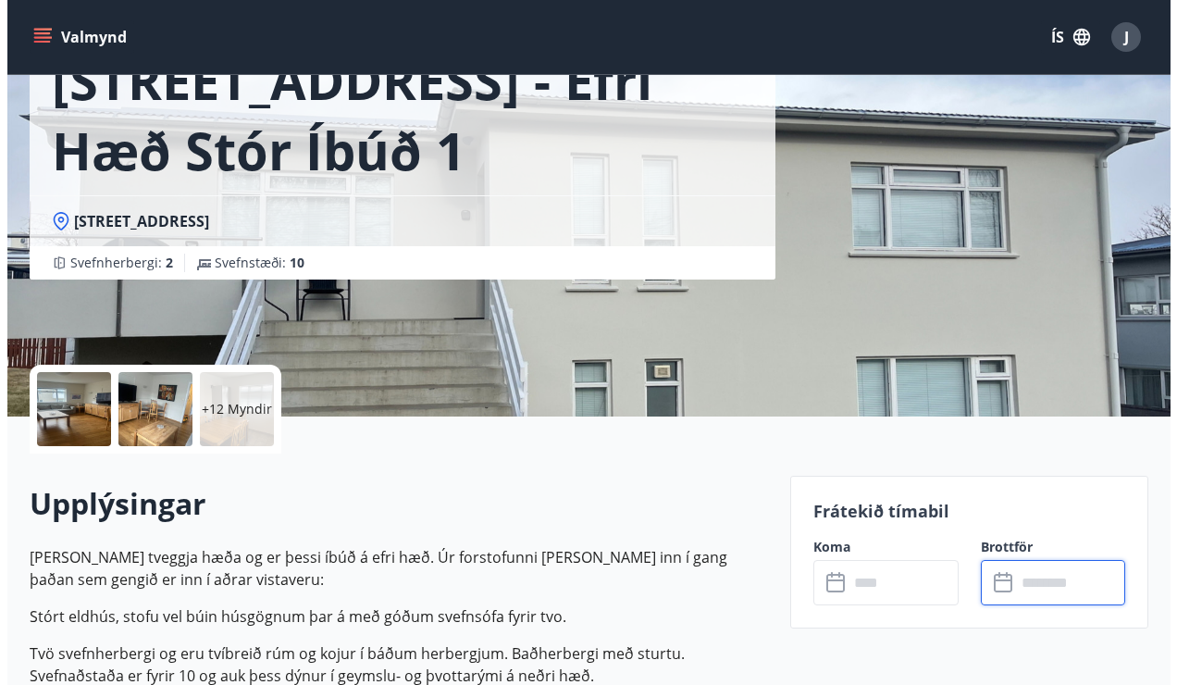
scroll to position [93, 0]
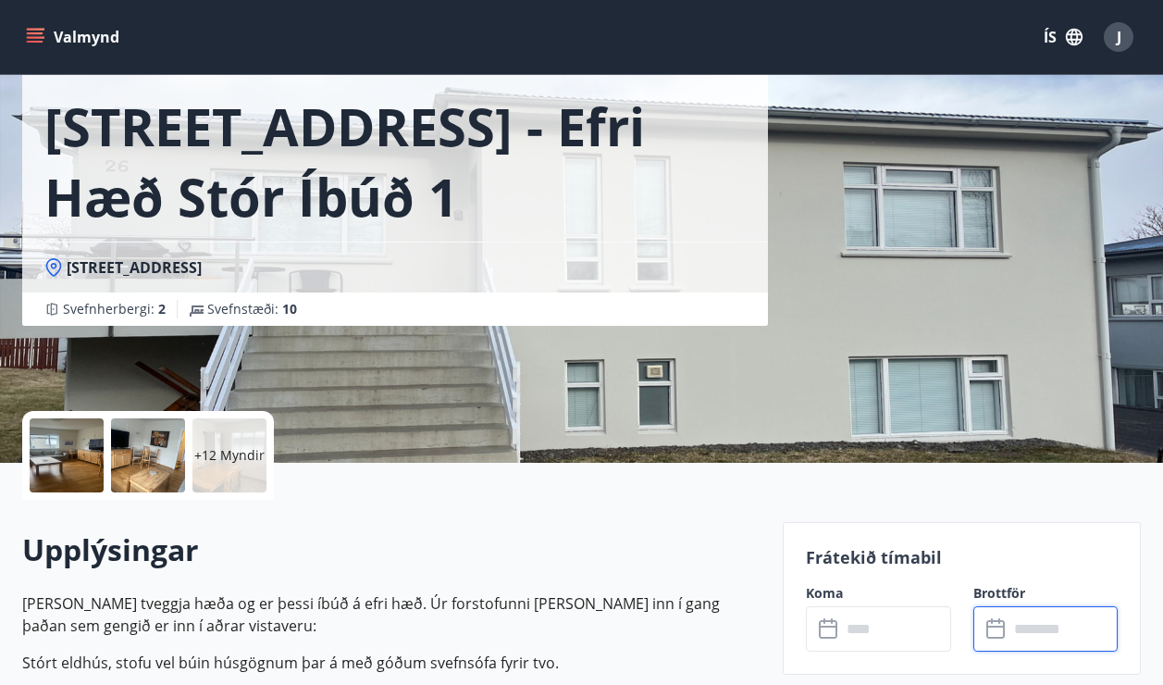
click at [80, 470] on div at bounding box center [67, 455] width 74 height 74
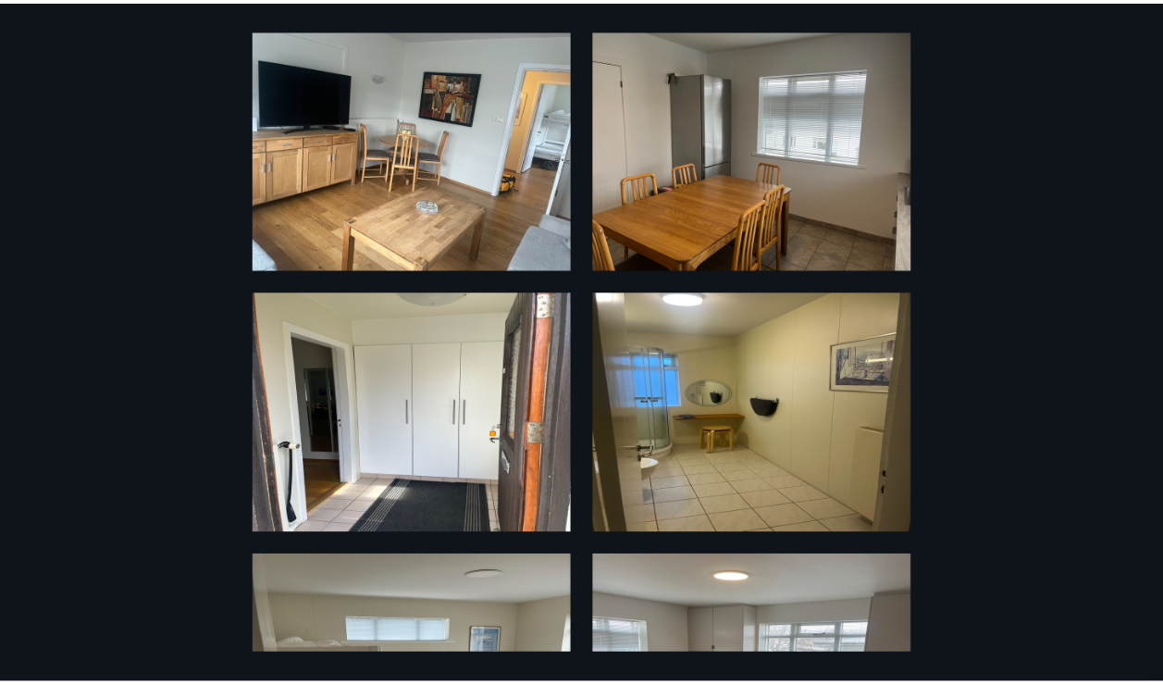
scroll to position [0, 0]
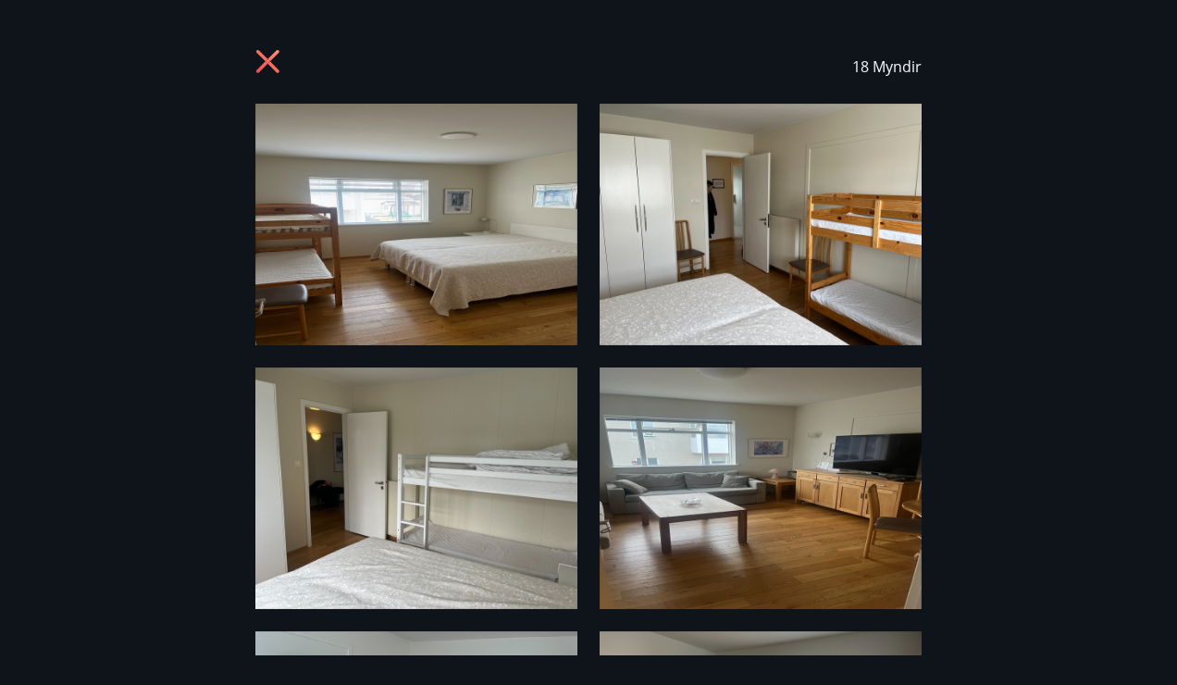
click at [272, 62] on icon at bounding box center [270, 64] width 30 height 30
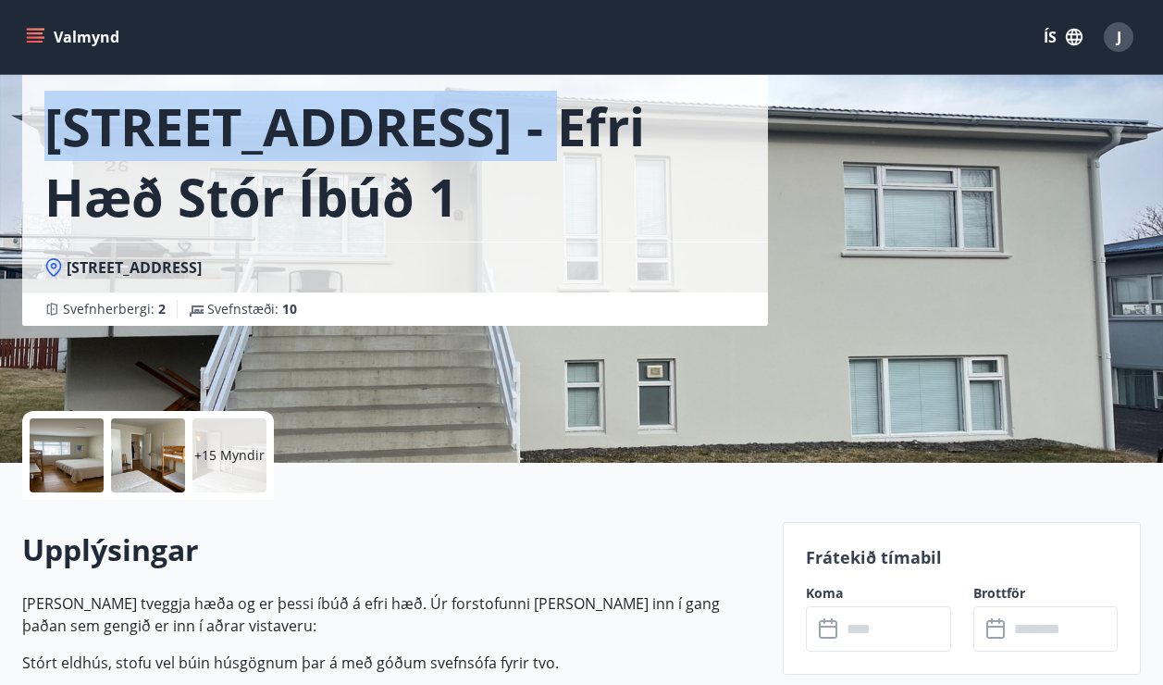
drag, startPoint x: 48, startPoint y: 122, endPoint x: 528, endPoint y: 129, distance: 480.2
click at [528, 129] on h1 "[STREET_ADDRESS] - Efri hæð Stór íbúð 1" at bounding box center [394, 161] width 701 height 141
copy h1 "[STREET_ADDRESS]"
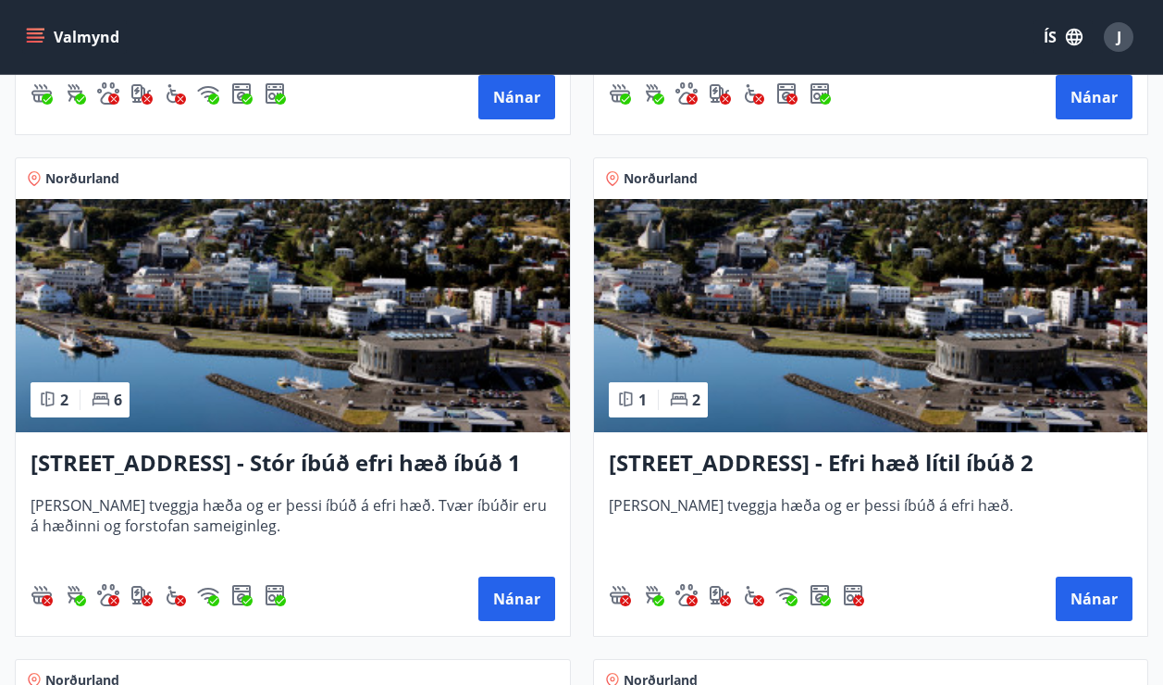
scroll to position [2313, 0]
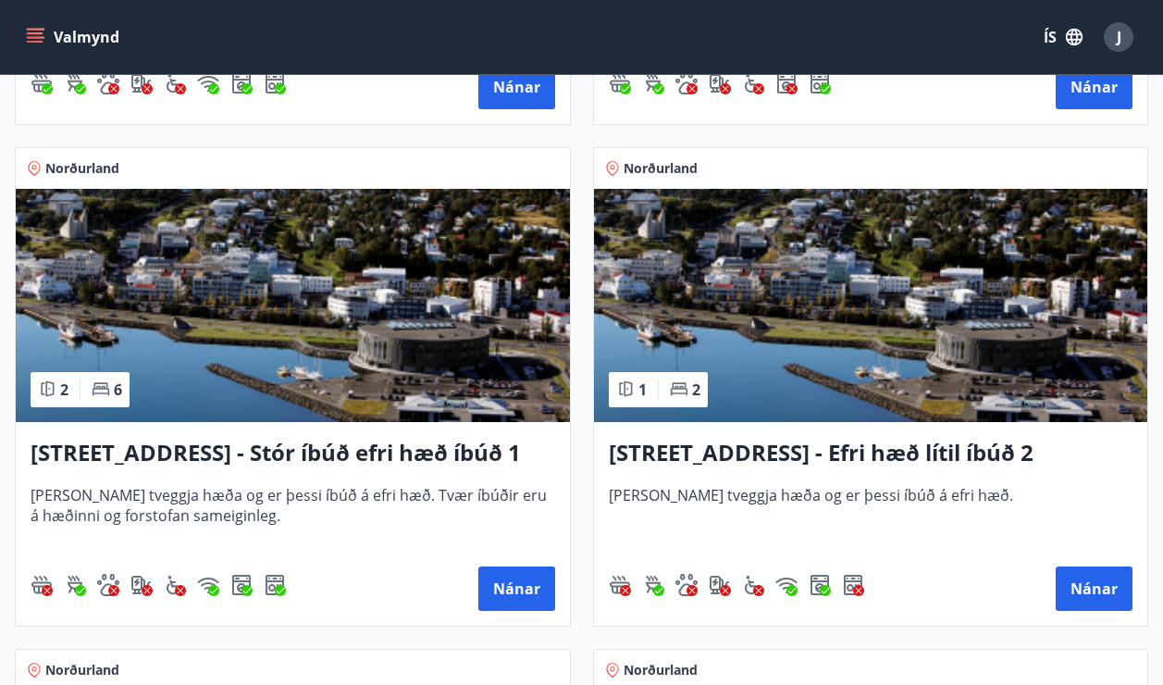
click at [433, 459] on h3 "[STREET_ADDRESS] - Stór íbúð efri hæð íbúð 1" at bounding box center [293, 453] width 525 height 33
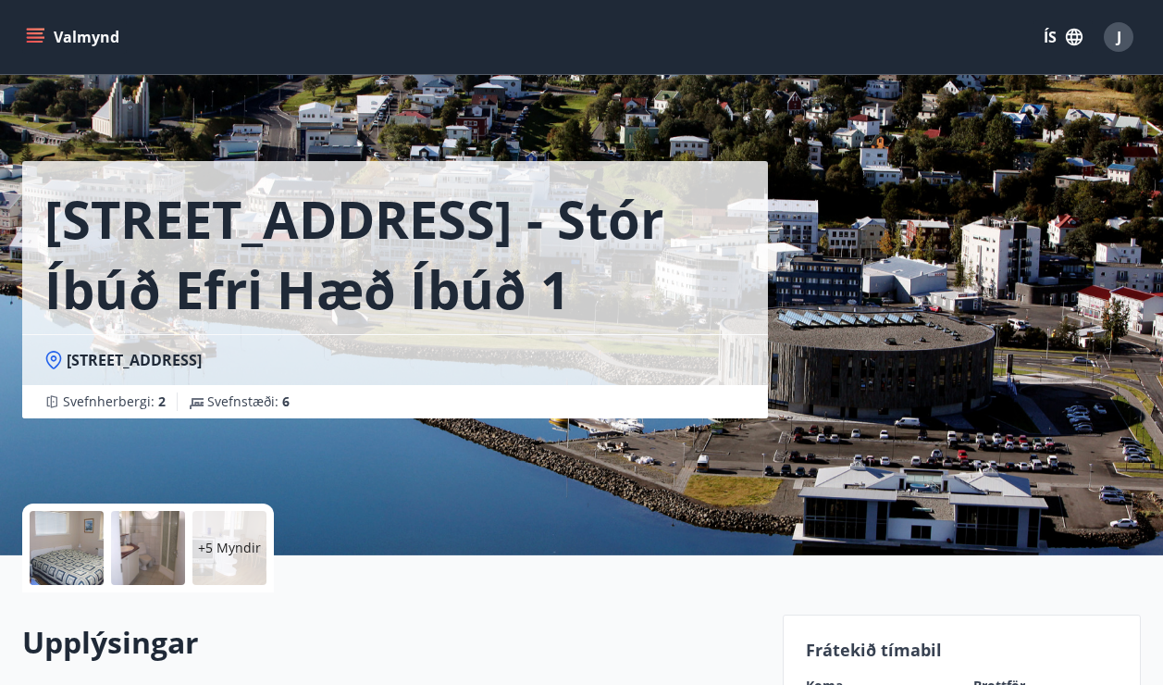
click at [58, 550] on div at bounding box center [67, 548] width 74 height 74
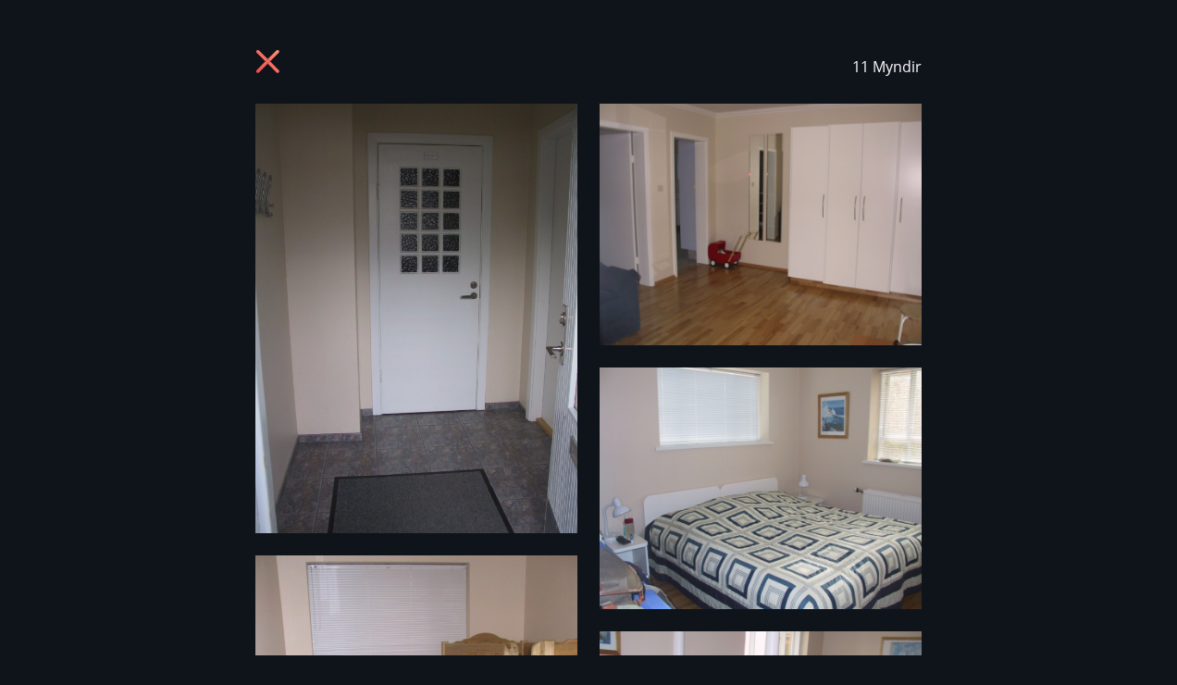
click at [244, 52] on div "11 Myndir" at bounding box center [588, 67] width 1132 height 74
click at [261, 54] on icon at bounding box center [270, 64] width 30 height 30
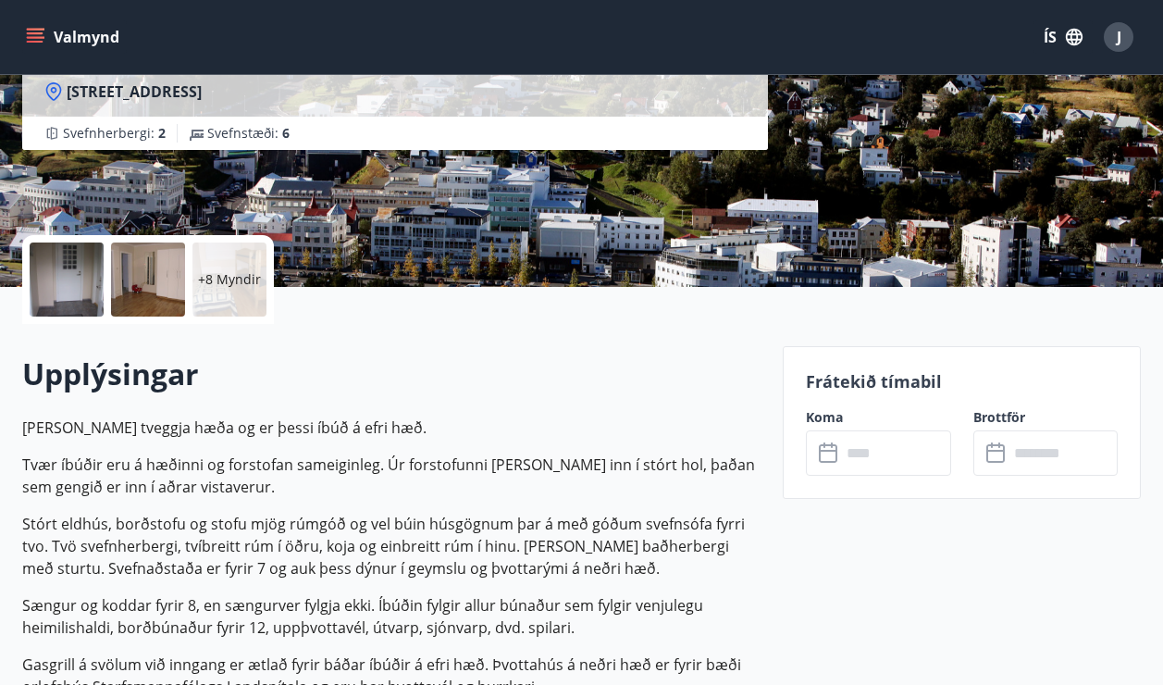
scroll to position [278, 0]
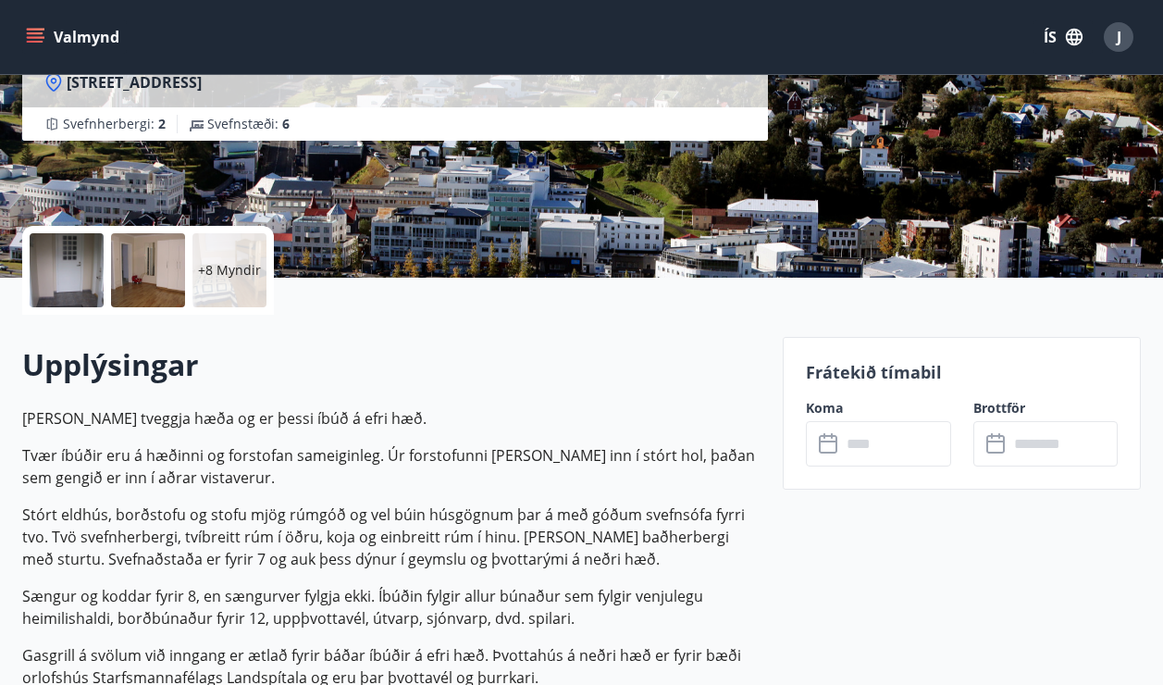
click at [876, 452] on input "text" at bounding box center [896, 443] width 110 height 45
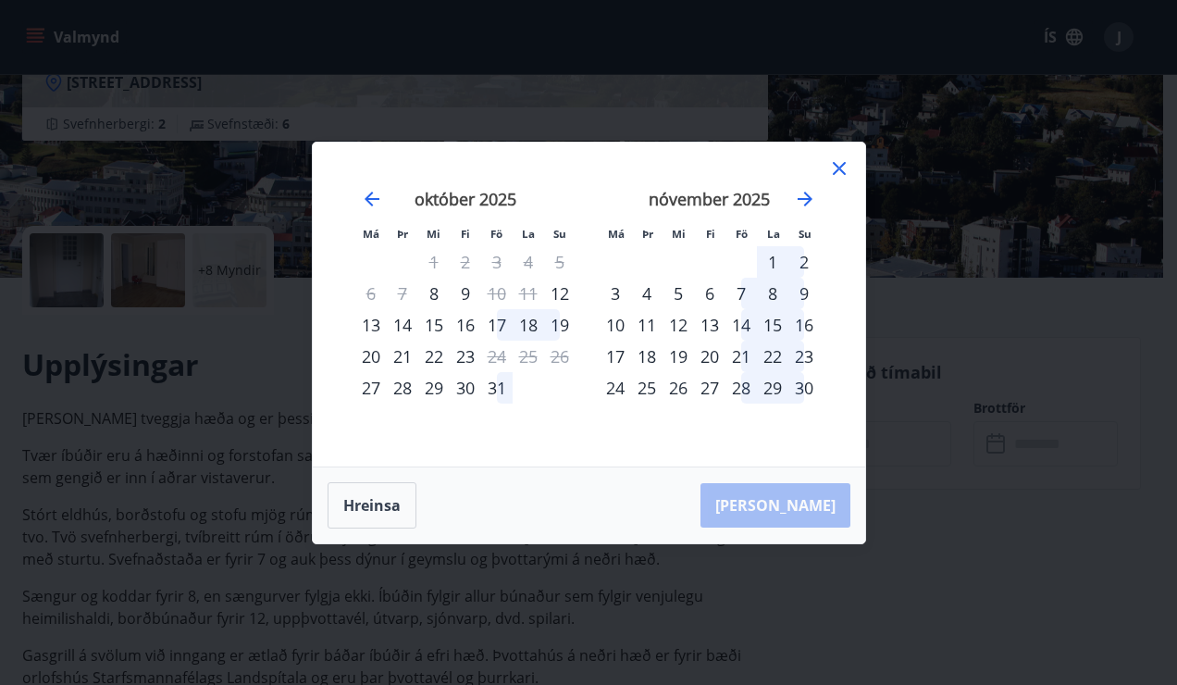
click at [840, 164] on icon at bounding box center [839, 168] width 22 height 22
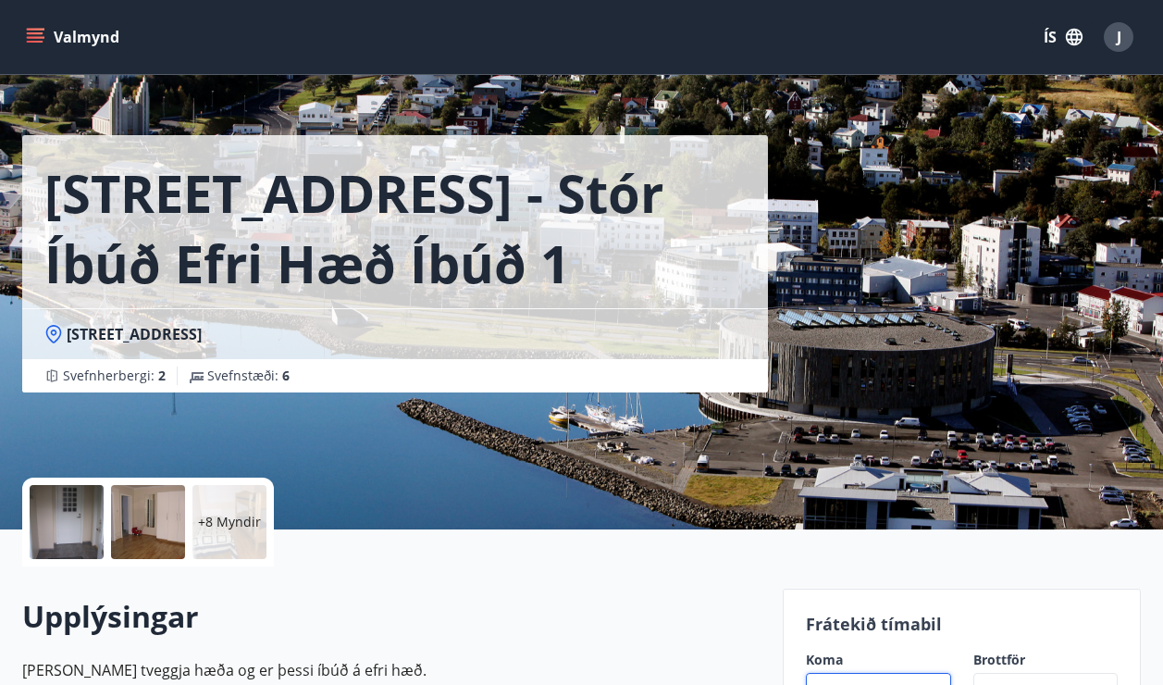
scroll to position [0, 0]
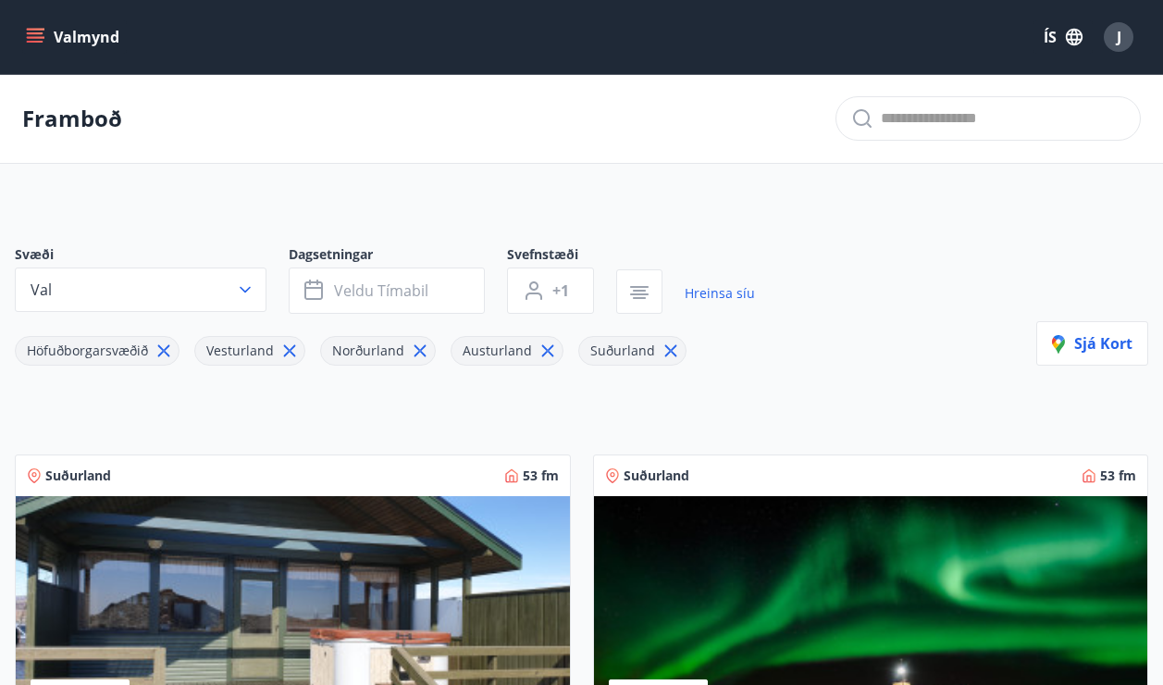
click at [162, 347] on icon at bounding box center [164, 350] width 20 height 20
click at [106, 350] on icon at bounding box center [111, 351] width 12 height 12
click at [106, 350] on icon at bounding box center [115, 350] width 20 height 20
click at [108, 350] on icon at bounding box center [112, 351] width 12 height 12
click at [108, 350] on icon at bounding box center [107, 350] width 20 height 20
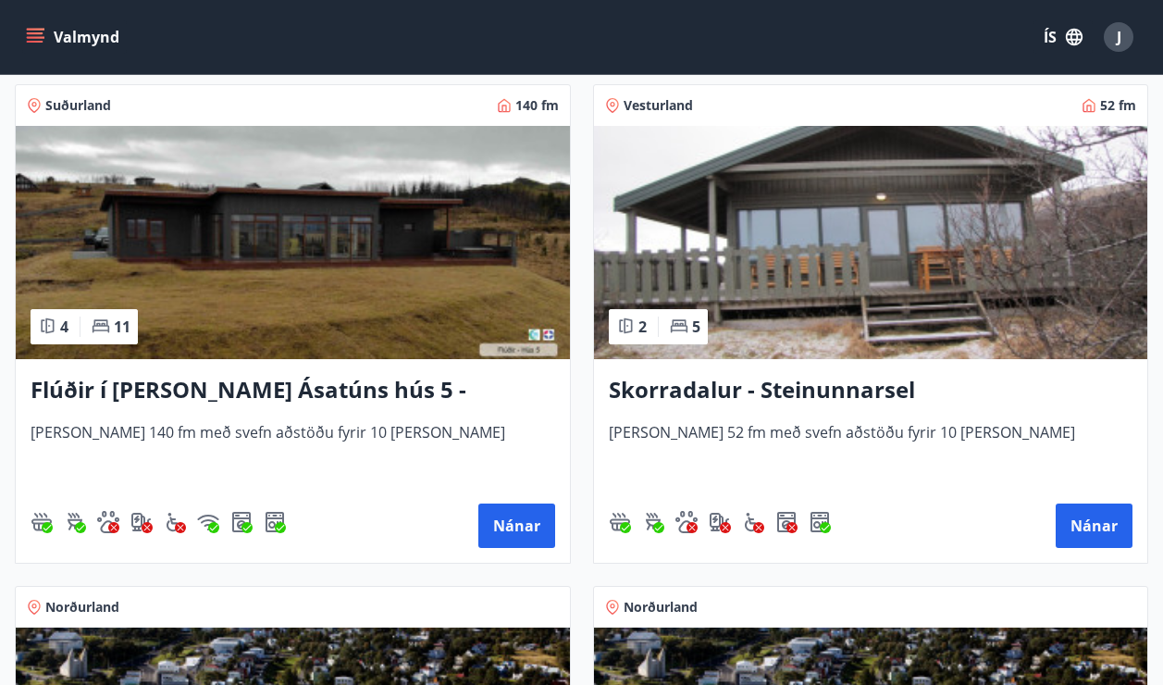
scroll to position [1943, 0]
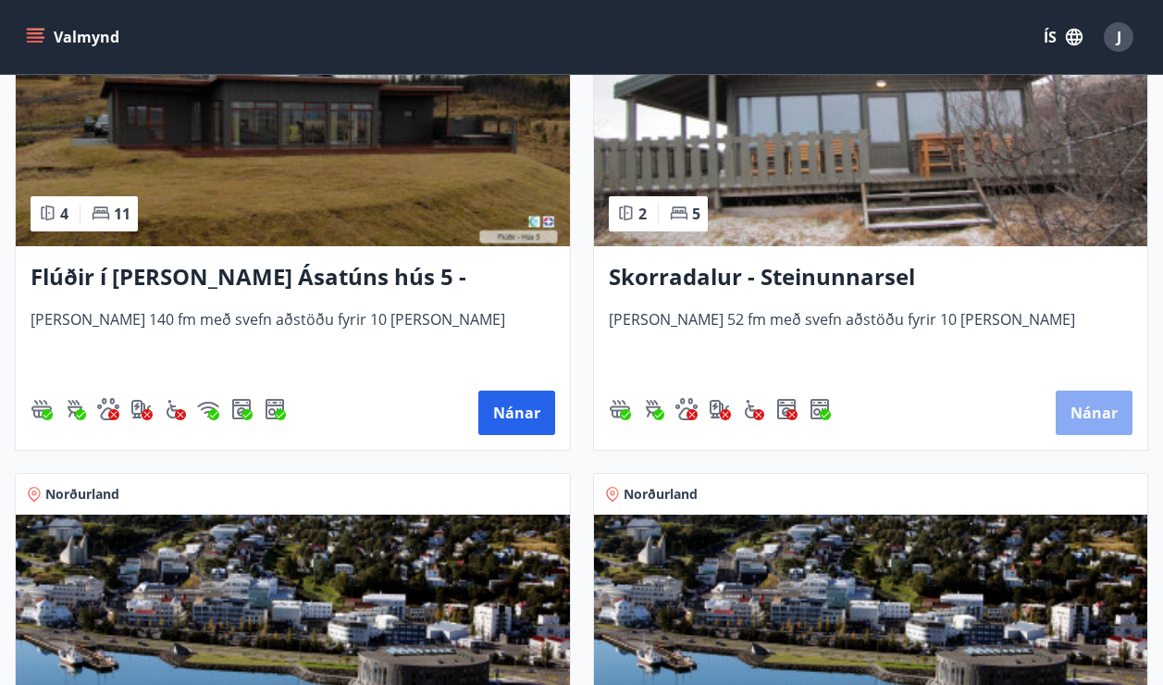
click at [1112, 427] on button "Nánar" at bounding box center [1094, 412] width 77 height 44
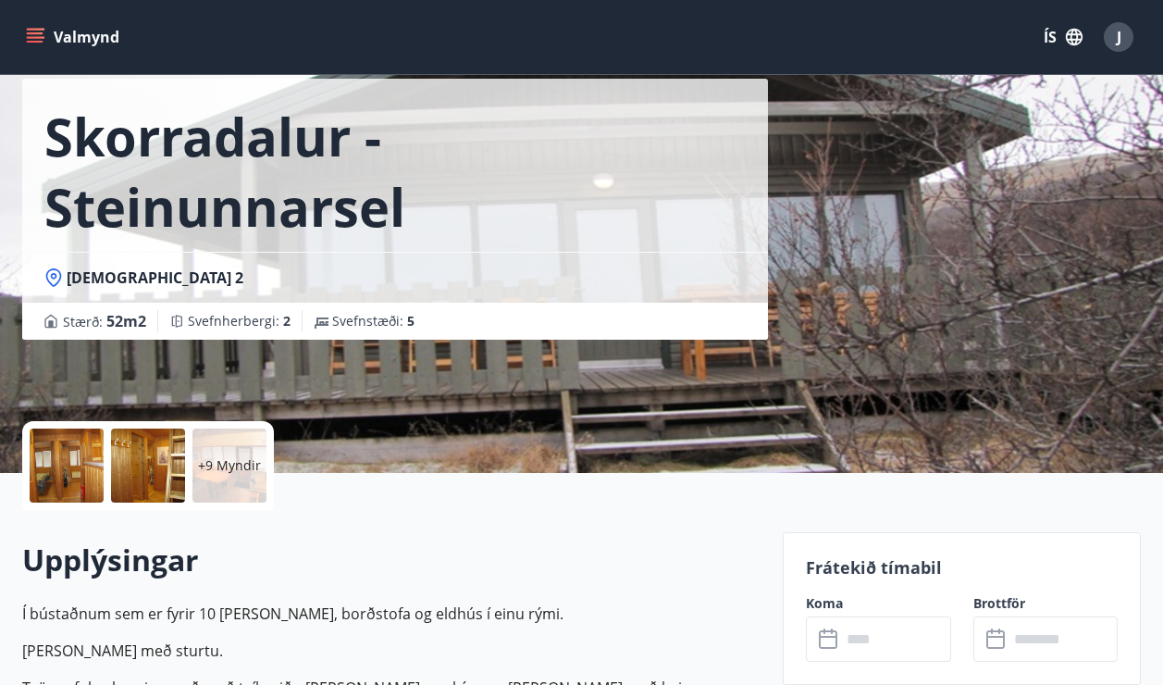
scroll to position [555, 0]
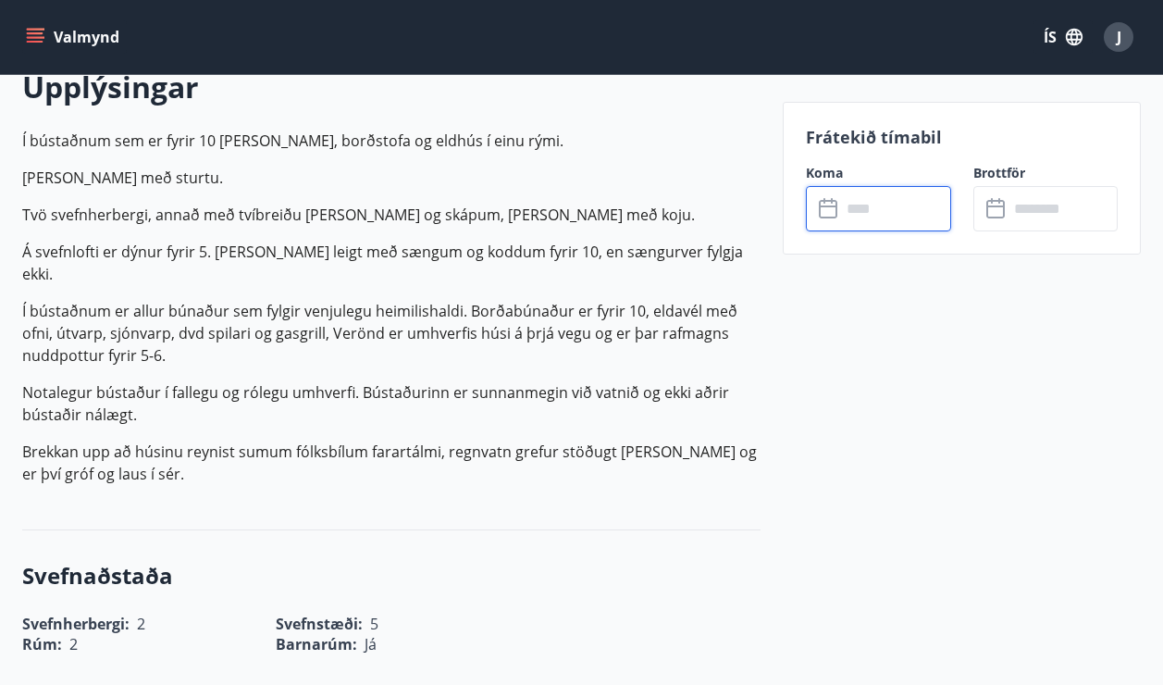
click at [885, 210] on input "text" at bounding box center [896, 208] width 110 height 45
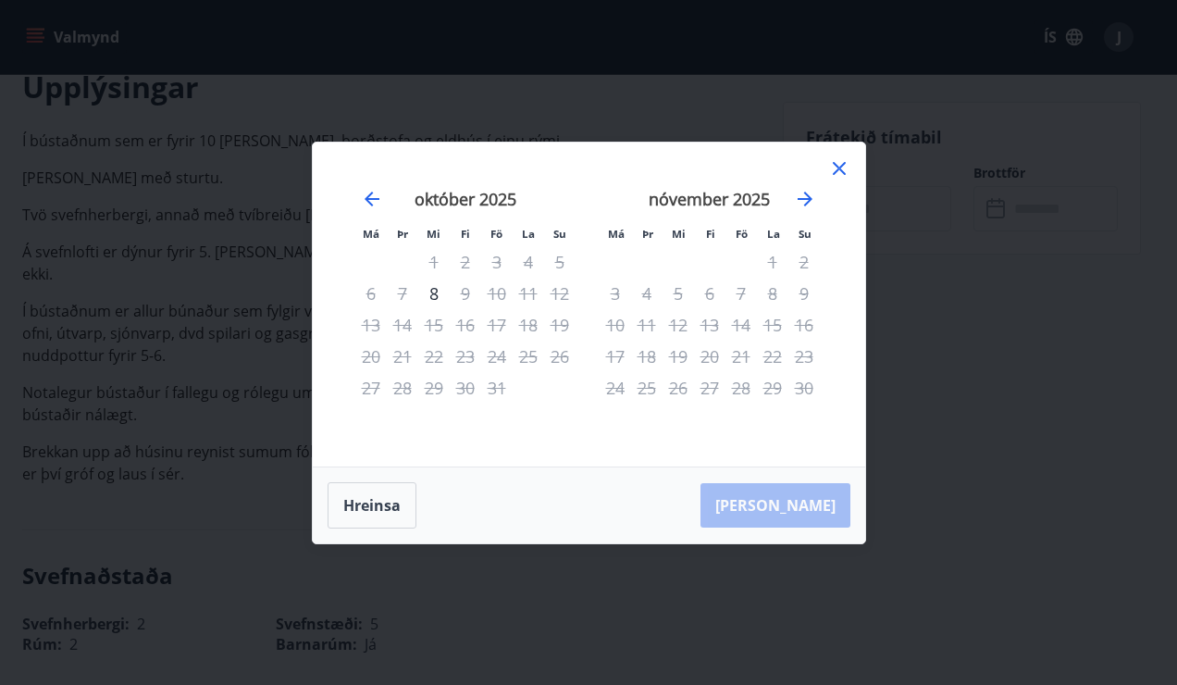
click at [839, 172] on icon at bounding box center [839, 168] width 22 height 22
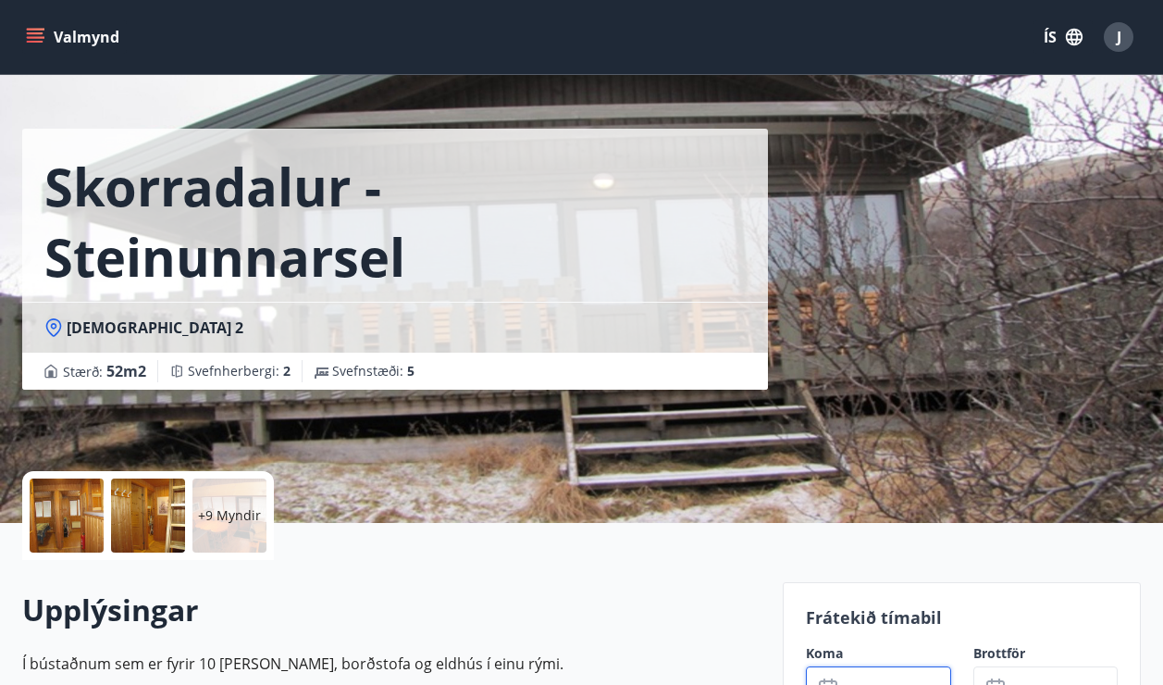
scroll to position [0, 0]
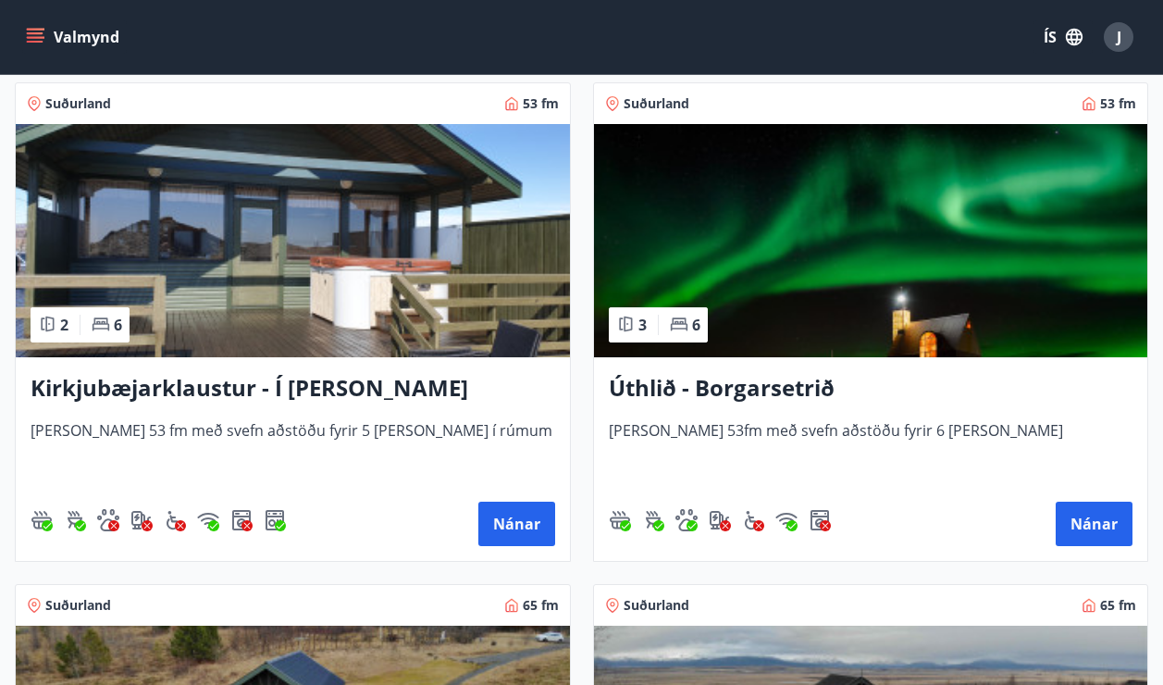
scroll to position [258, 0]
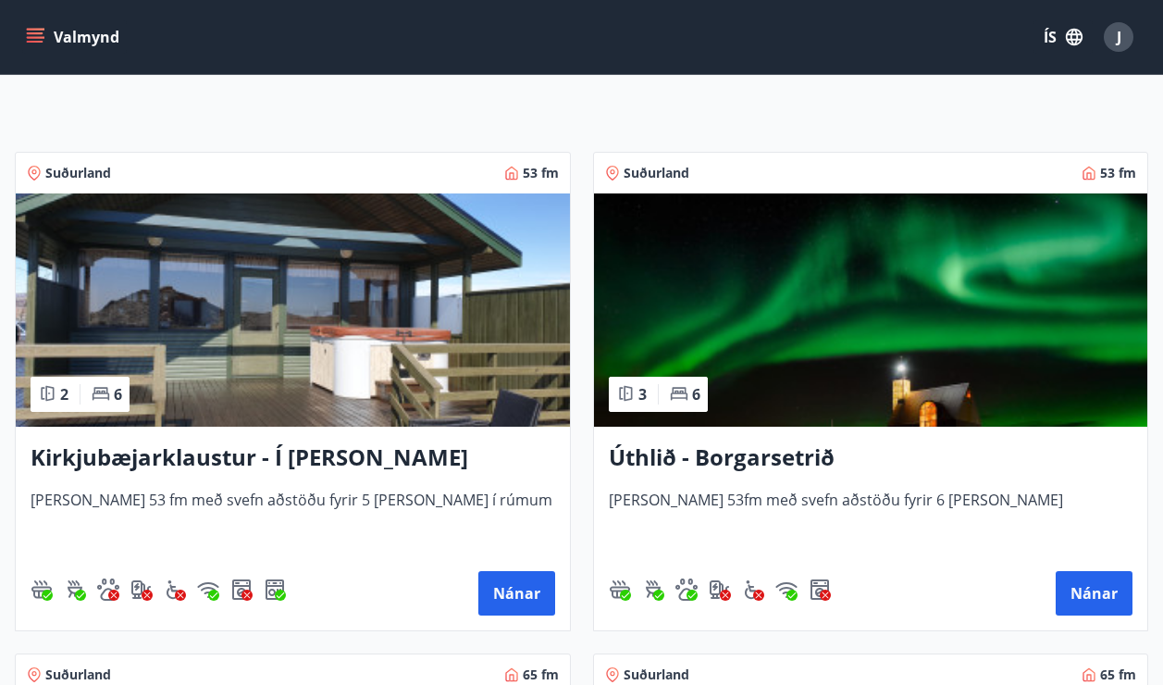
click at [362, 453] on h3 "Kirkjubæjarklaustur - Í [PERSON_NAME] Hæðargarðs" at bounding box center [293, 457] width 525 height 33
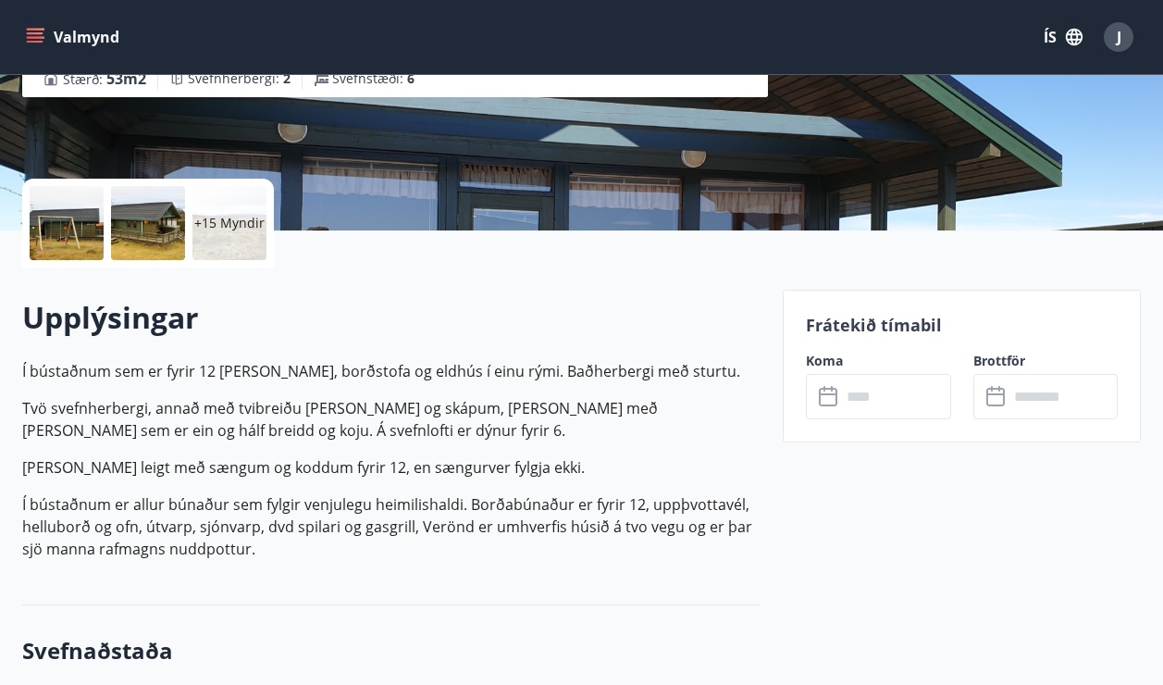
scroll to position [370, 0]
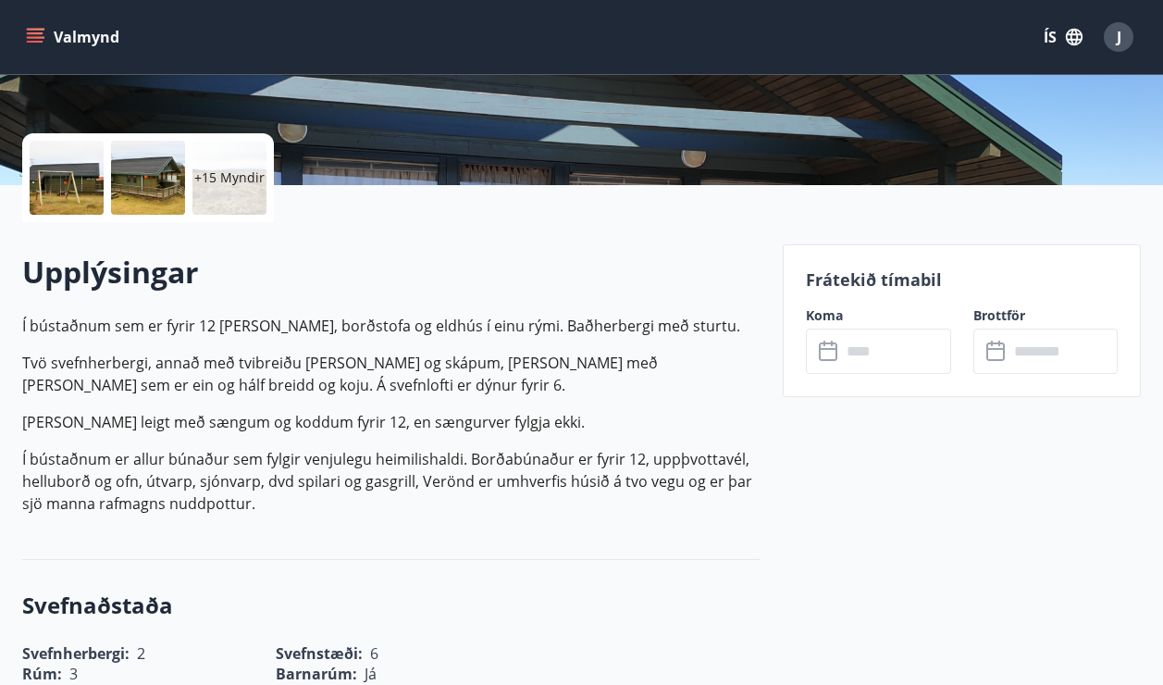
click at [914, 354] on input "text" at bounding box center [896, 350] width 110 height 45
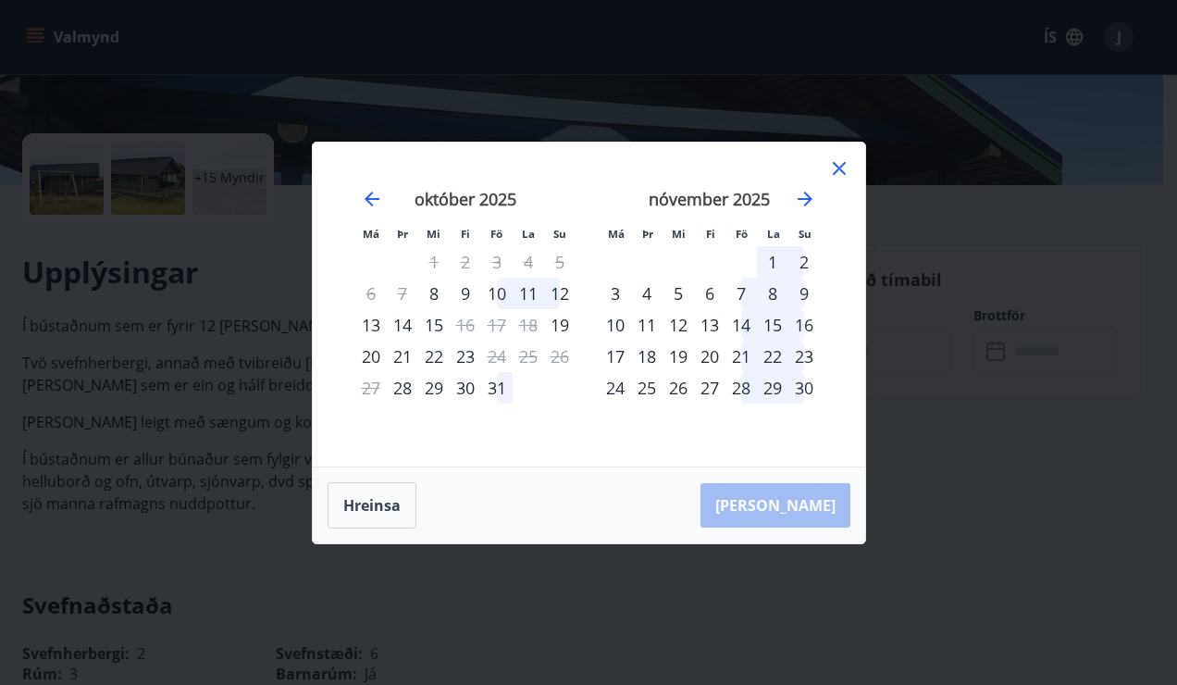
click at [497, 395] on div "31" at bounding box center [496, 387] width 31 height 31
click at [804, 259] on div "2" at bounding box center [803, 261] width 31 height 31
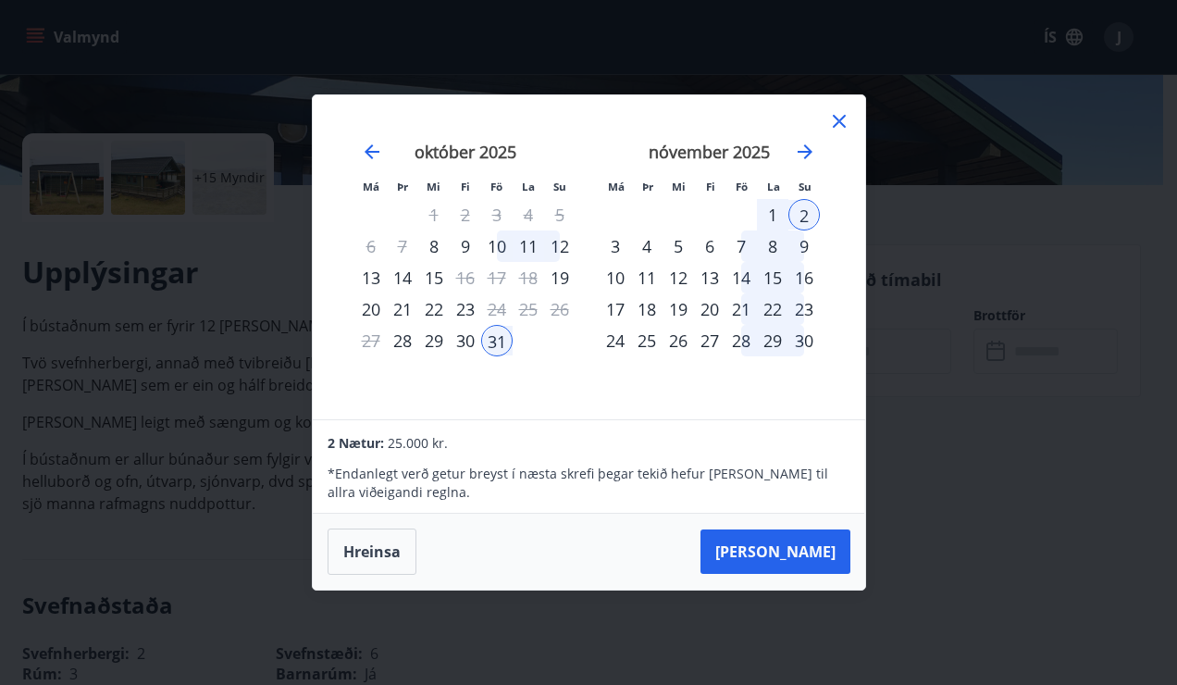
click at [592, 408] on div "Má Þr Mi Fi Fö La Su Má Þr Mi Fi Fö La Su [DATE] 1 2 3 4 5 6 7 8 9 10 11 12 13 …" at bounding box center [589, 257] width 552 height 324
click at [846, 124] on icon at bounding box center [839, 121] width 22 height 22
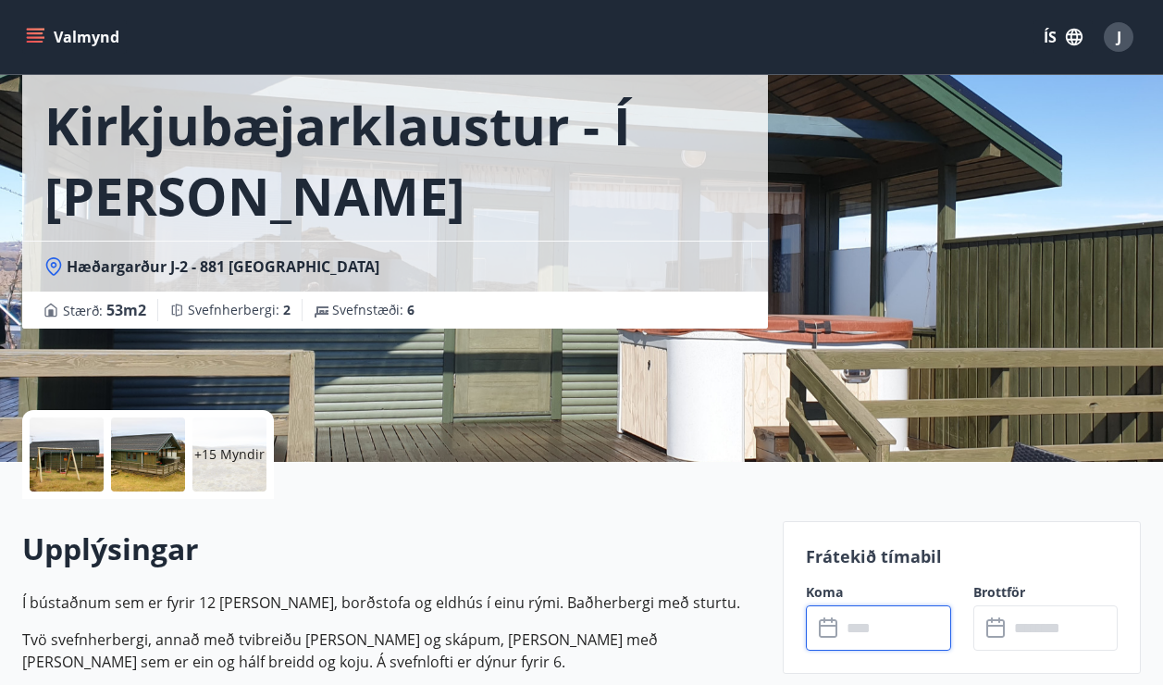
scroll to position [93, 0]
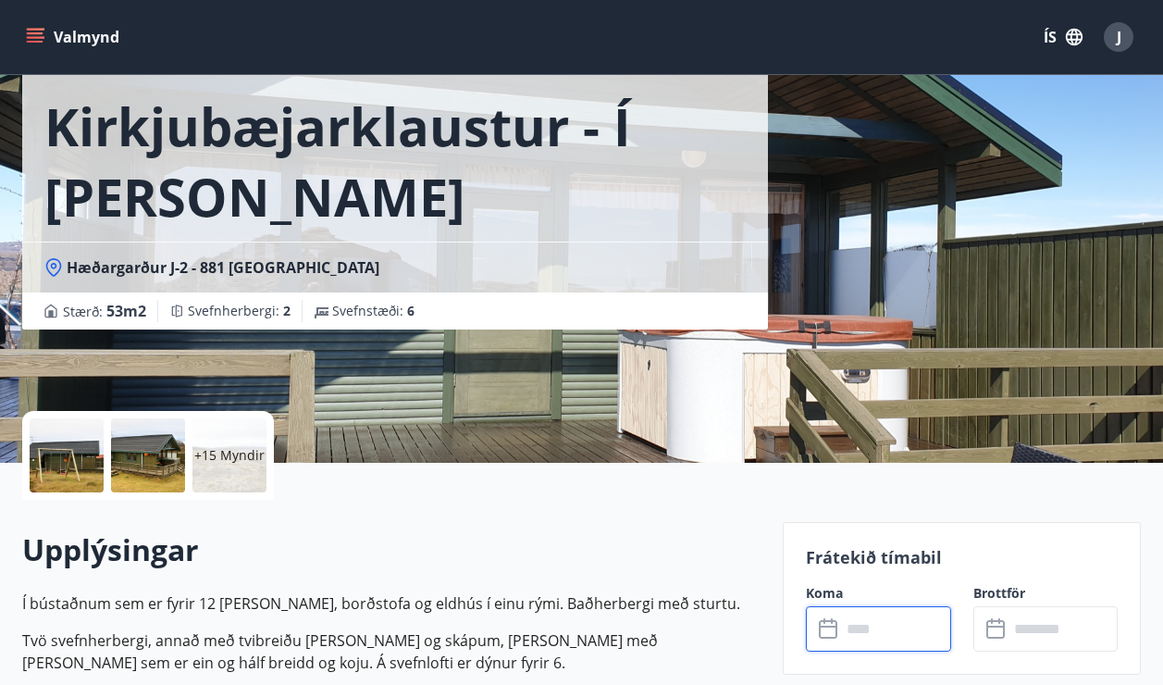
click at [897, 625] on input "text" at bounding box center [896, 628] width 110 height 45
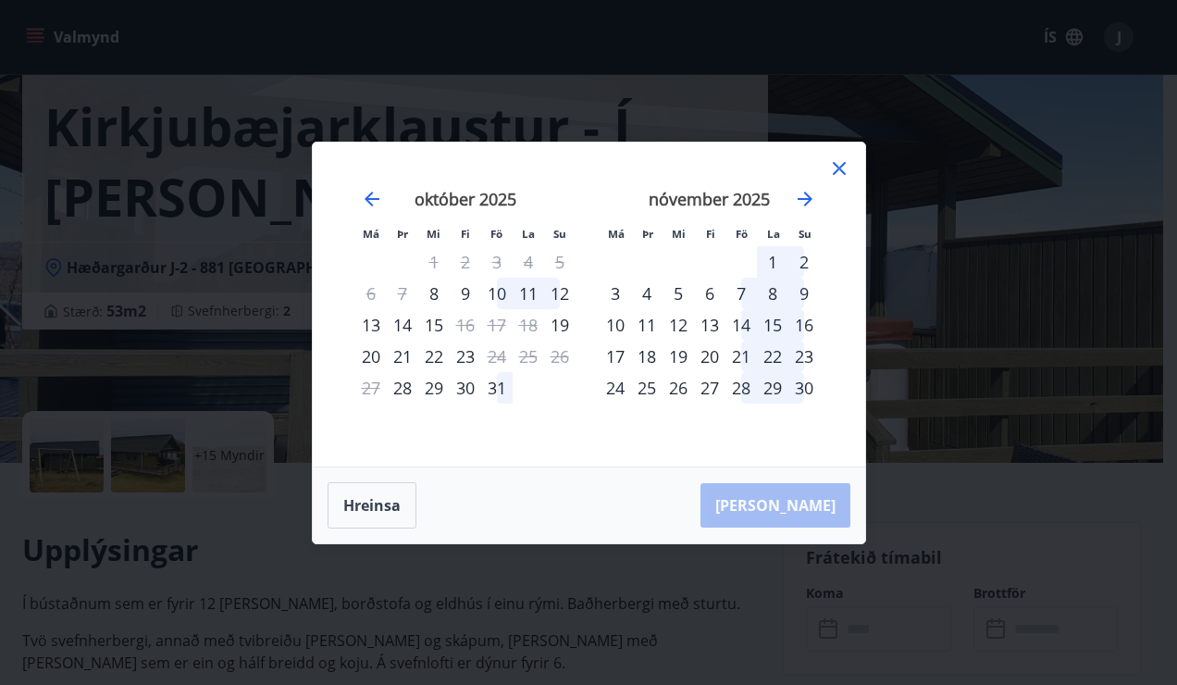
click at [837, 167] on icon at bounding box center [839, 168] width 13 height 13
